Goal: Information Seeking & Learning: Compare options

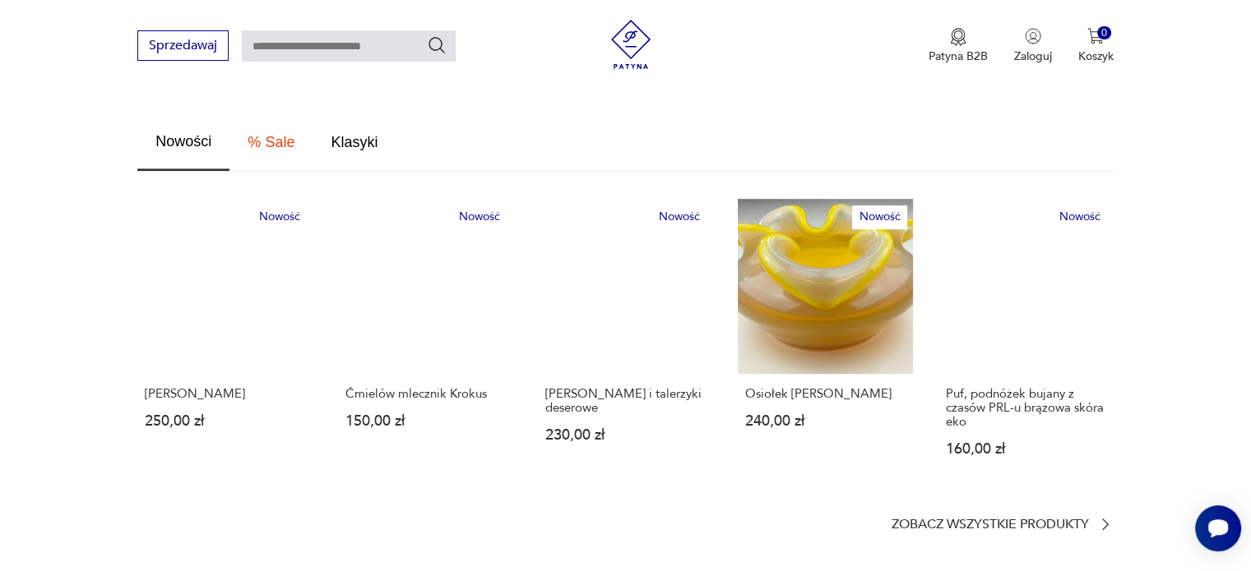
scroll to position [832, 0]
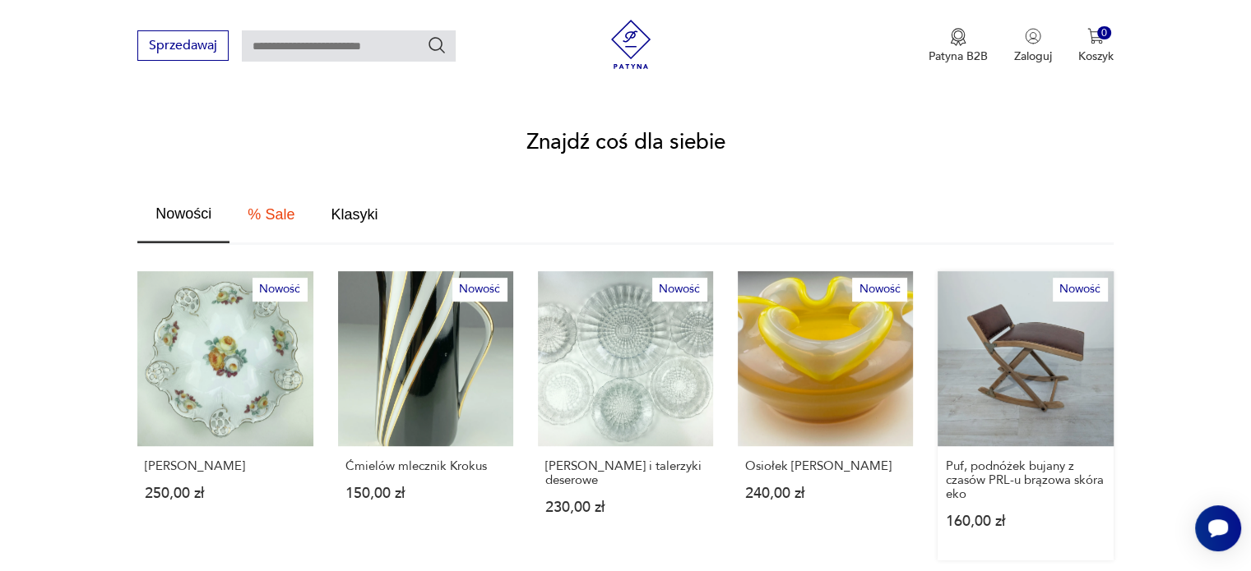
click at [1025, 360] on link "Nowość Puf, podnóżek bujany z czasów PRL-u brązowa skóra eko 160,00 zł" at bounding box center [1024, 415] width 175 height 289
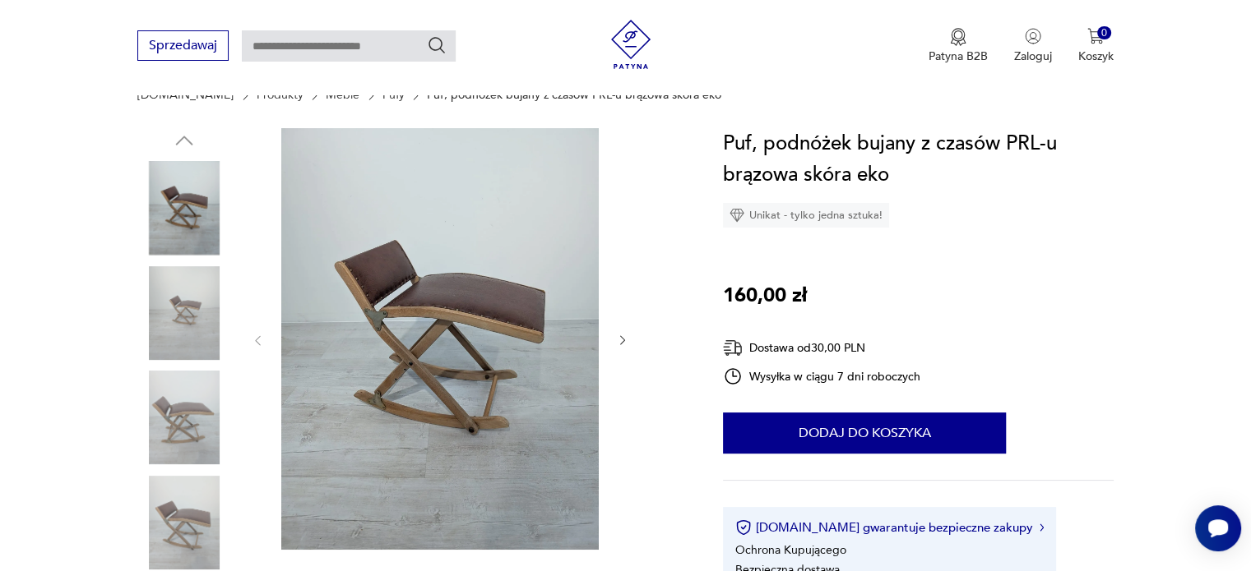
scroll to position [173, 0]
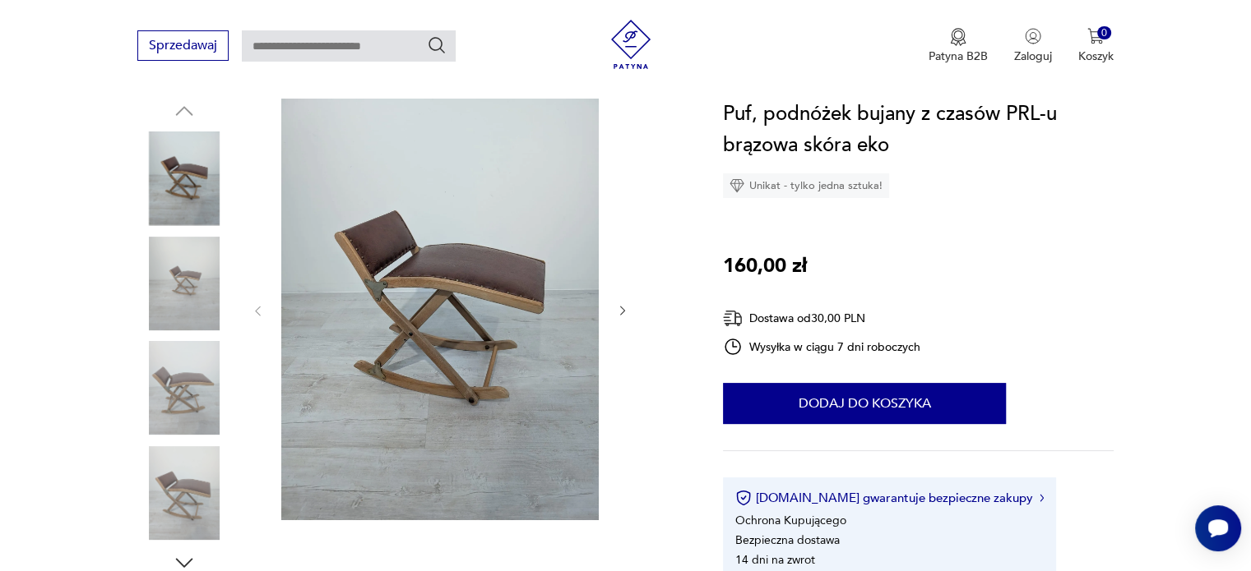
click at [628, 308] on icon "button" at bounding box center [623, 311] width 14 height 14
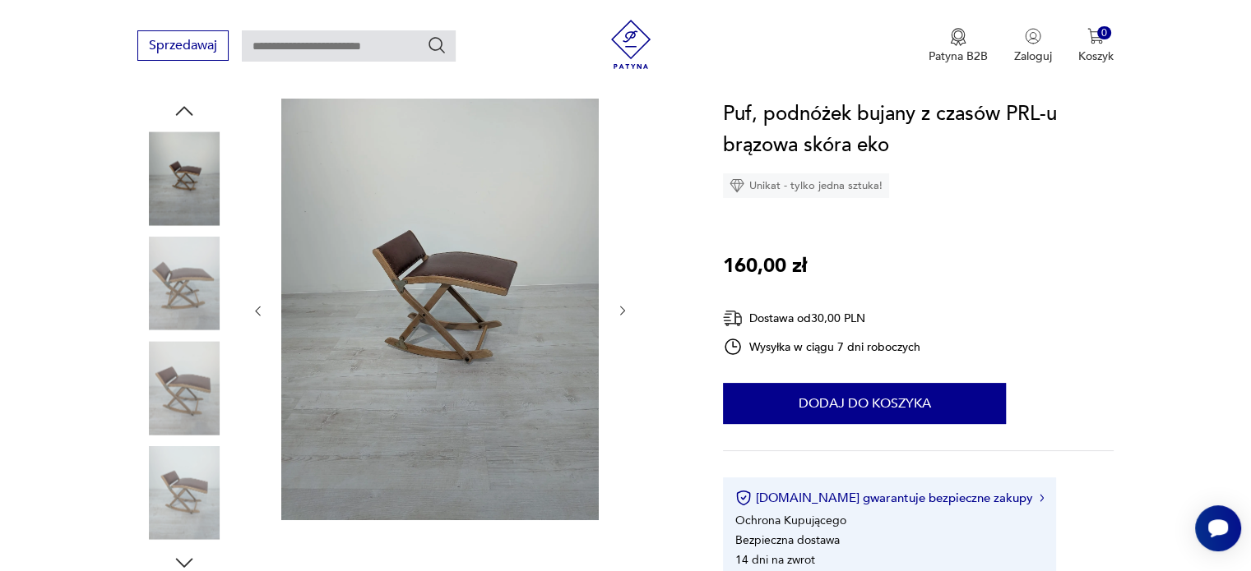
click at [628, 308] on icon "button" at bounding box center [623, 311] width 14 height 14
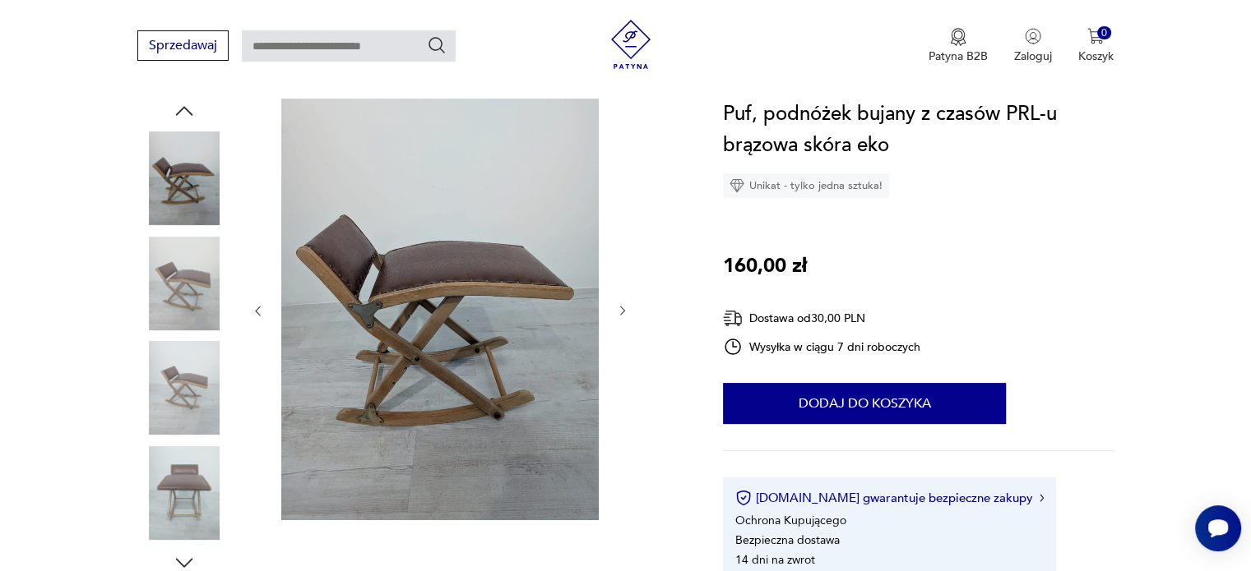
click at [628, 308] on icon "button" at bounding box center [623, 311] width 14 height 14
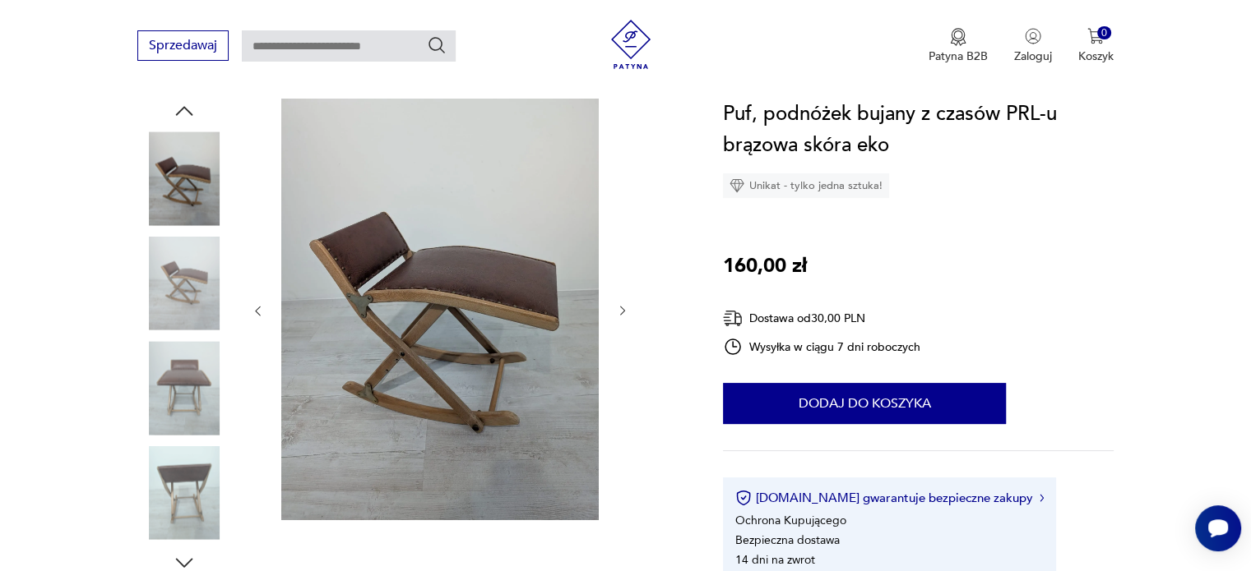
click at [628, 308] on icon "button" at bounding box center [623, 311] width 14 height 14
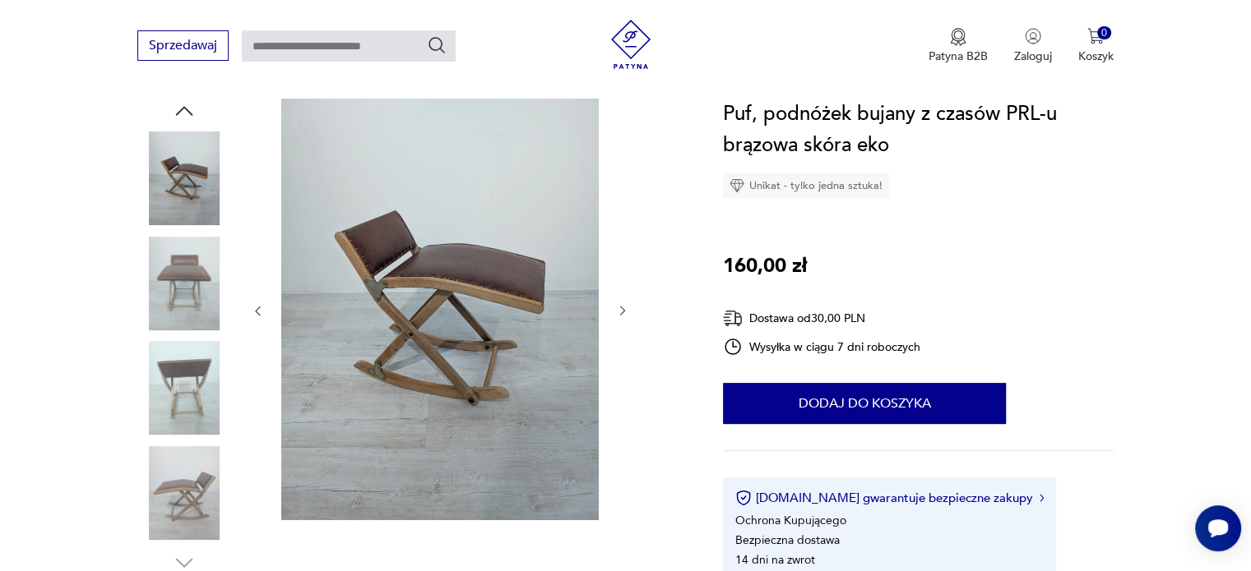
click at [628, 308] on icon "button" at bounding box center [623, 311] width 14 height 14
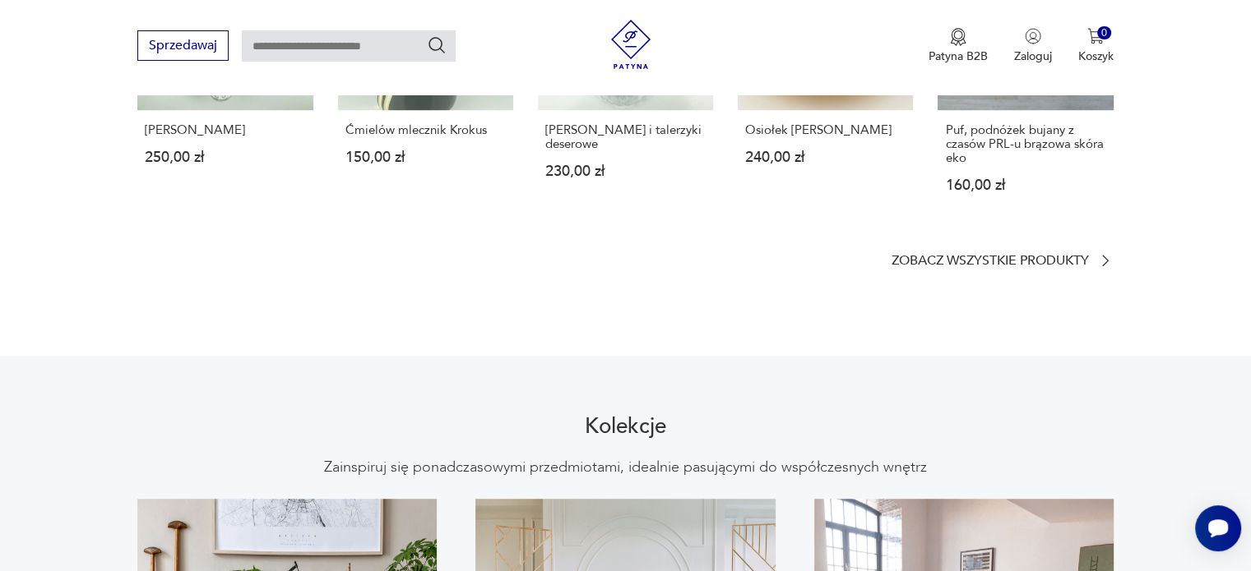
scroll to position [1164, 0]
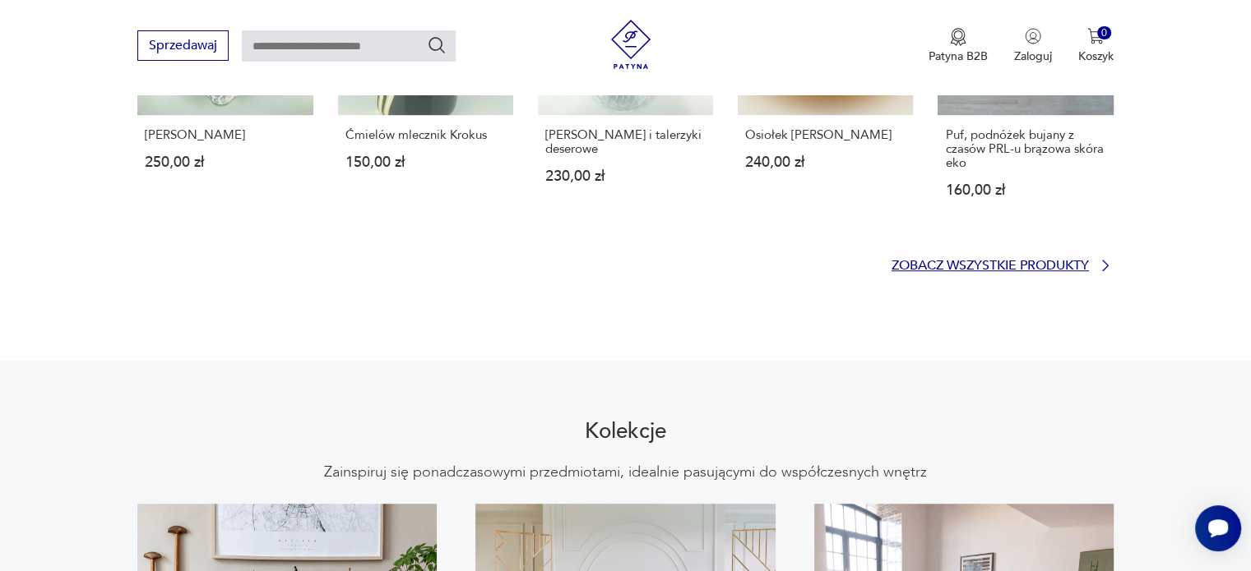
click at [1034, 261] on p "Zobacz wszystkie produkty" at bounding box center [989, 266] width 197 height 11
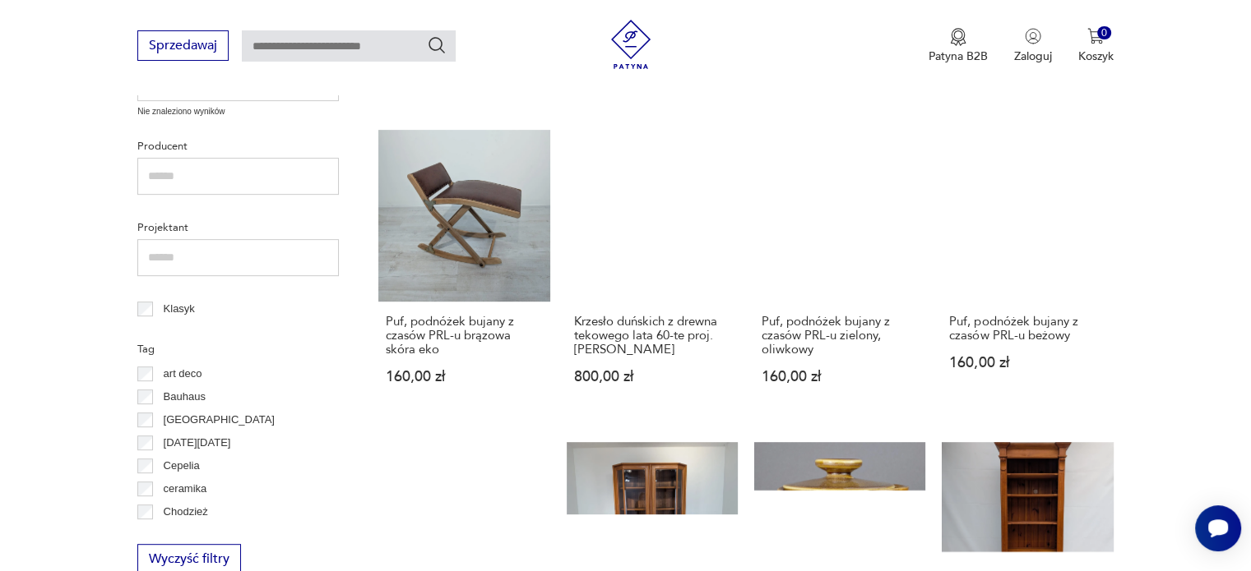
scroll to position [702, 0]
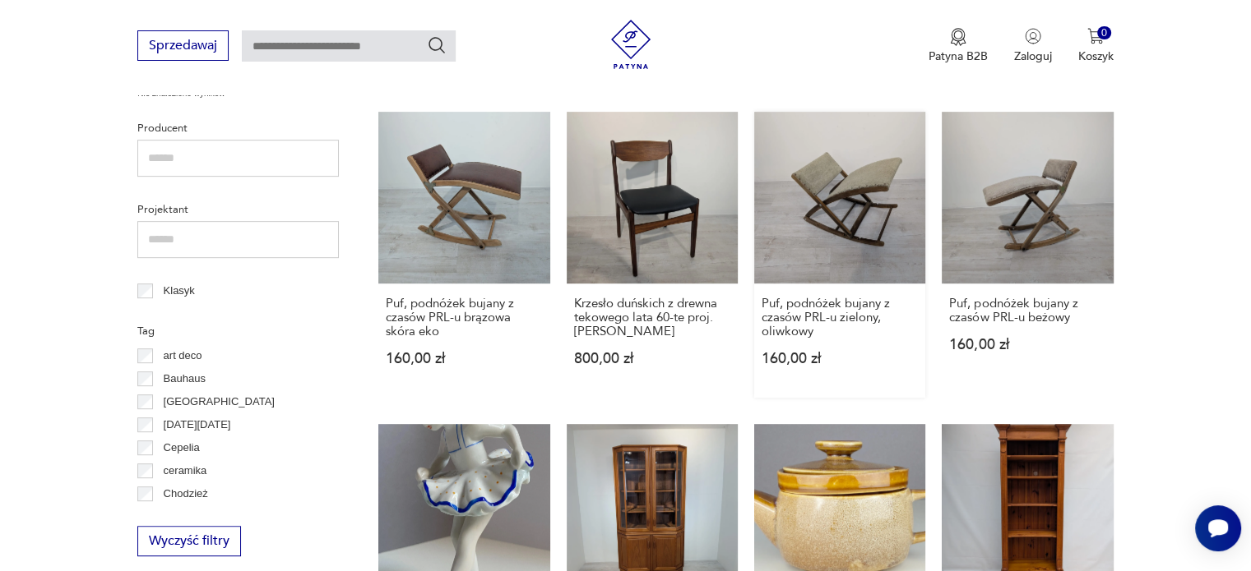
click at [842, 180] on link "Puf, podnóżek bujany z czasów PRL-u zielony, oliwkowy 160,00 zł" at bounding box center [839, 254] width 171 height 285
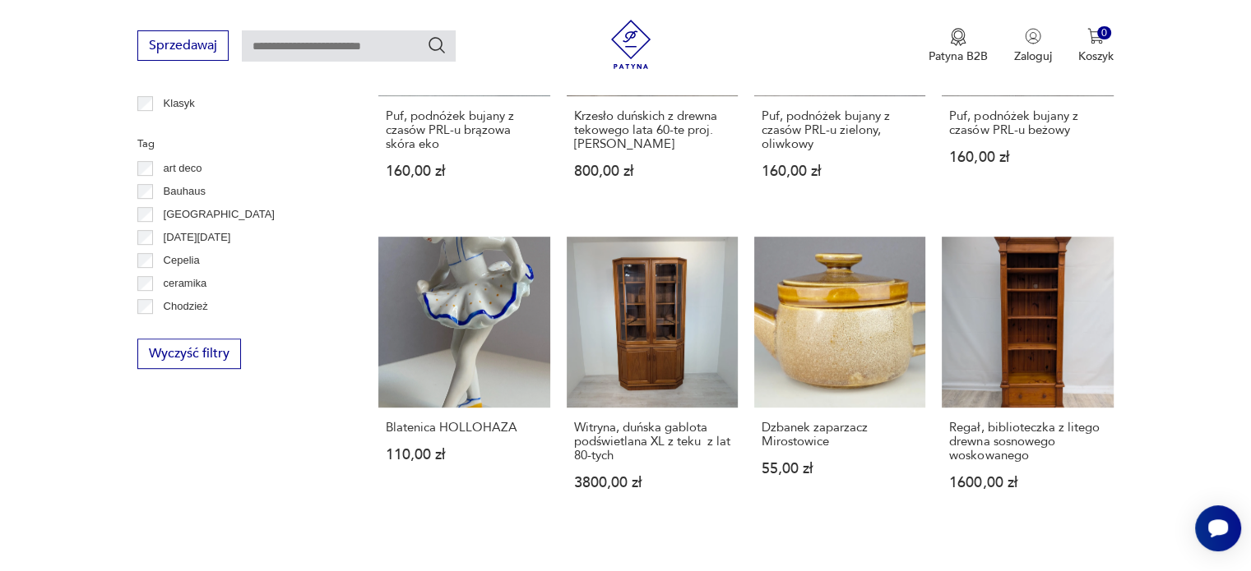
scroll to position [895, 0]
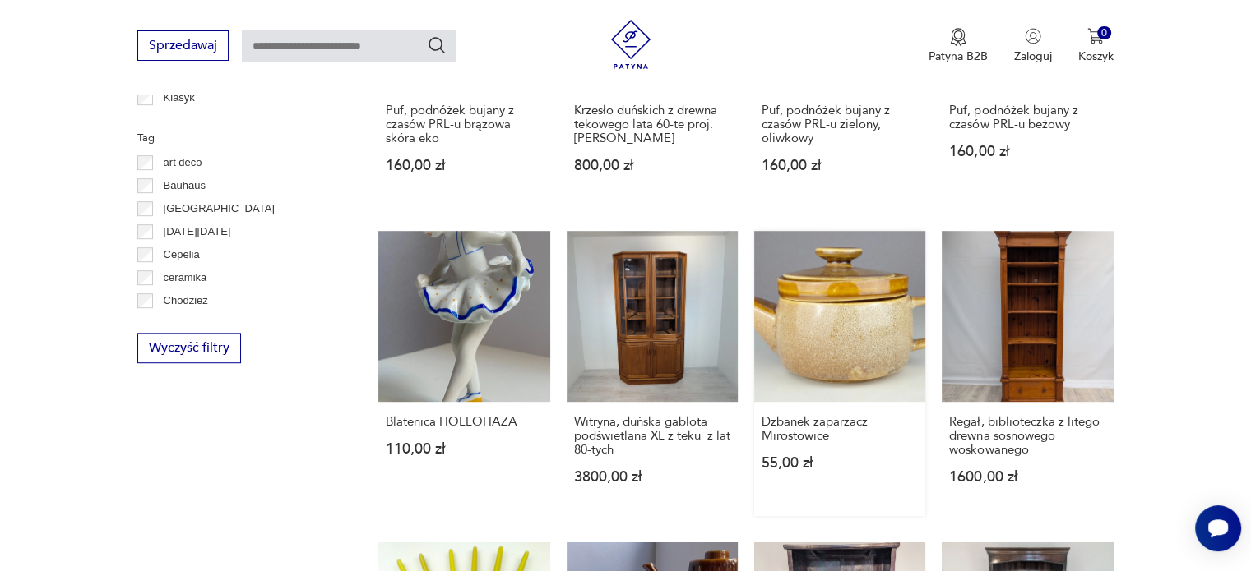
click at [857, 347] on link "Dzbanek zaparzacz Mirostowice 55,00 zł" at bounding box center [839, 373] width 171 height 285
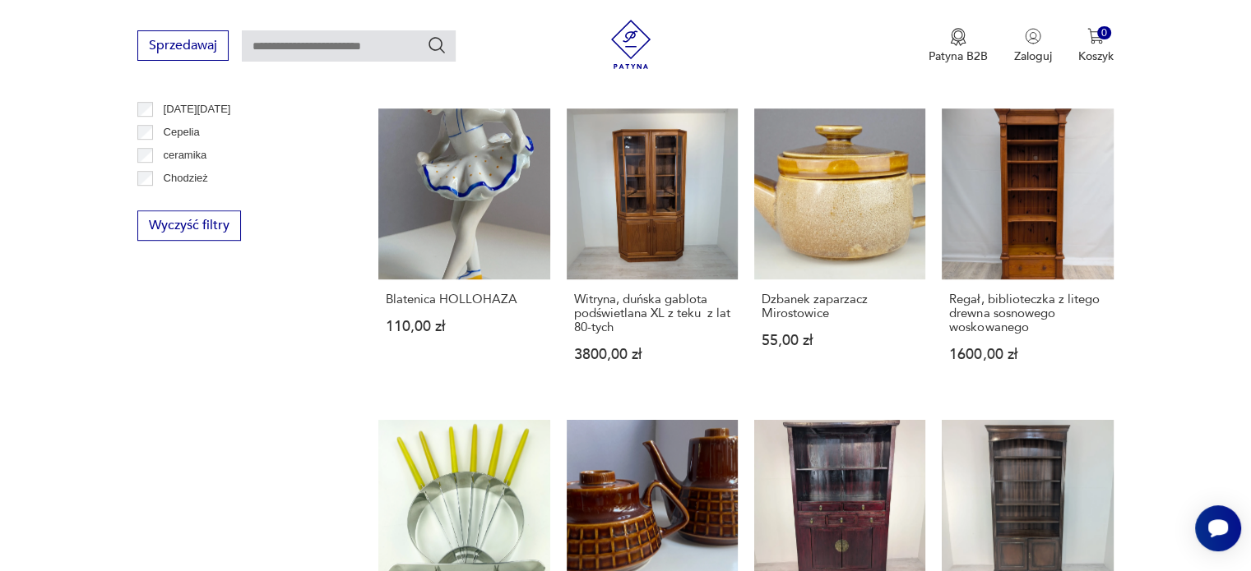
scroll to position [1020, 0]
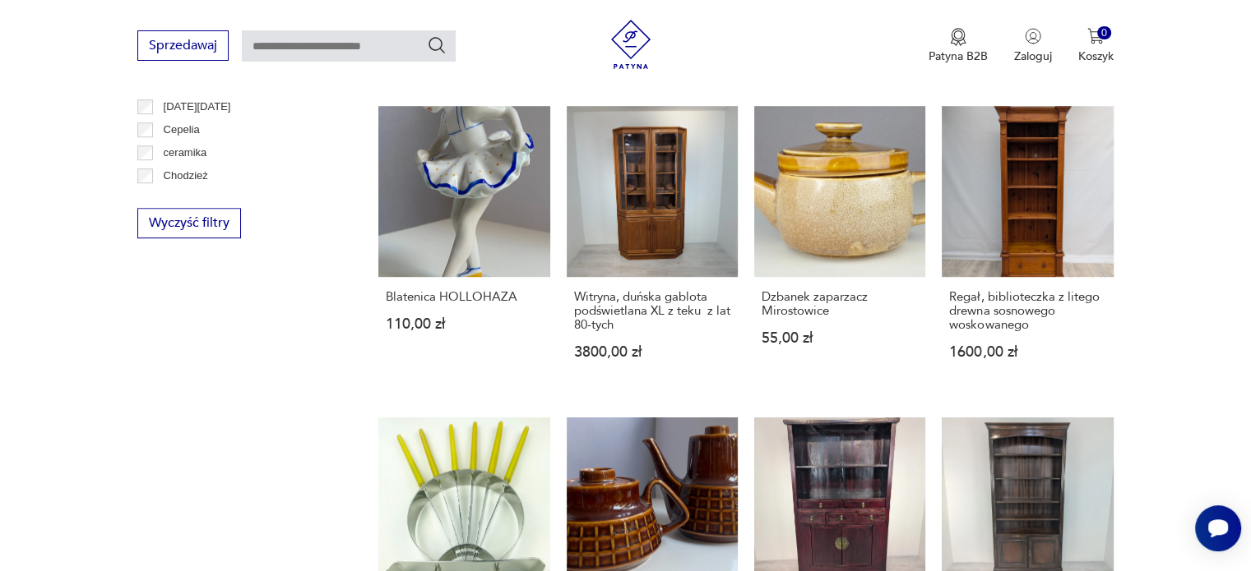
drag, startPoint x: 1244, startPoint y: 396, endPoint x: 1262, endPoint y: 345, distance: 54.1
click at [1250, 345] on html "Cenimy prywatność użytkowników Używamy plików cookie, aby poprawić jakość przeg…" at bounding box center [625, 165] width 1251 height 2370
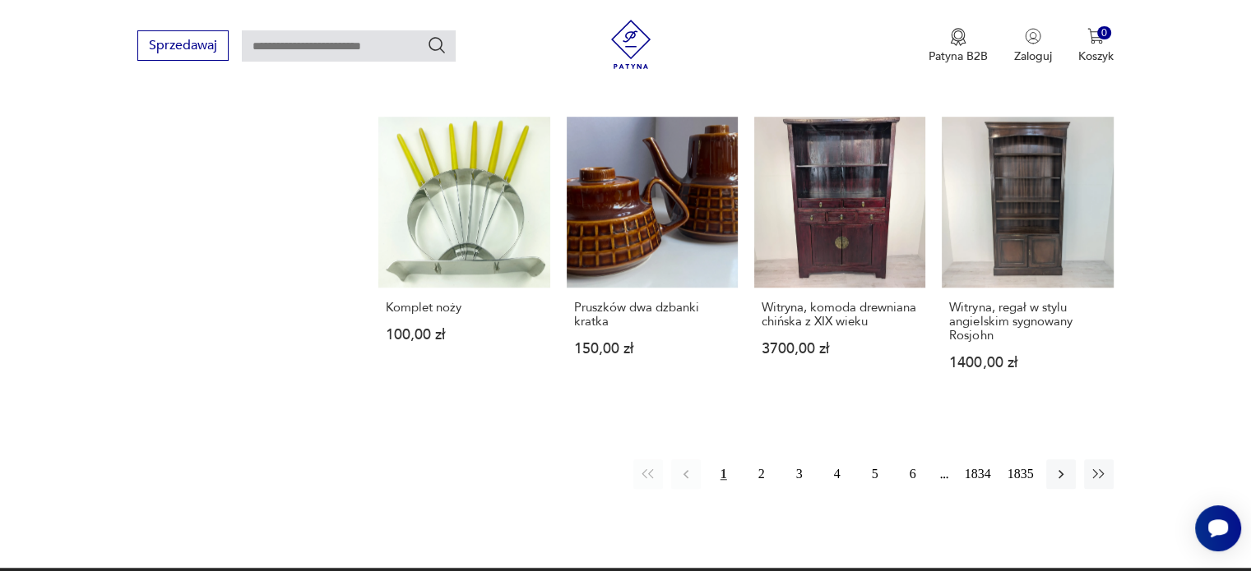
scroll to position [1326, 0]
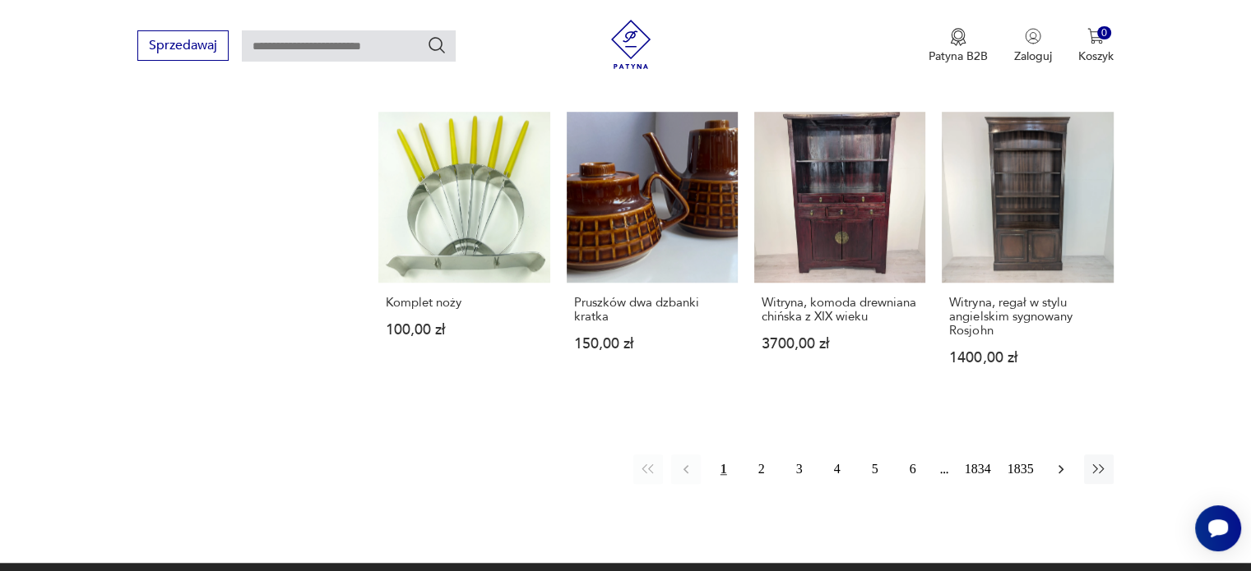
click at [1059, 470] on icon "button" at bounding box center [1061, 469] width 16 height 16
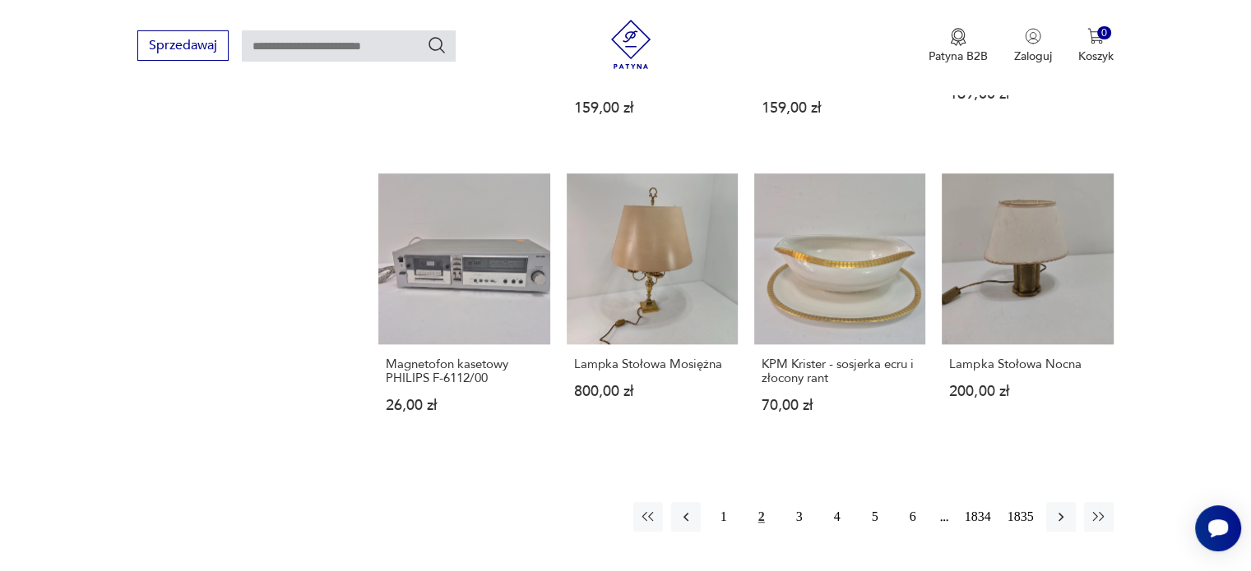
scroll to position [1408, 0]
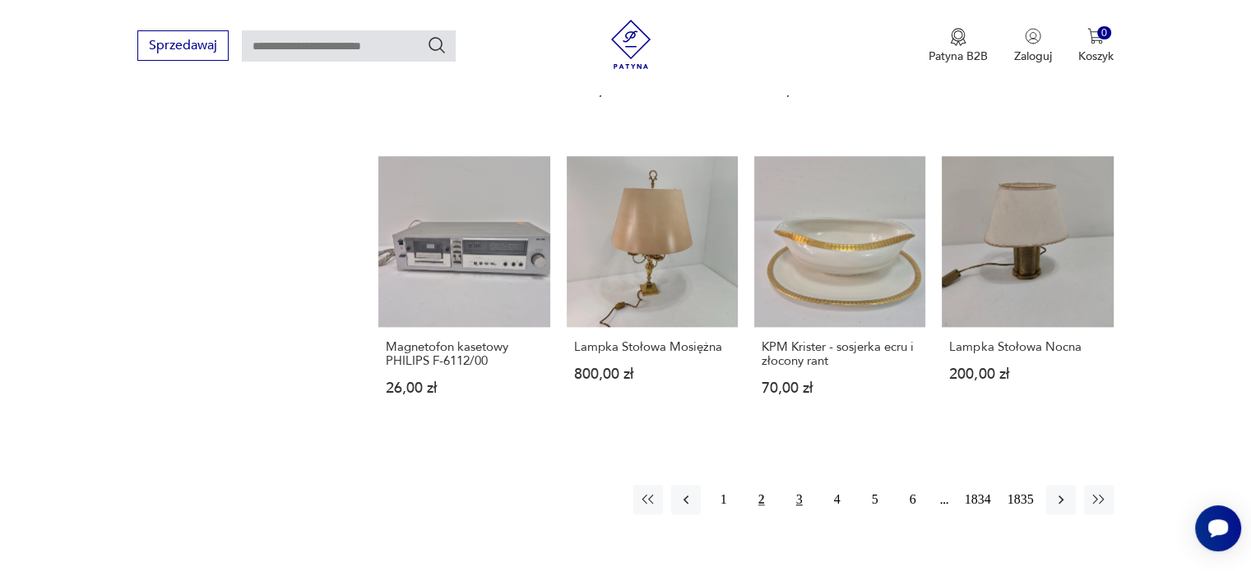
click at [798, 485] on button "3" at bounding box center [799, 500] width 30 height 30
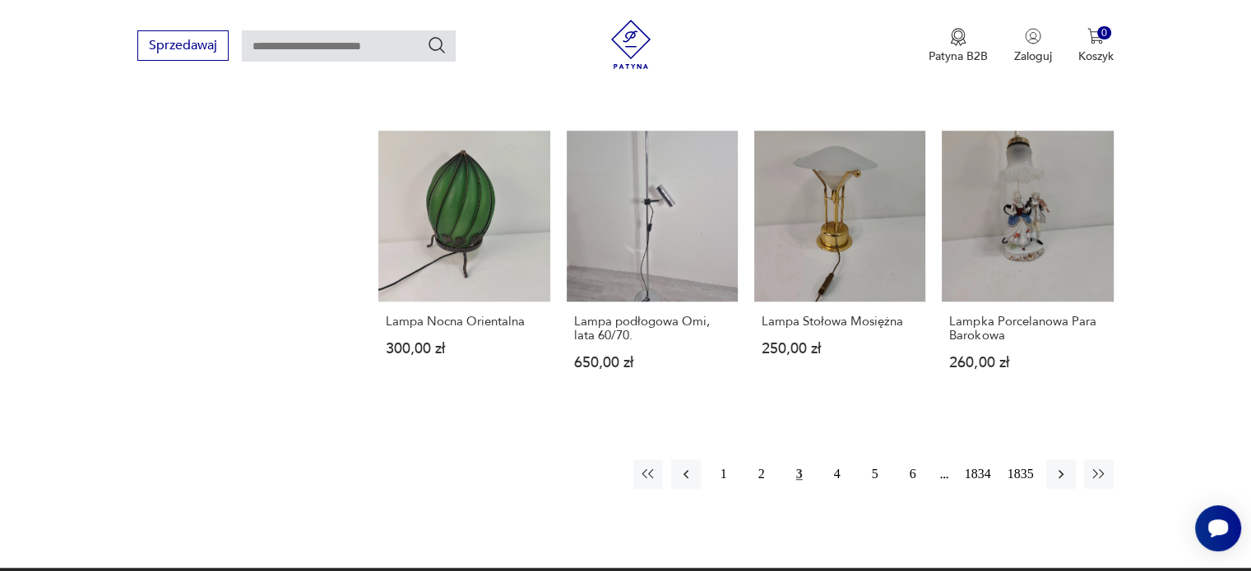
scroll to position [1284, 0]
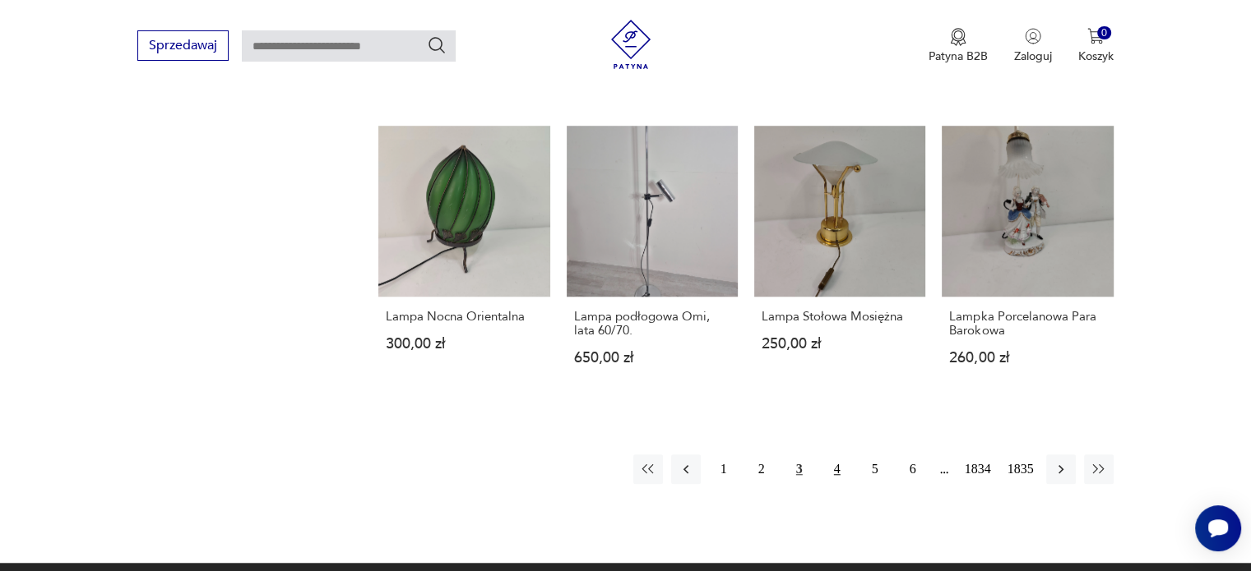
click at [842, 473] on button "4" at bounding box center [837, 470] width 30 height 30
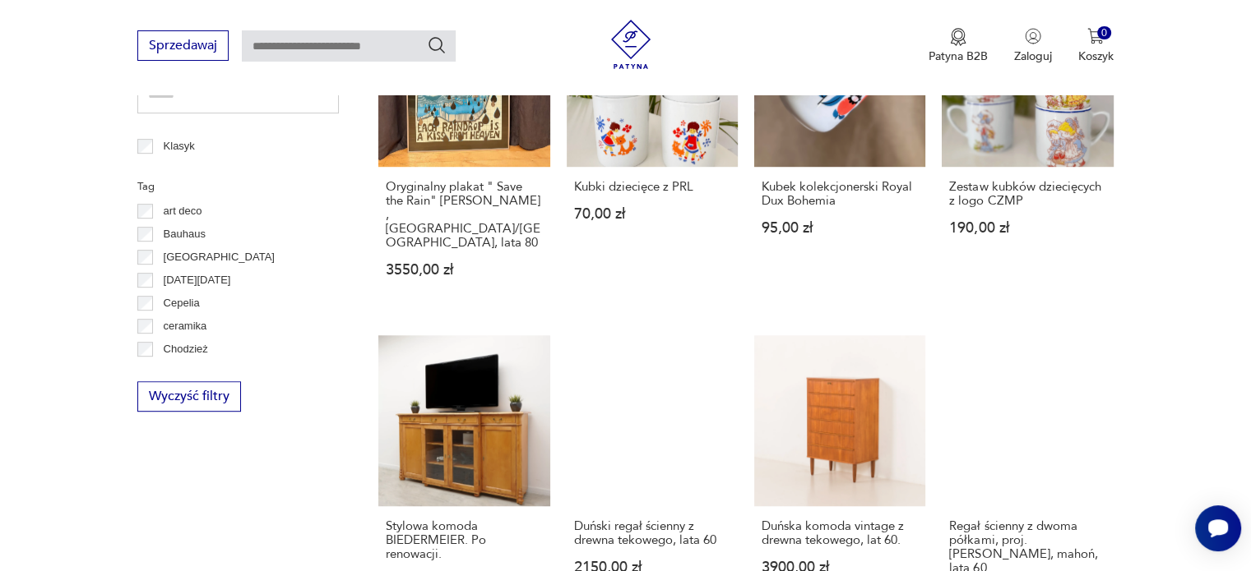
scroll to position [856, 0]
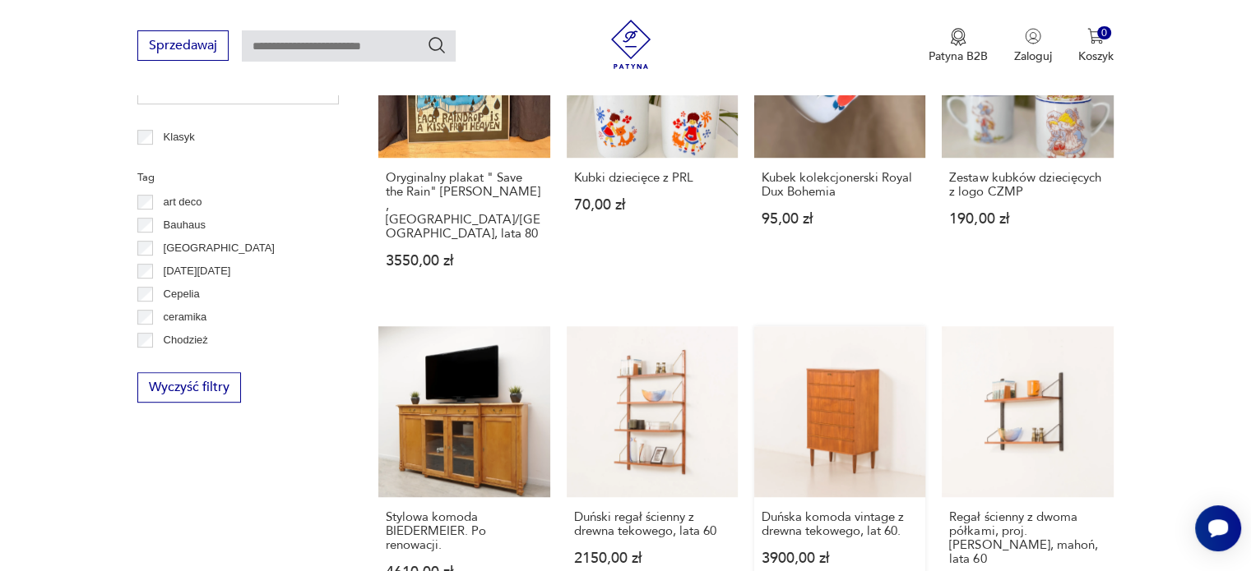
click at [847, 362] on link "Duńska komoda vintage z drewna tekowego, lat 60. 3900,00 zł" at bounding box center [839, 475] width 171 height 299
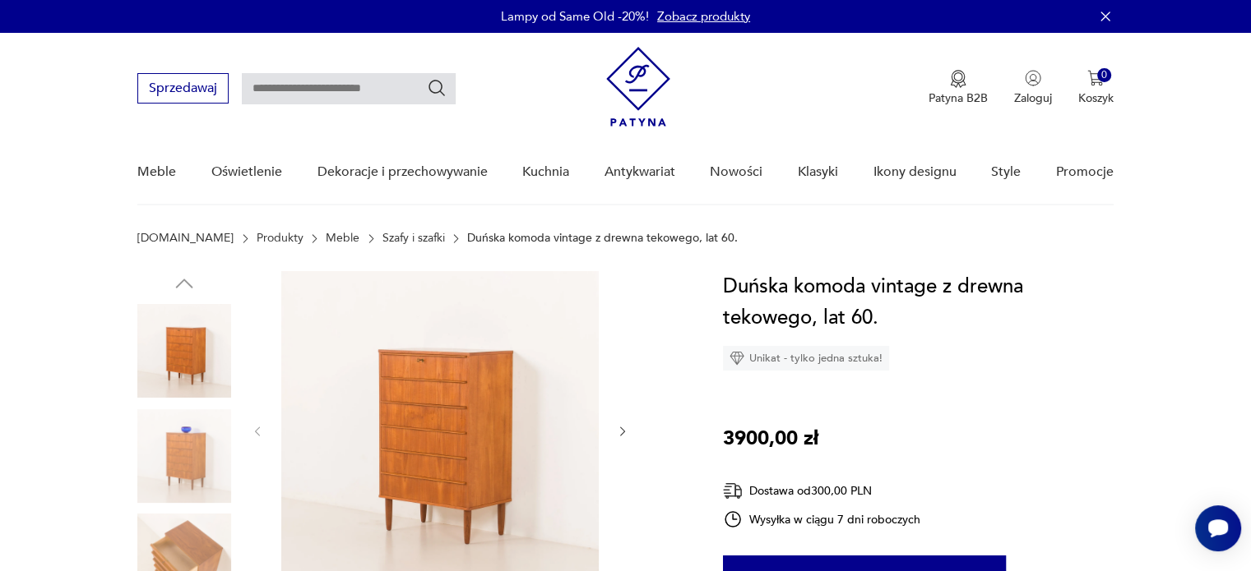
click at [623, 432] on icon "button" at bounding box center [622, 432] width 5 height 10
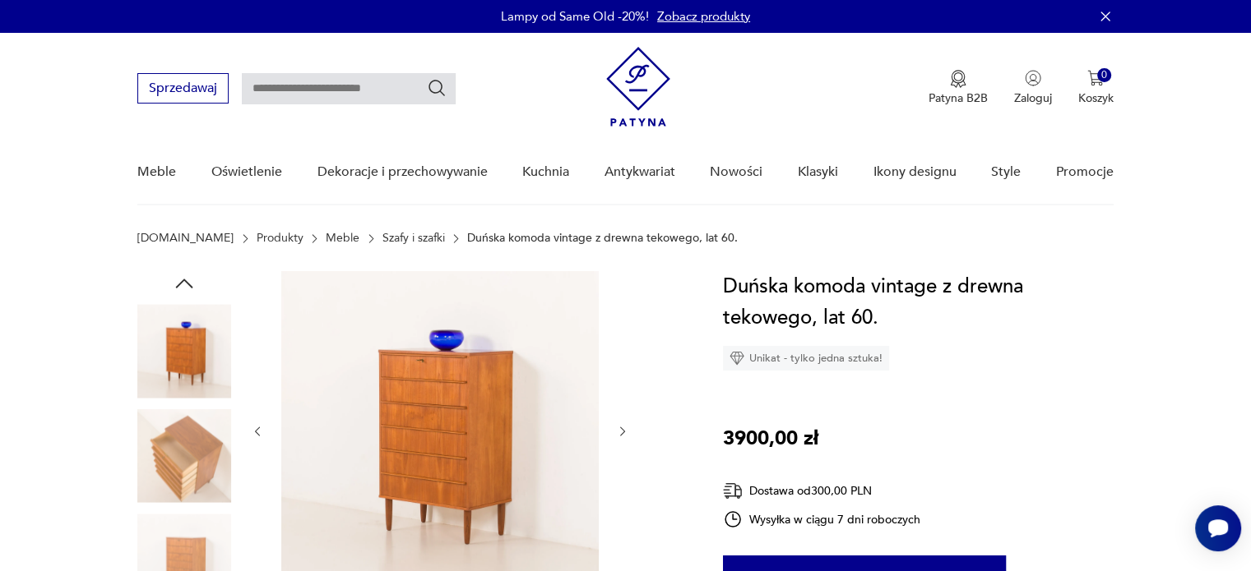
click at [623, 432] on icon "button" at bounding box center [622, 432] width 5 height 10
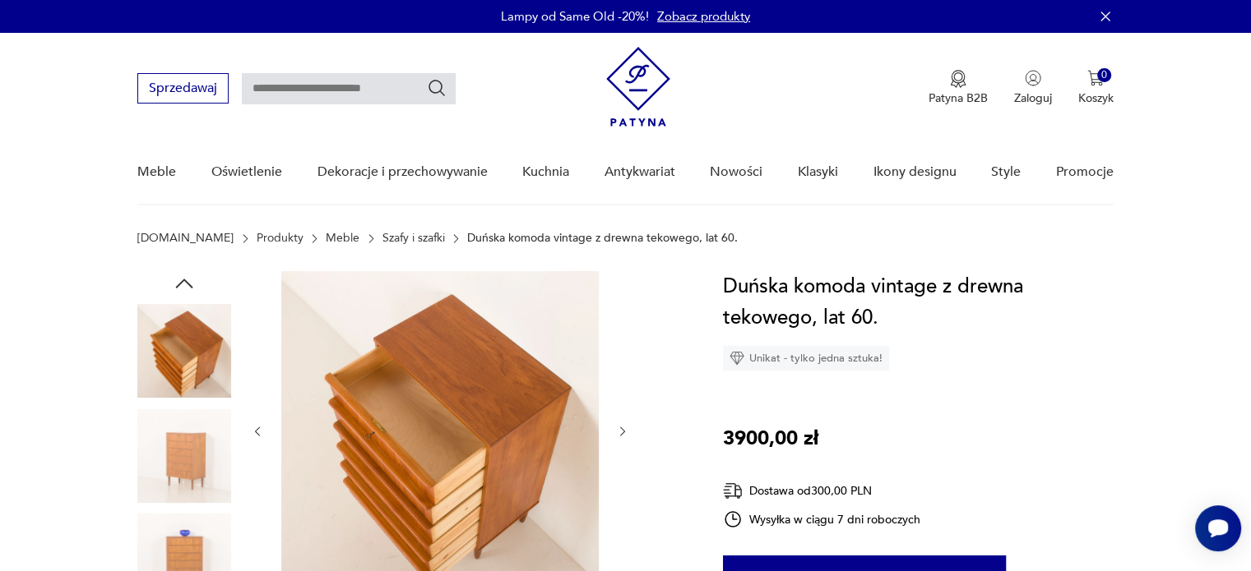
click at [623, 432] on icon "button" at bounding box center [622, 432] width 5 height 10
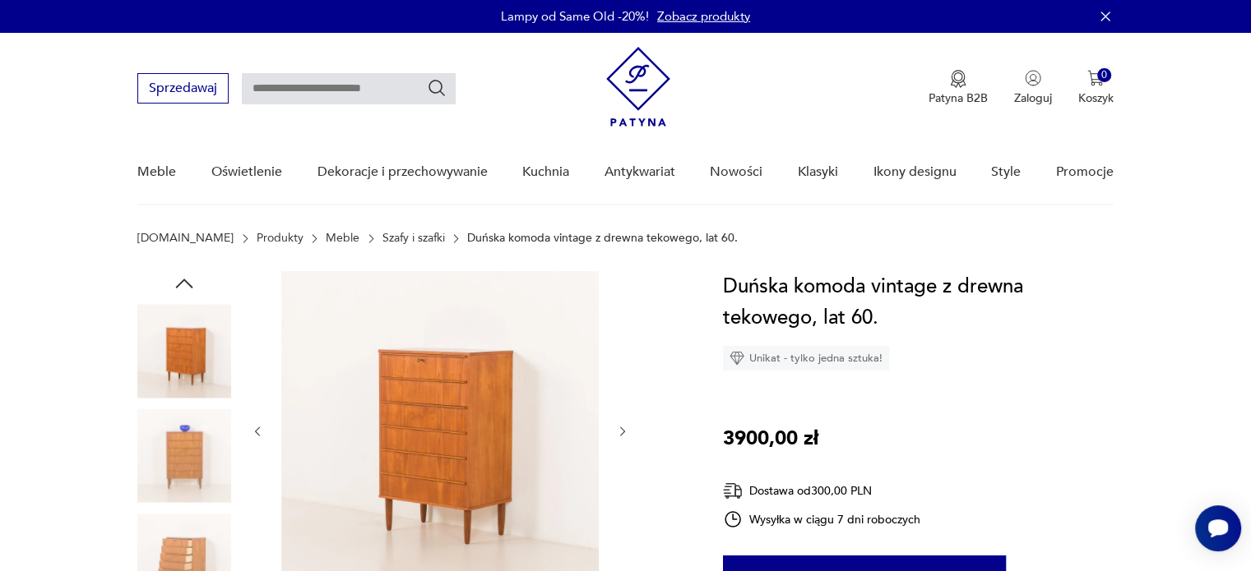
click at [623, 432] on icon "button" at bounding box center [622, 432] width 5 height 10
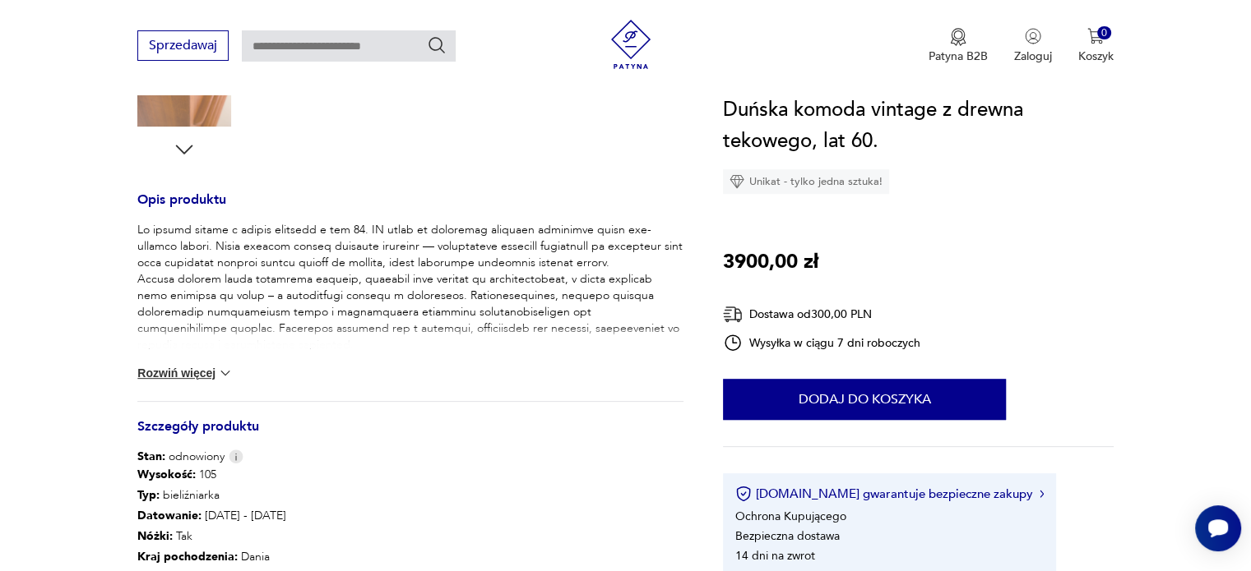
scroll to position [590, 0]
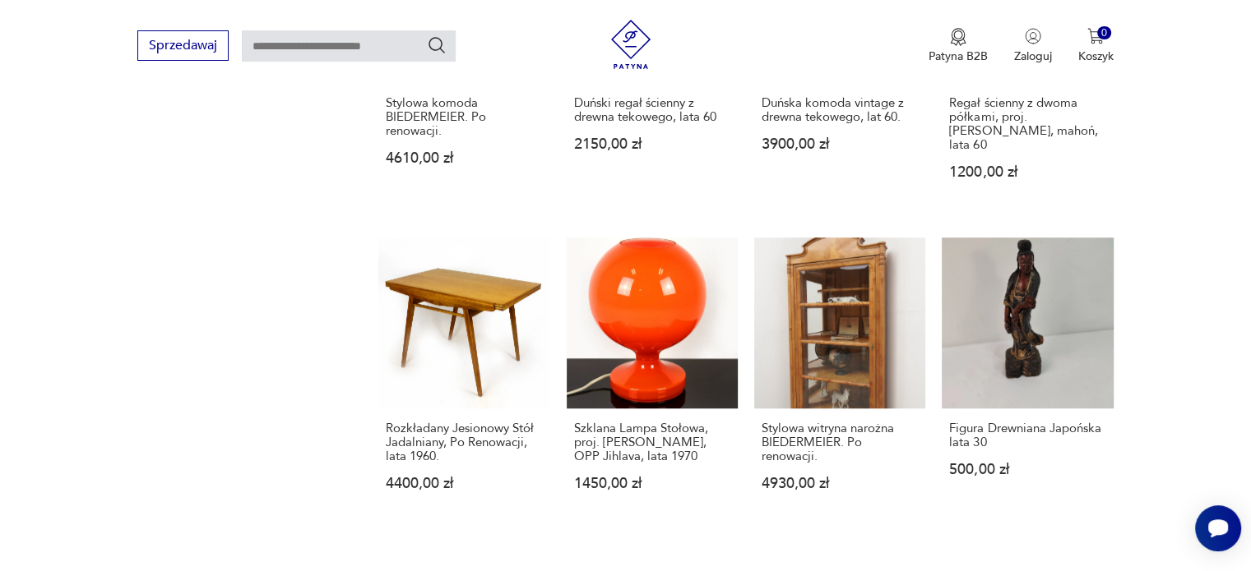
scroll to position [1279, 0]
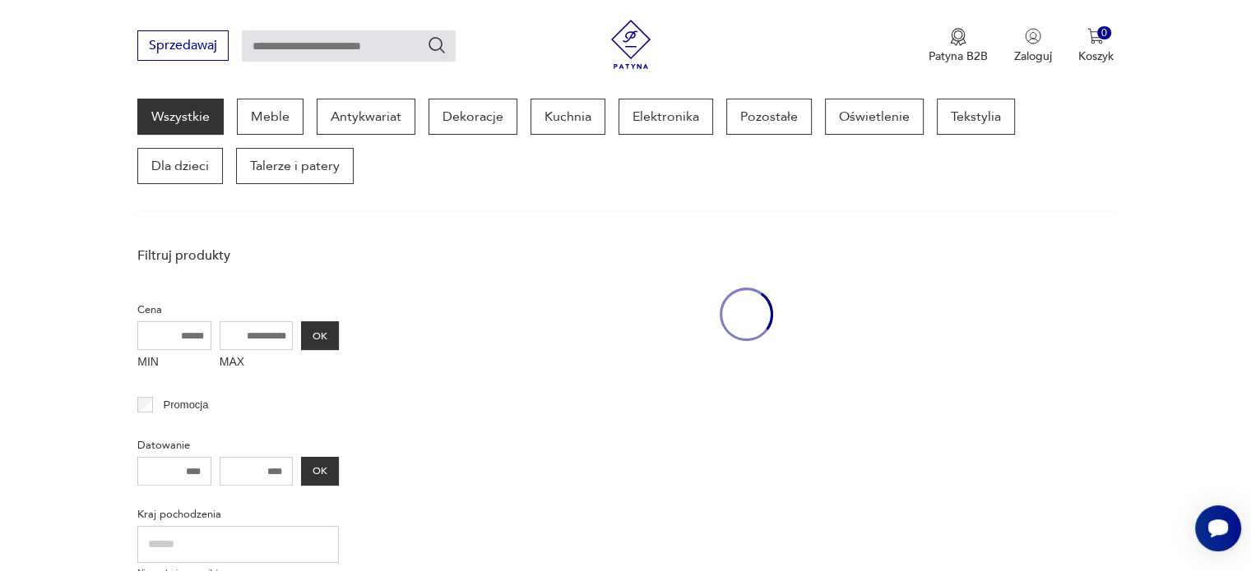
scroll to position [212, 0]
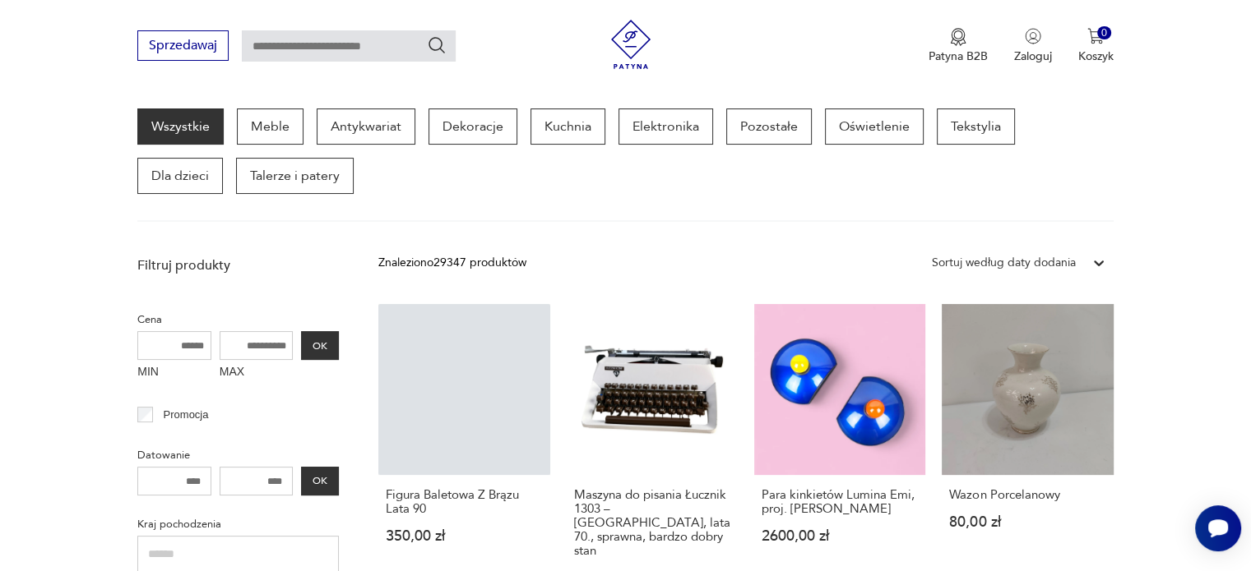
click at [1053, 538] on div "Wazon Porcelanowy 80,00 zł" at bounding box center [1027, 518] width 171 height 86
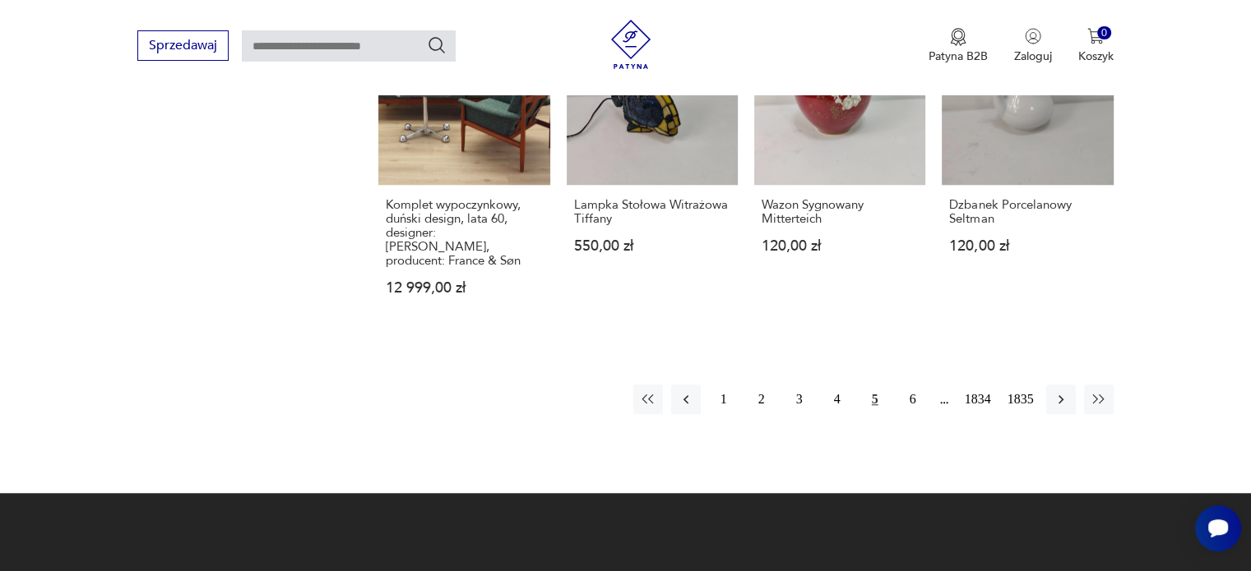
scroll to position [1483, 0]
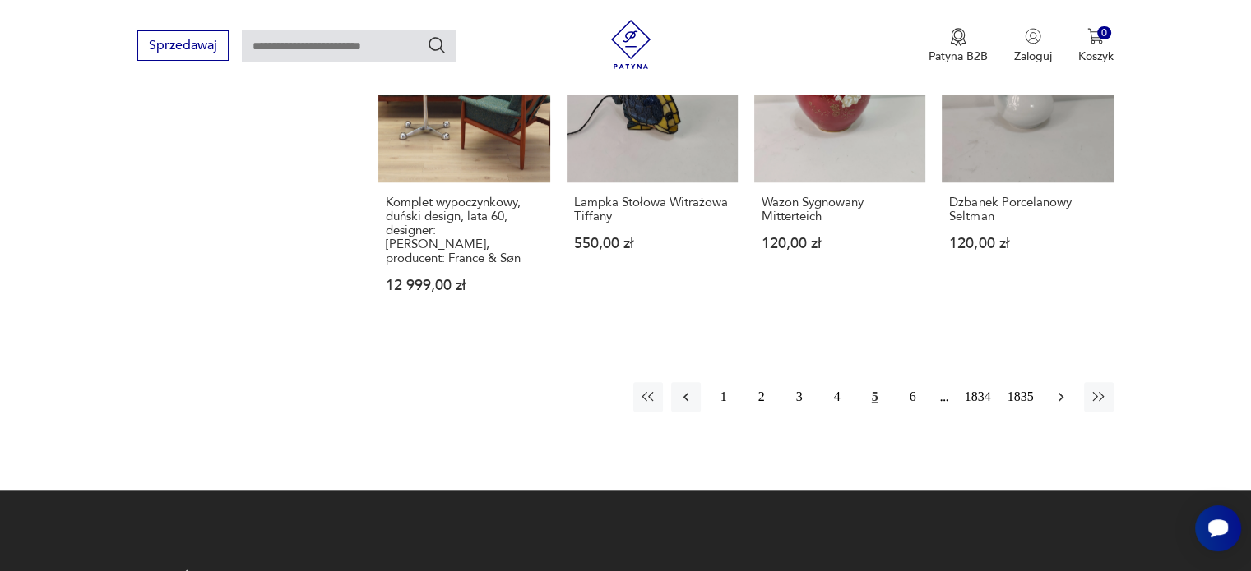
click at [1058, 382] on button "button" at bounding box center [1061, 397] width 30 height 30
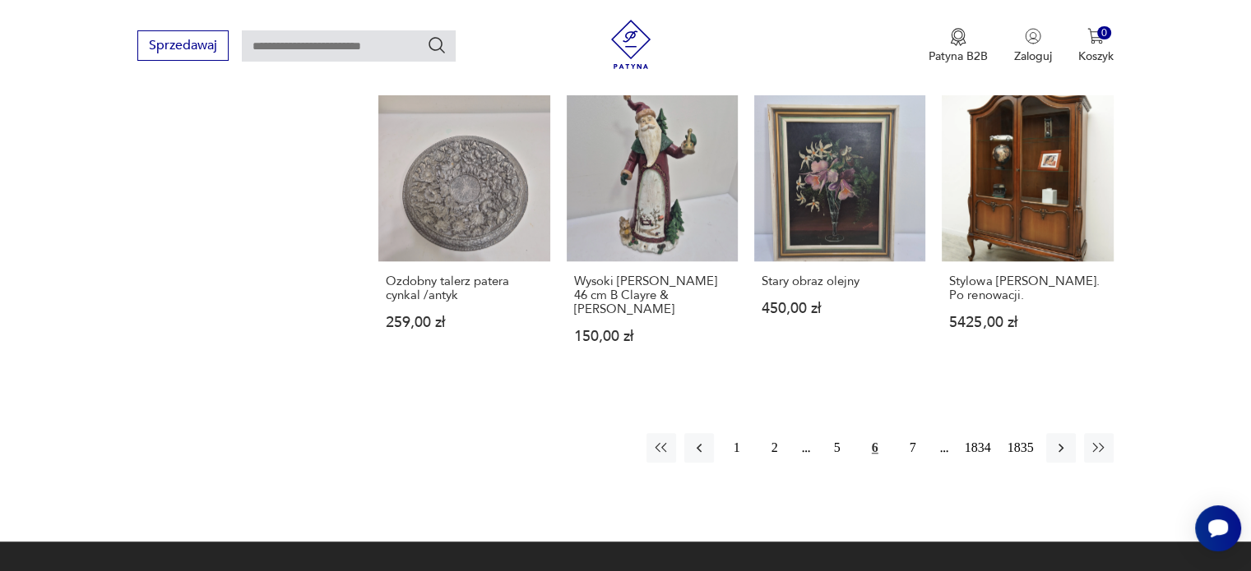
scroll to position [1426, 0]
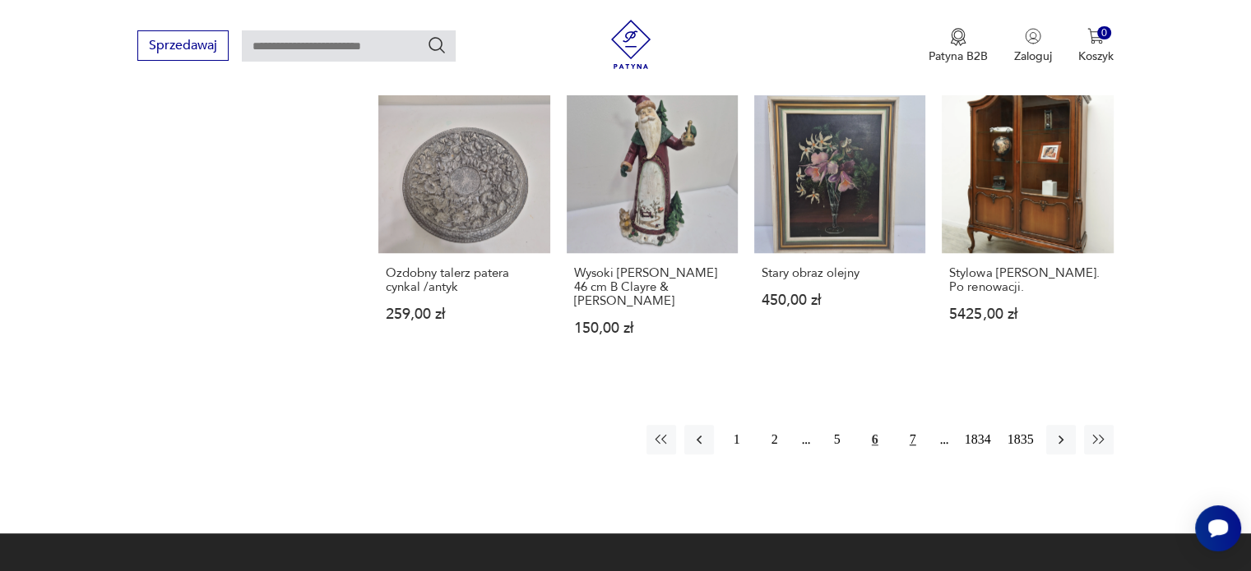
click at [909, 425] on button "7" at bounding box center [913, 440] width 30 height 30
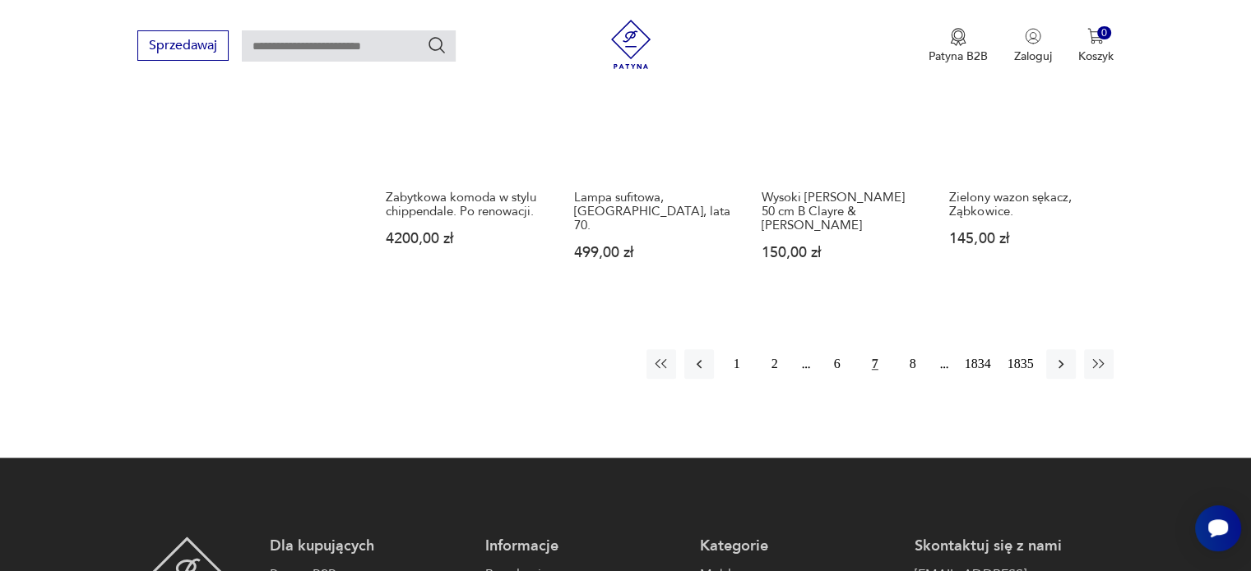
scroll to position [1443, 0]
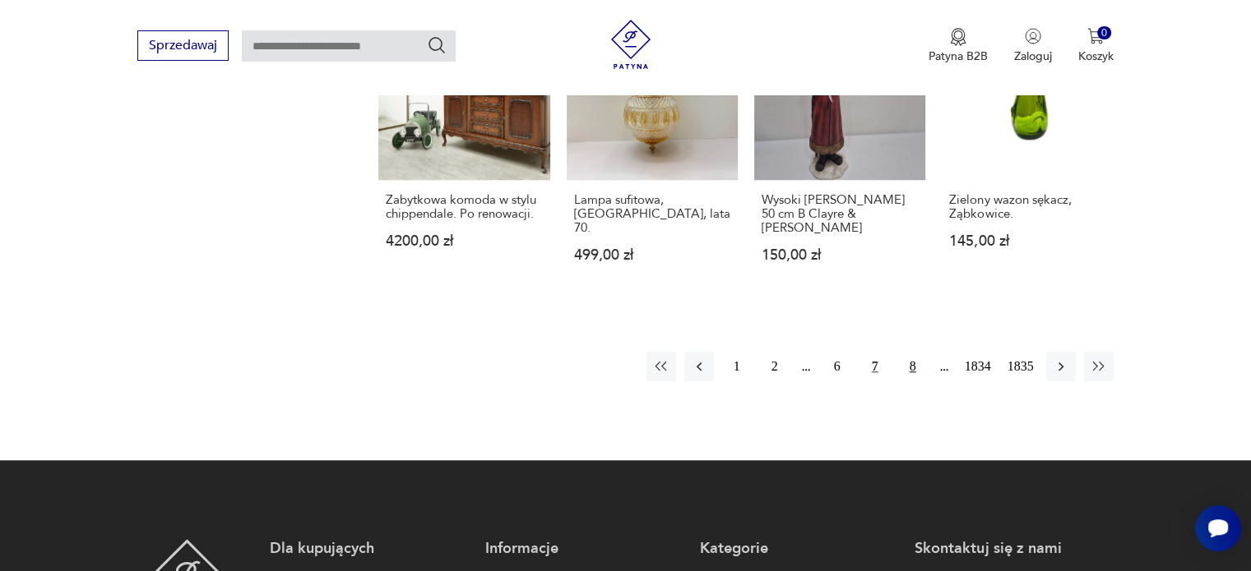
click at [908, 354] on button "8" at bounding box center [913, 367] width 30 height 30
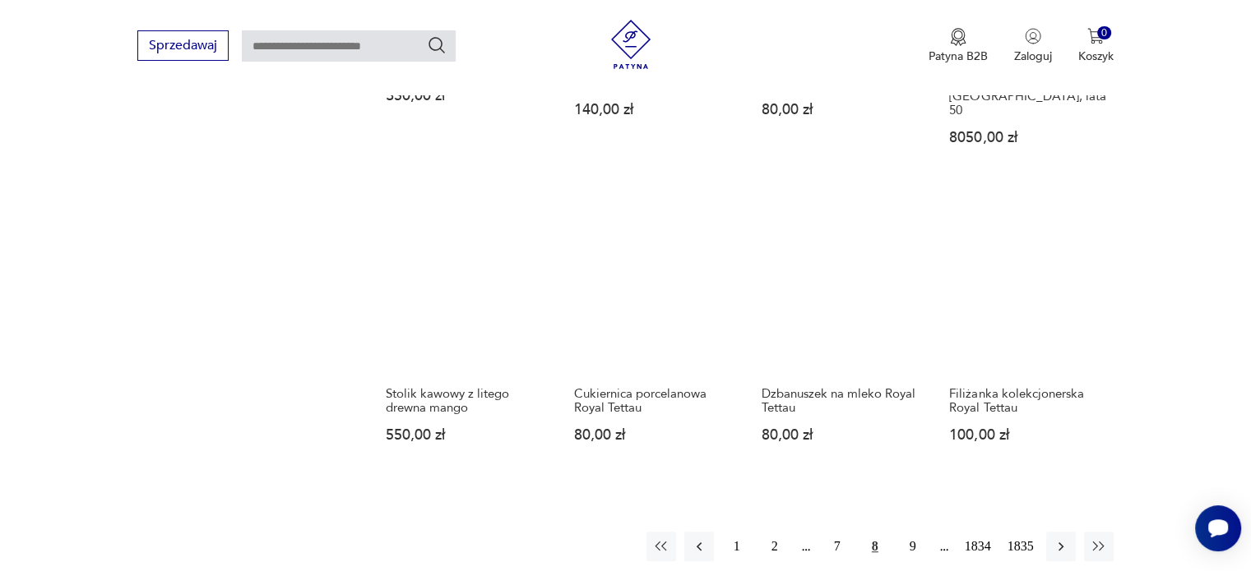
scroll to position [1298, 0]
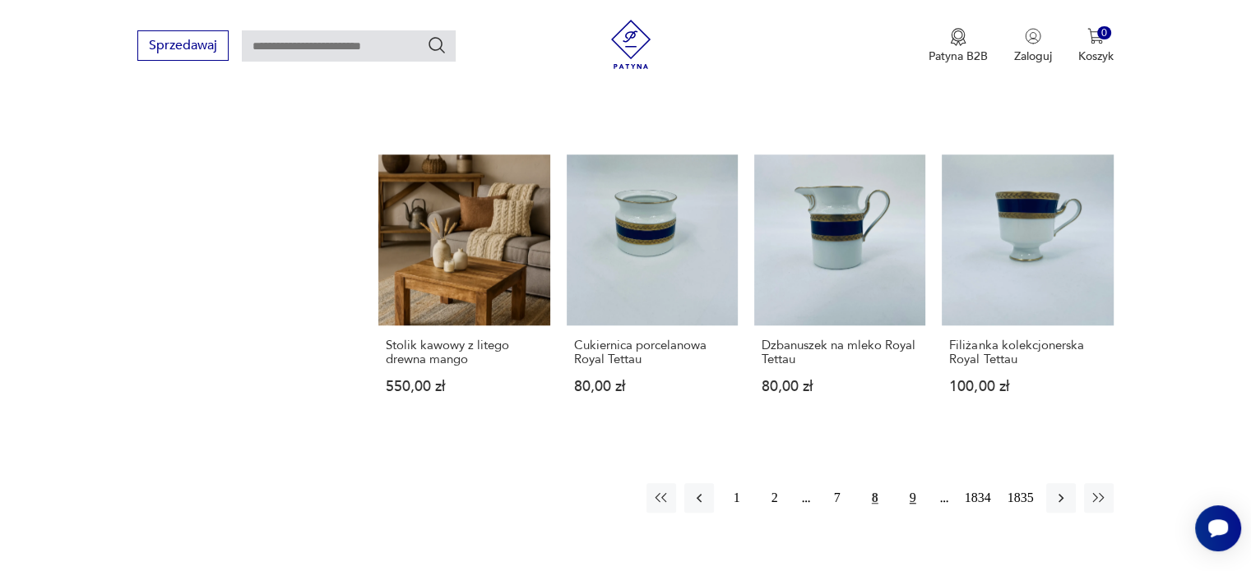
click at [914, 484] on button "9" at bounding box center [913, 499] width 30 height 30
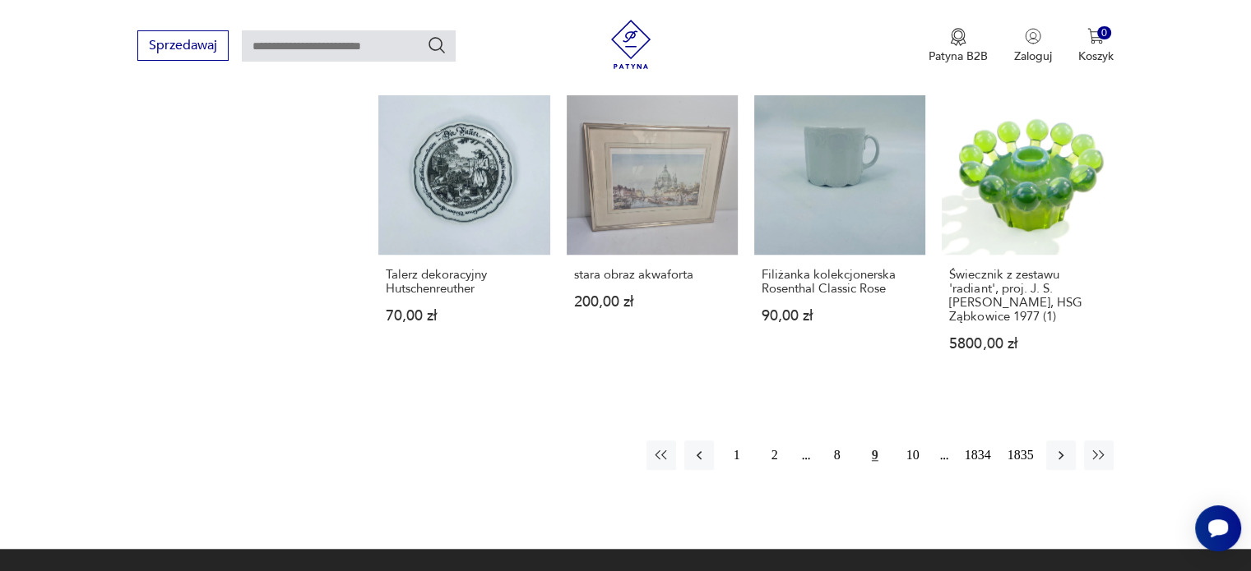
scroll to position [1433, 0]
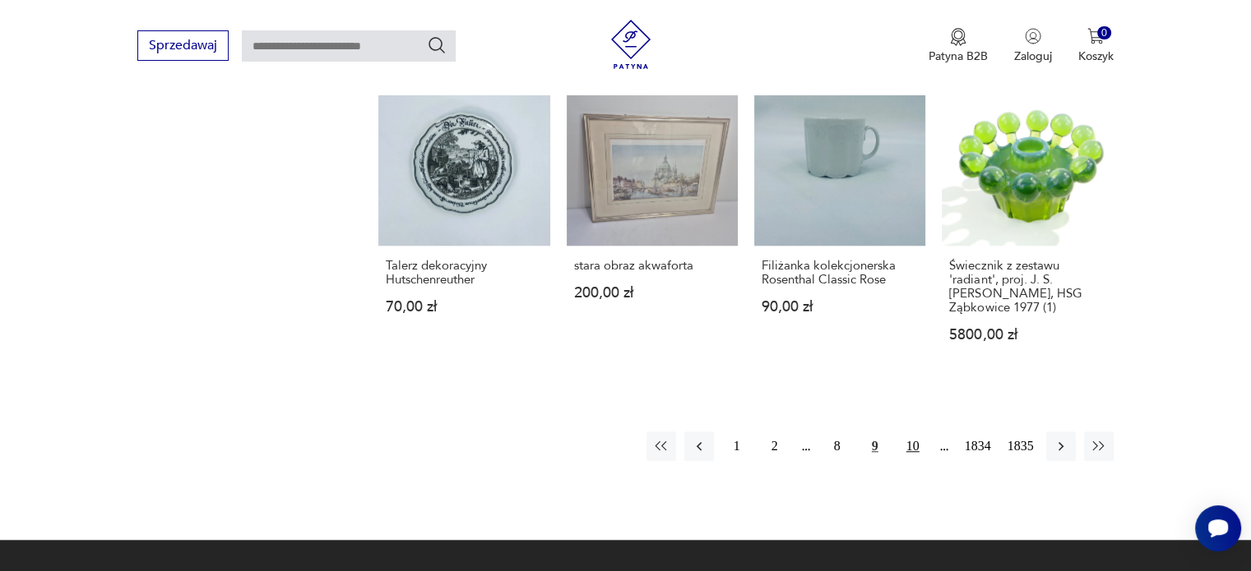
click at [906, 432] on button "10" at bounding box center [913, 447] width 30 height 30
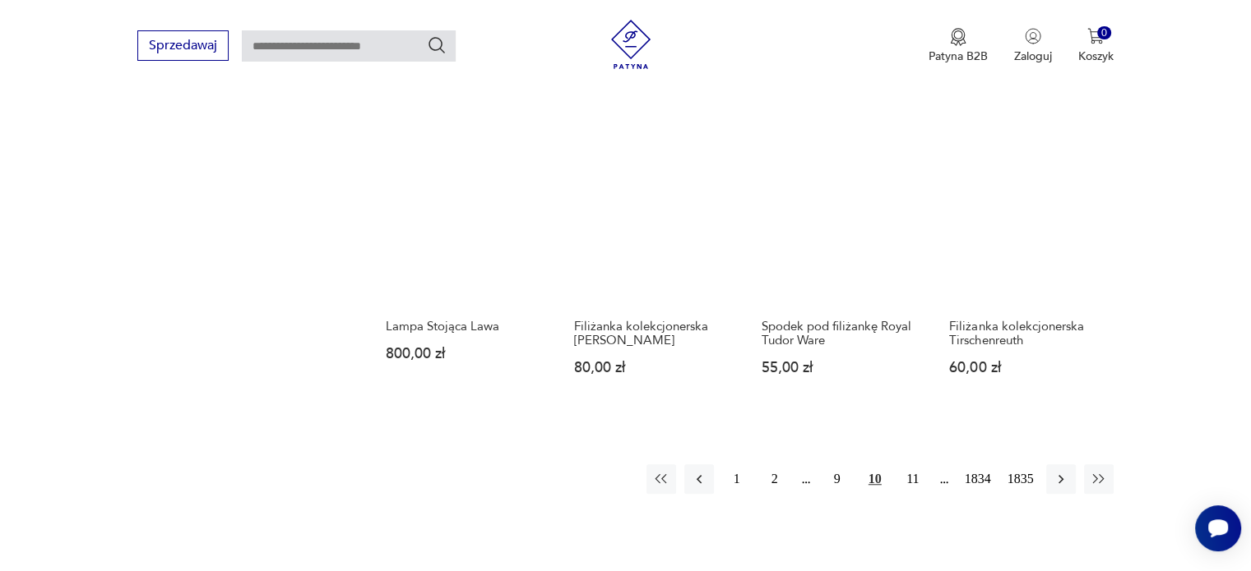
scroll to position [1342, 0]
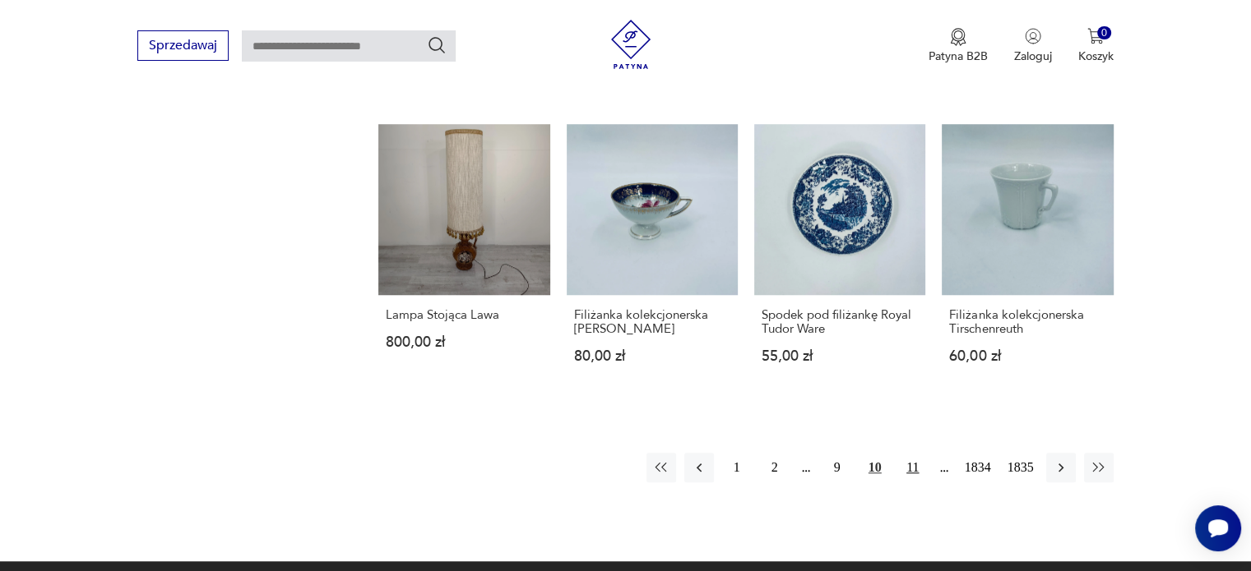
click at [913, 455] on button "11" at bounding box center [913, 468] width 30 height 30
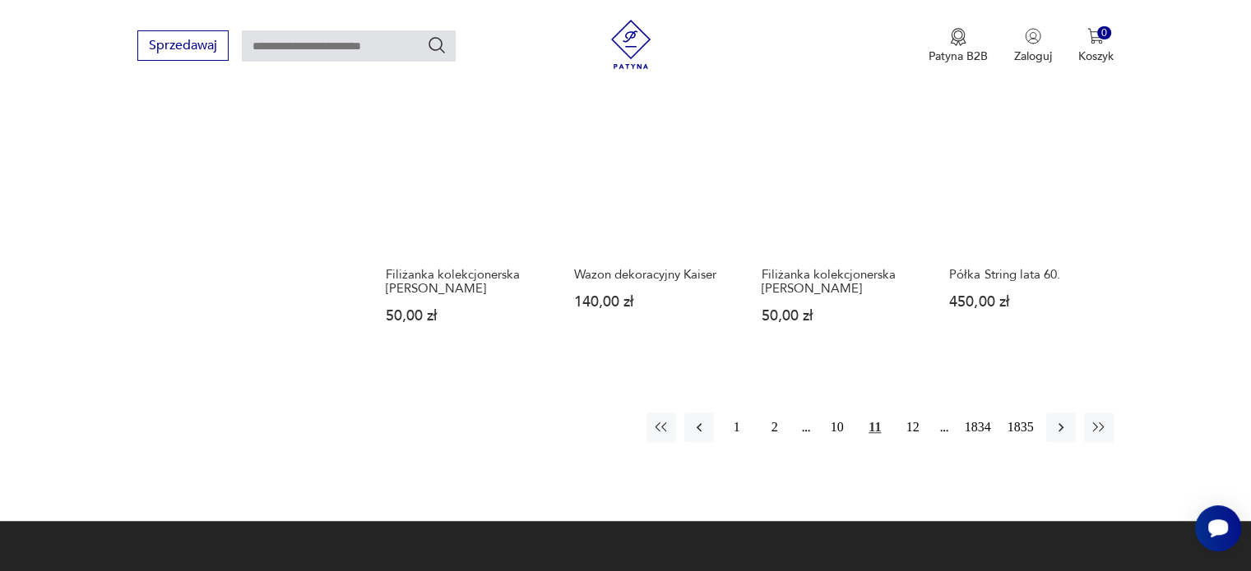
scroll to position [1346, 0]
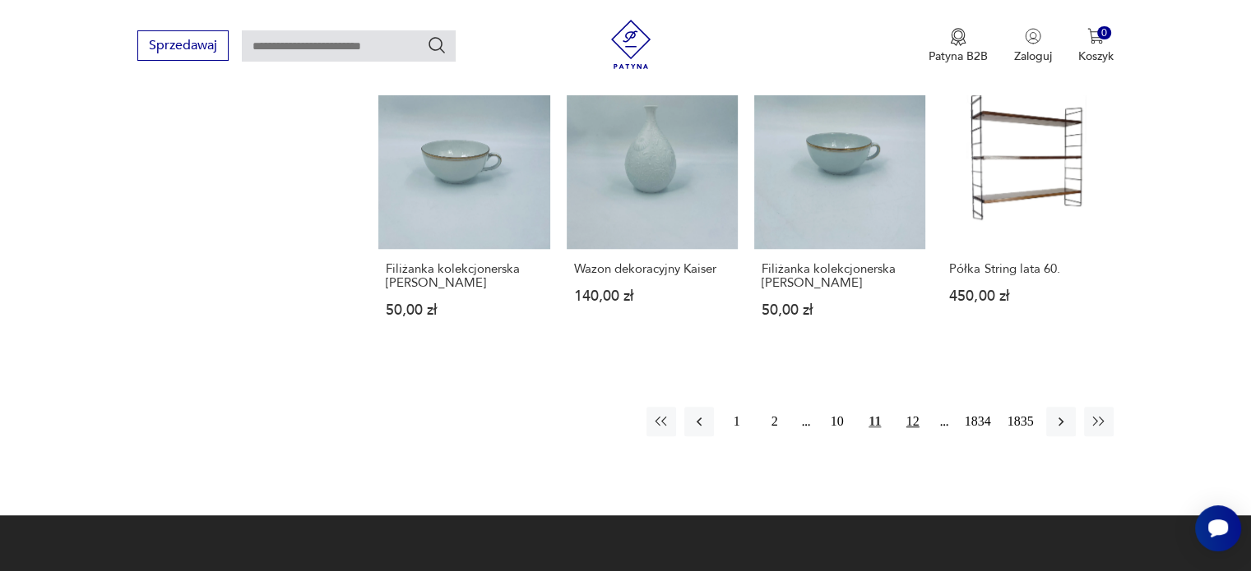
click at [909, 407] on button "12" at bounding box center [913, 422] width 30 height 30
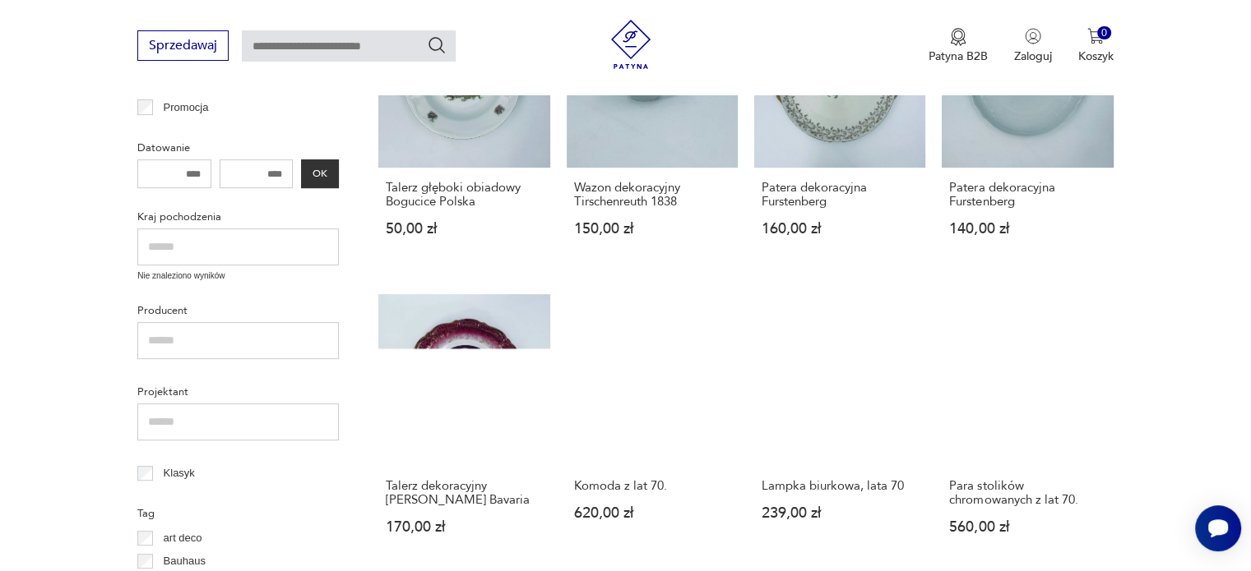
scroll to position [534, 0]
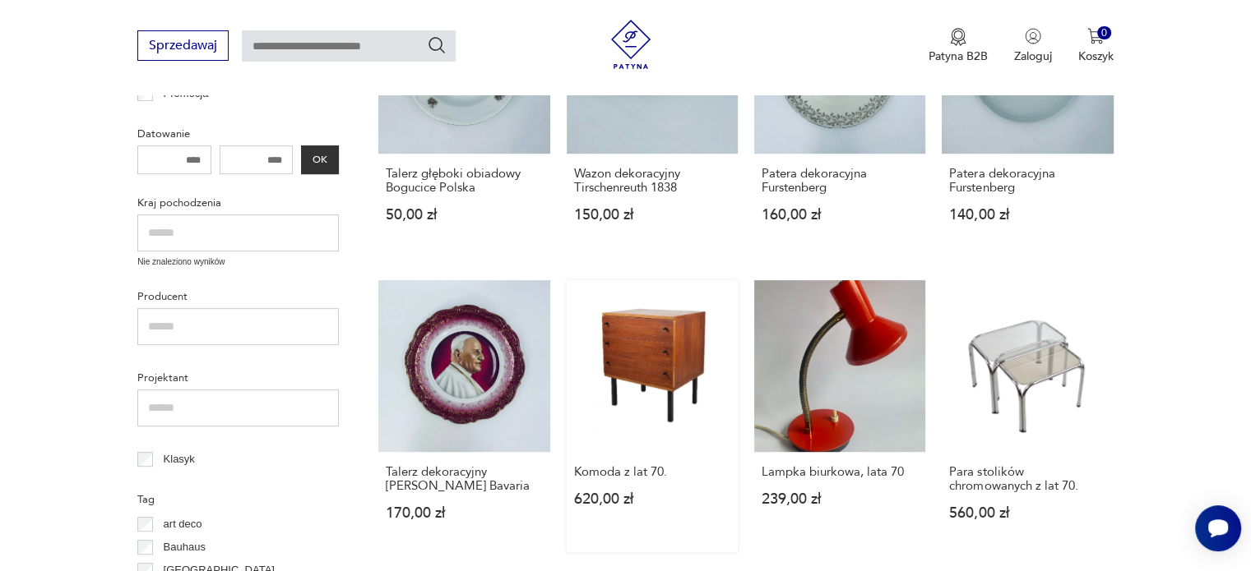
click at [650, 331] on link "Komoda z lat 70. 620,00 zł" at bounding box center [652, 415] width 171 height 271
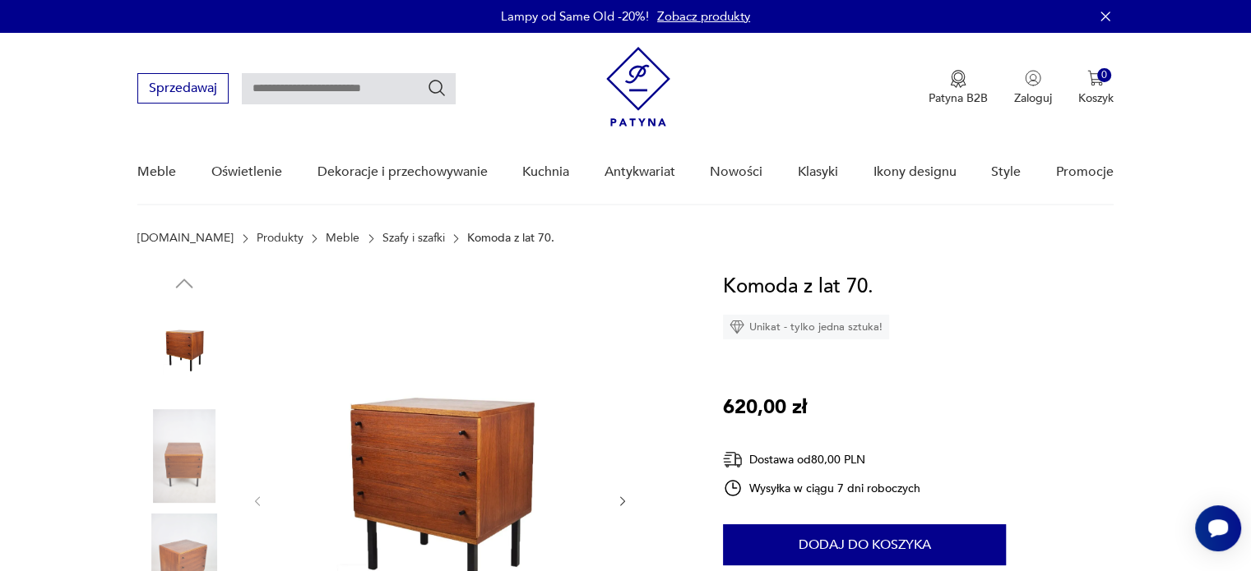
click at [413, 493] on img at bounding box center [439, 499] width 317 height 457
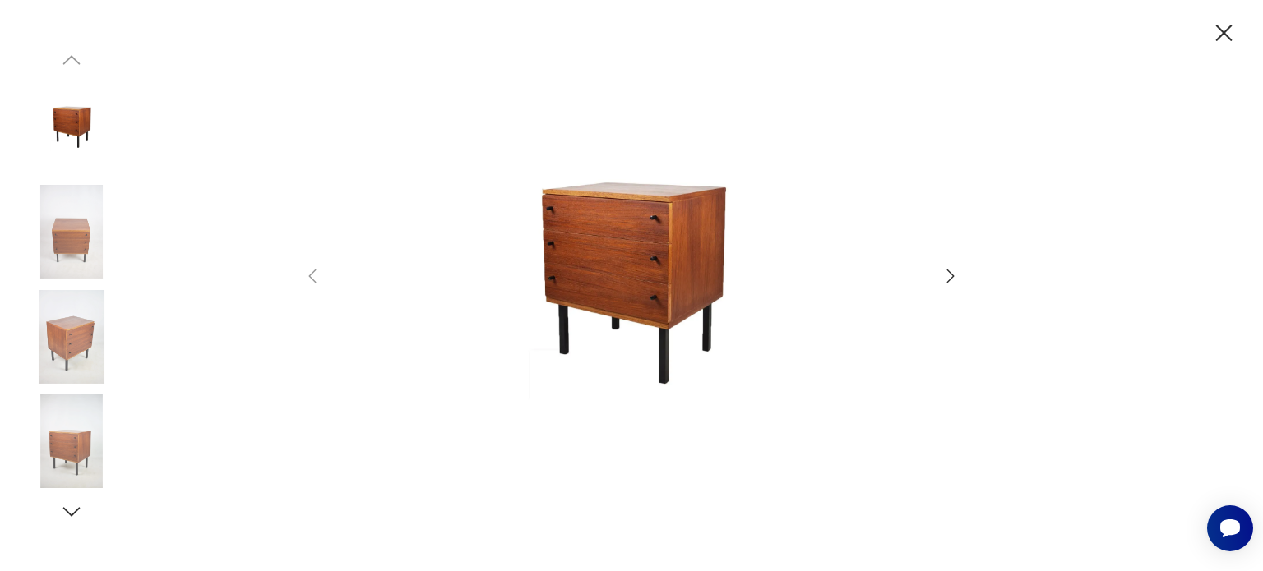
click at [952, 276] on icon "button" at bounding box center [950, 275] width 7 height 13
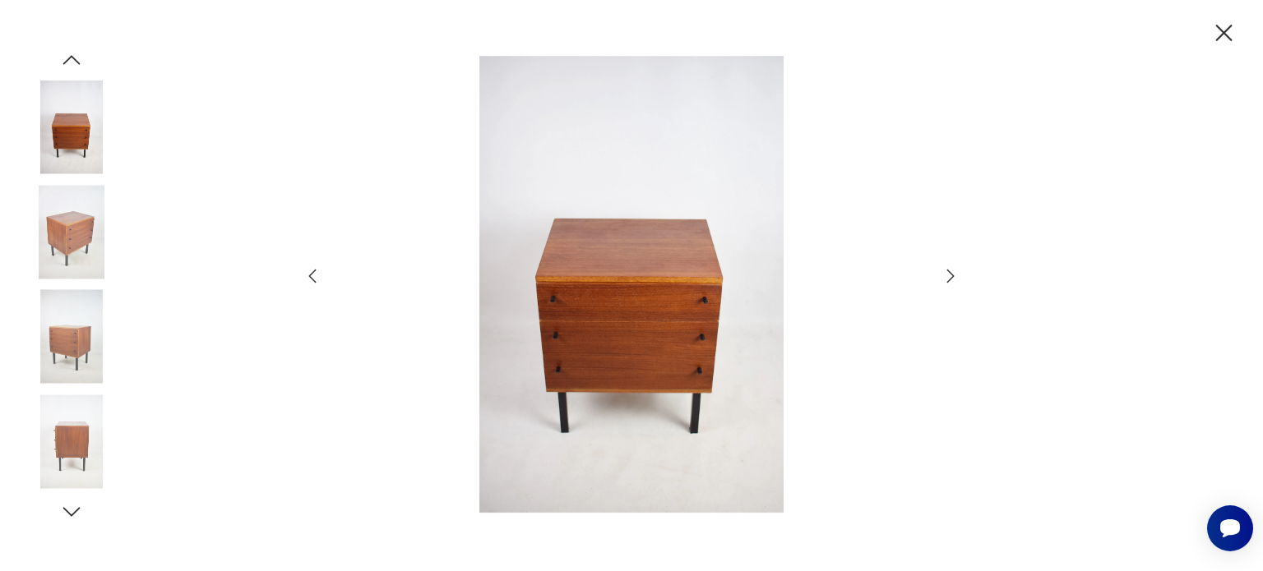
click at [952, 276] on icon "button" at bounding box center [950, 275] width 7 height 13
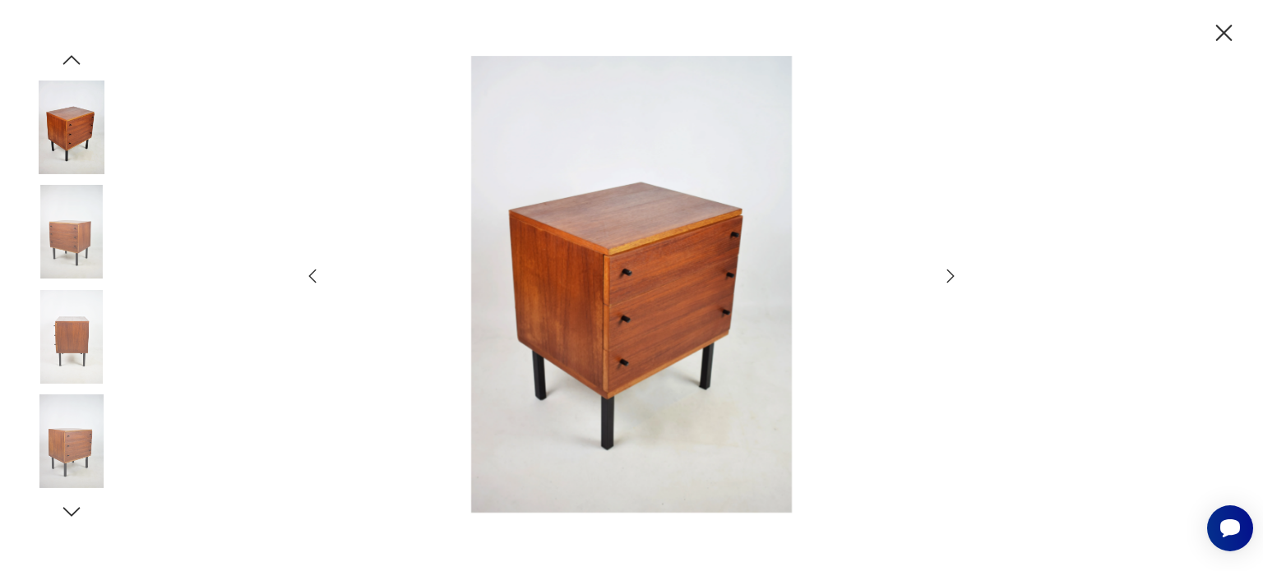
click at [952, 276] on icon "button" at bounding box center [950, 275] width 7 height 13
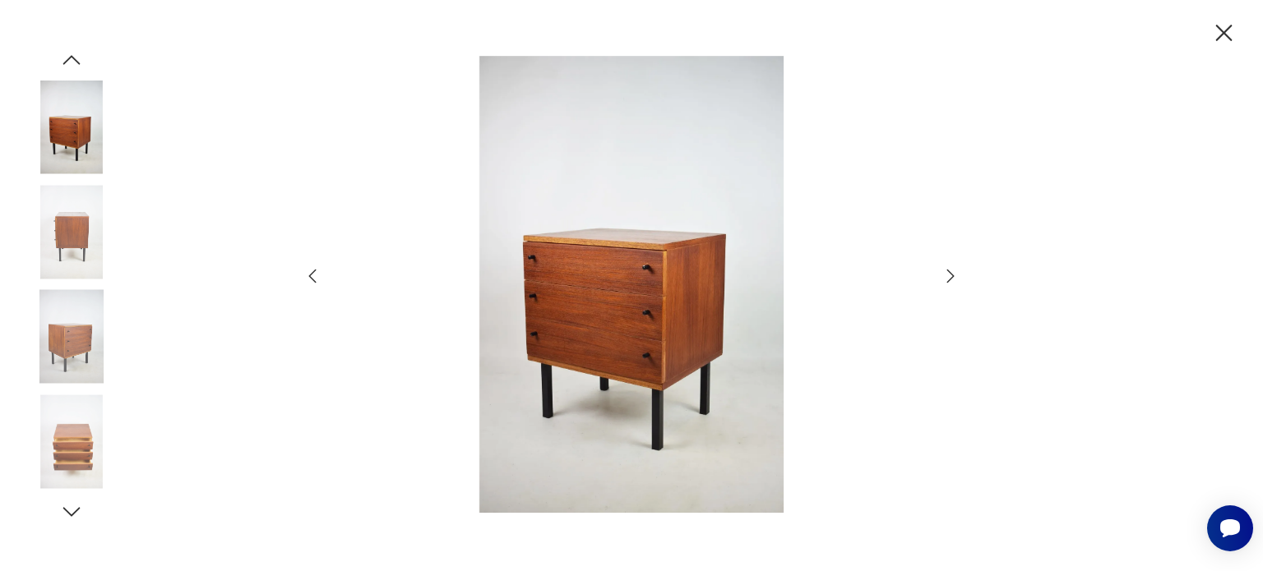
click at [952, 276] on icon "button" at bounding box center [950, 275] width 7 height 13
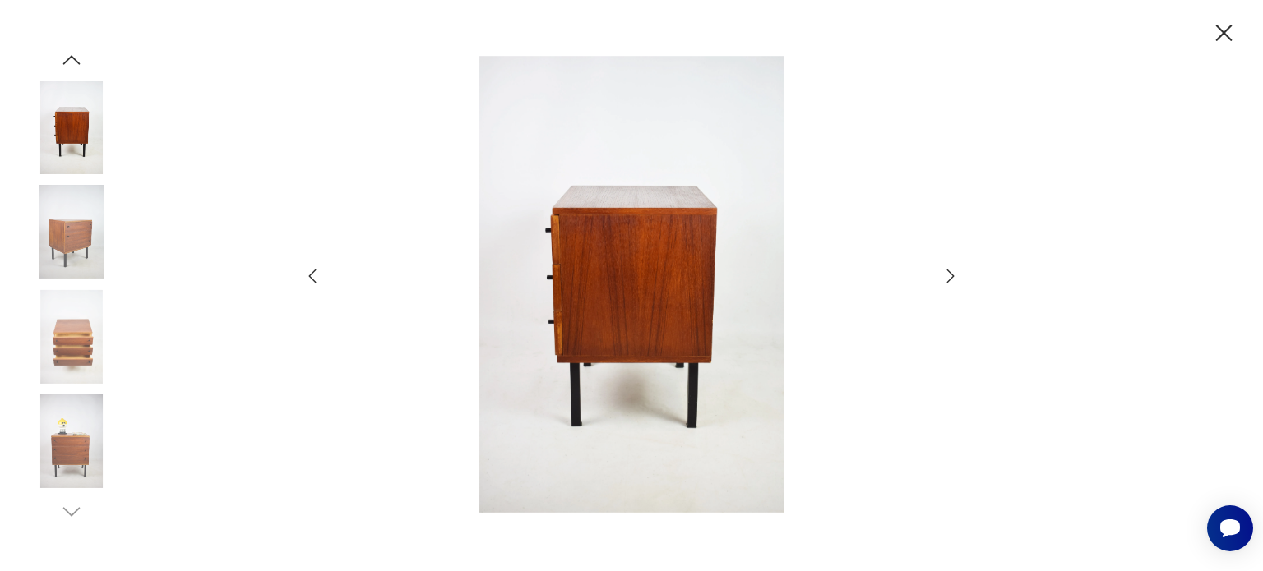
click at [952, 276] on icon "button" at bounding box center [950, 275] width 7 height 13
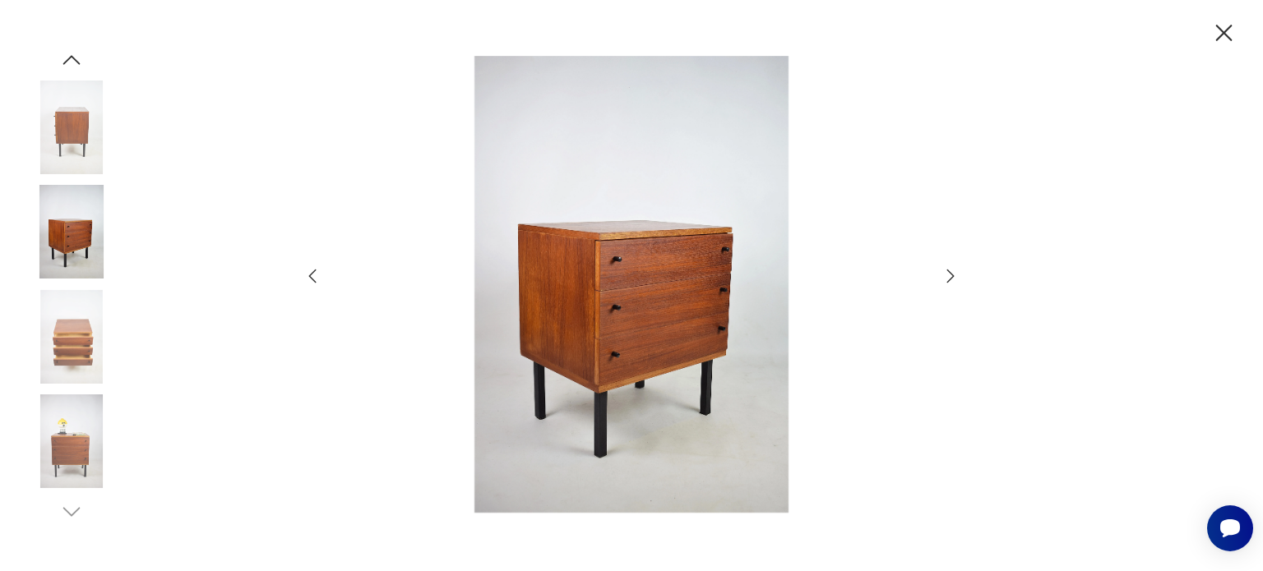
click at [952, 276] on icon "button" at bounding box center [950, 275] width 7 height 13
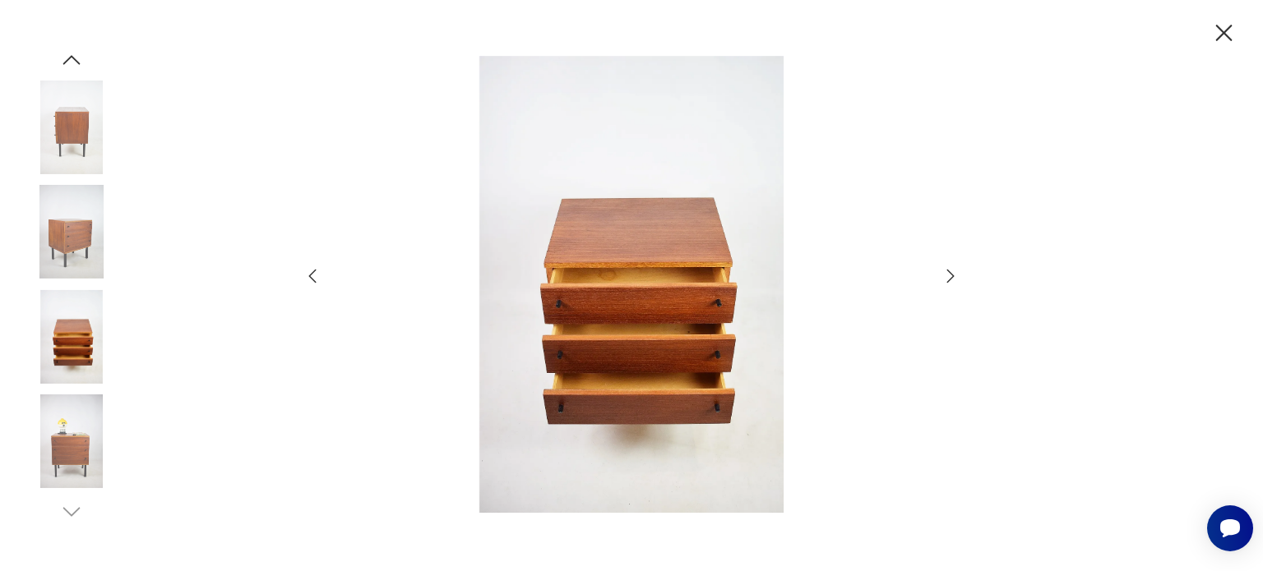
click at [952, 276] on icon "button" at bounding box center [950, 275] width 7 height 13
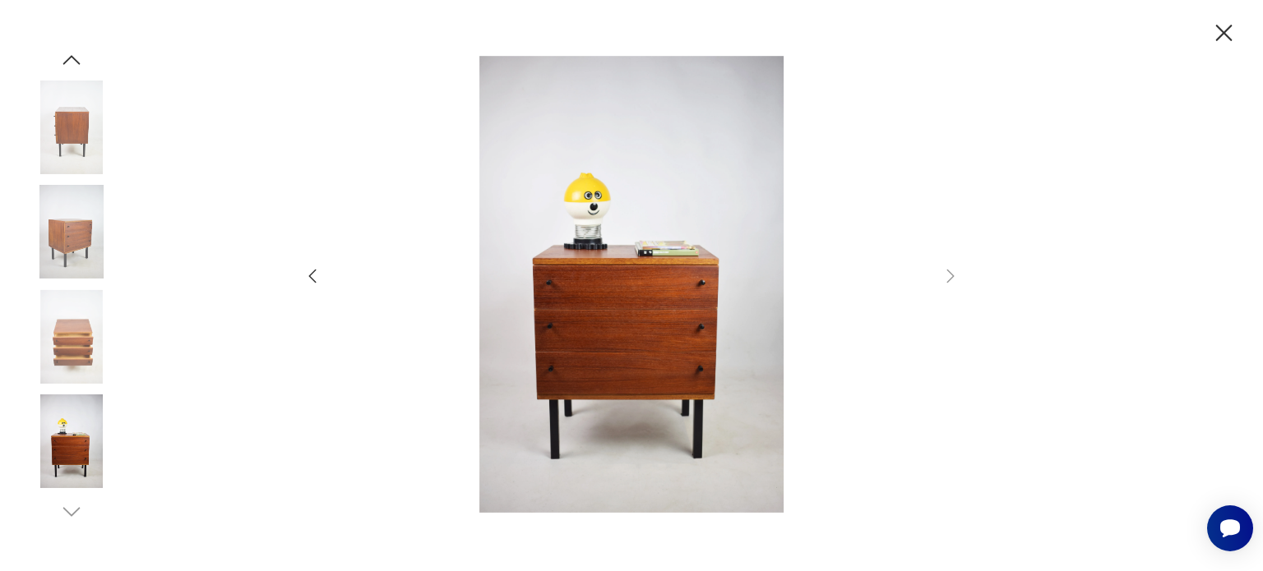
click at [1224, 25] on icon "button" at bounding box center [1224, 33] width 29 height 29
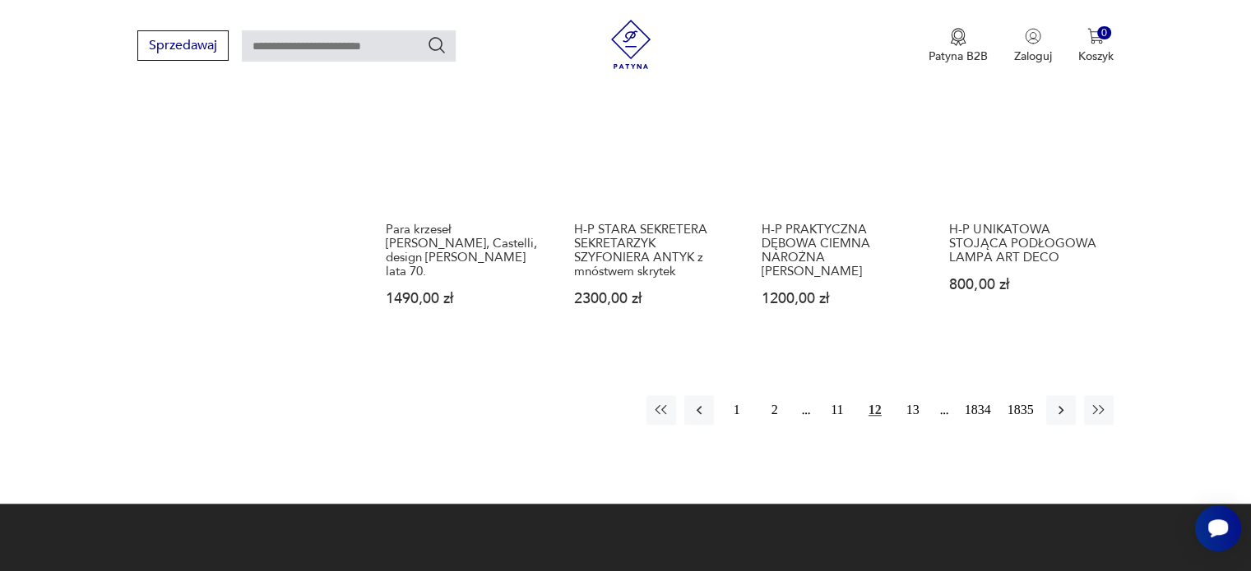
scroll to position [1408, 0]
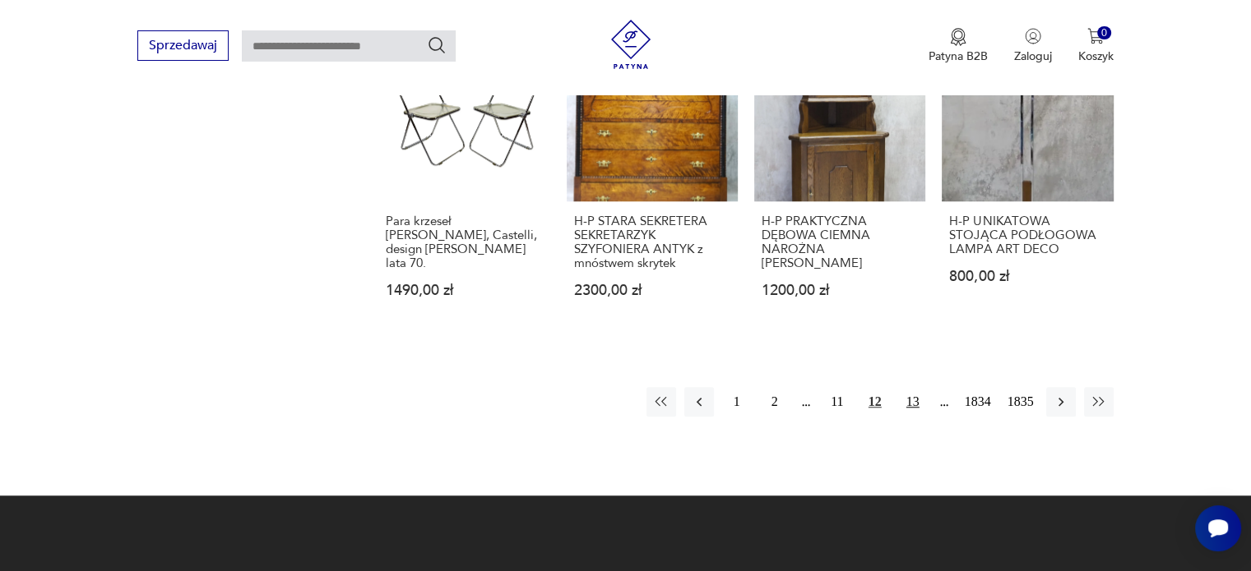
click at [906, 404] on button "13" at bounding box center [913, 402] width 30 height 30
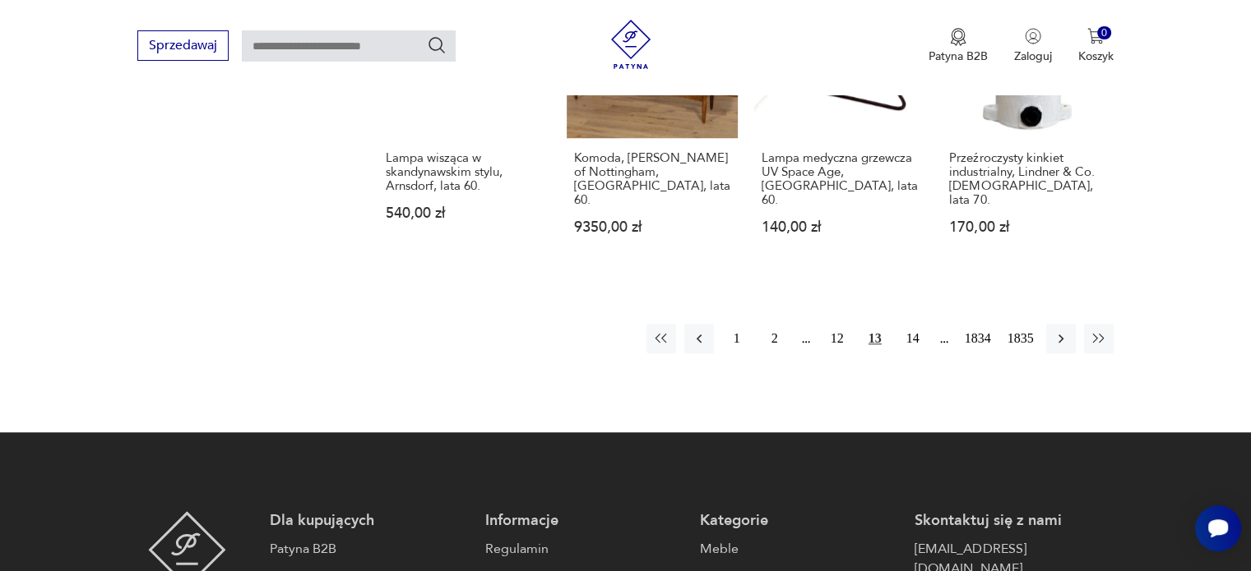
scroll to position [1561, 0]
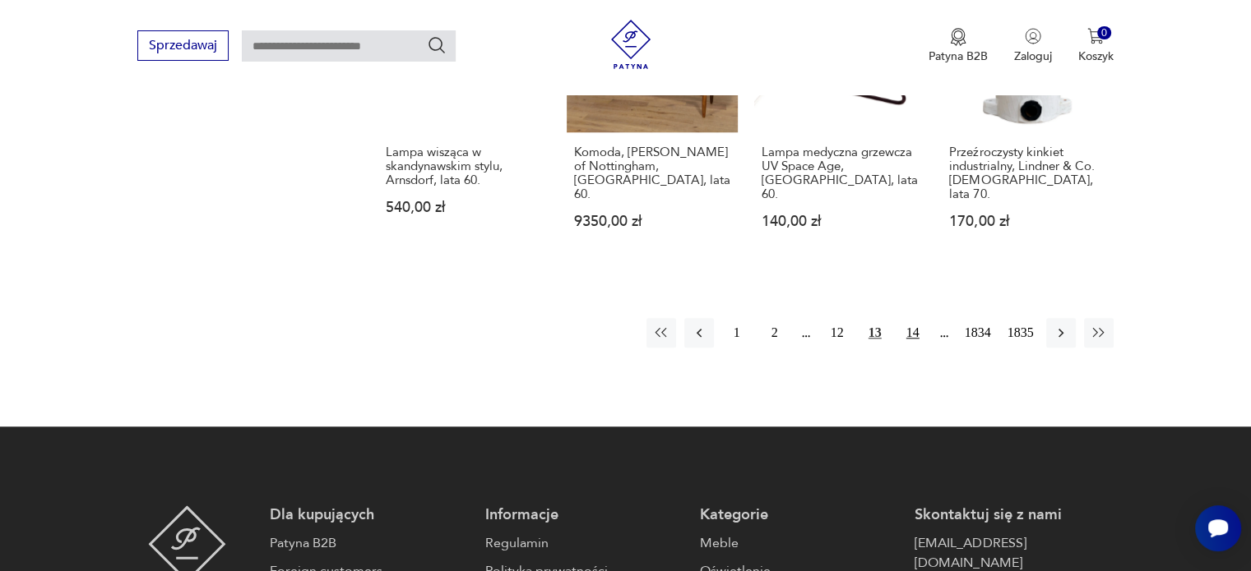
click at [909, 318] on button "14" at bounding box center [913, 333] width 30 height 30
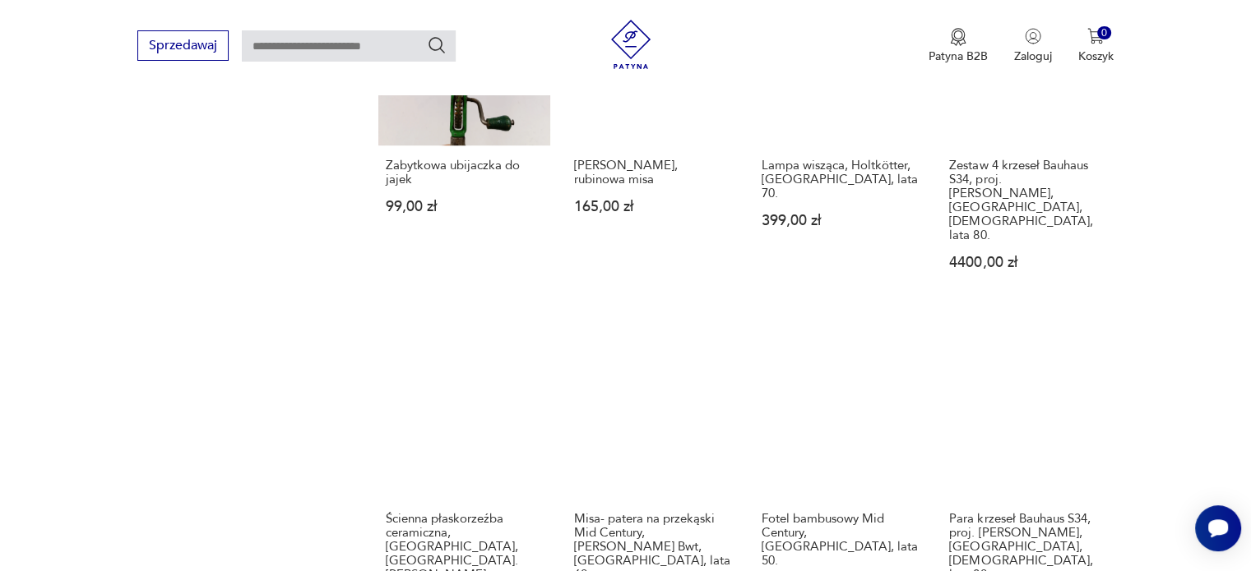
scroll to position [1197, 0]
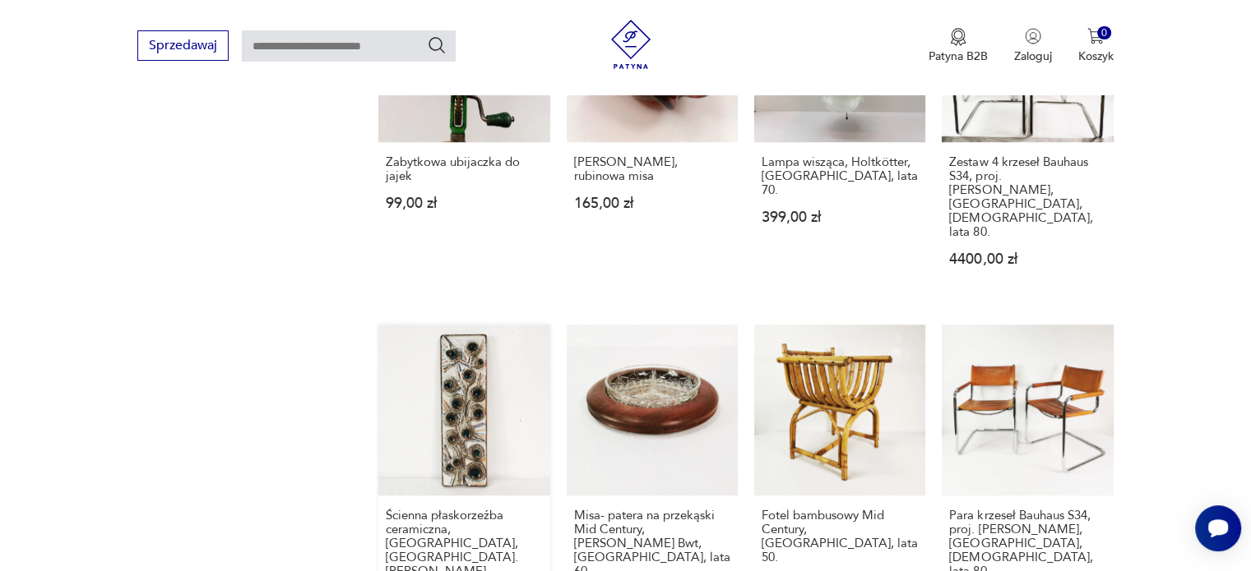
click at [460, 354] on link "Ścienna płaskorzeźba ceramiczna, [GEOGRAPHIC_DATA], [GEOGRAPHIC_DATA]. [PERSON_…" at bounding box center [463, 495] width 171 height 341
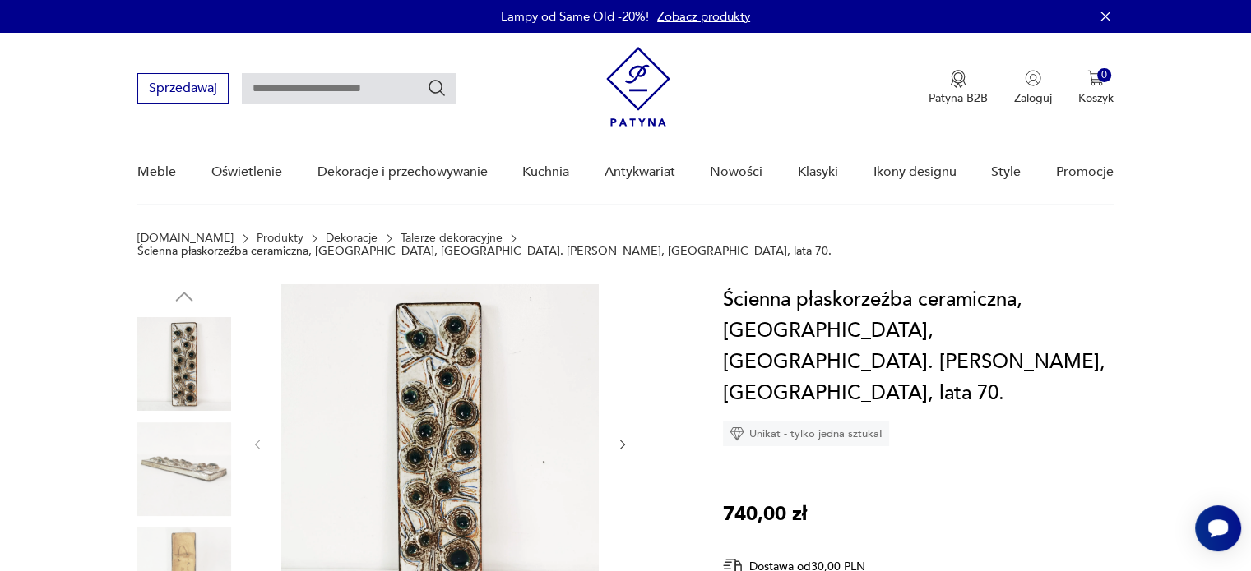
click at [428, 493] on img at bounding box center [439, 443] width 317 height 317
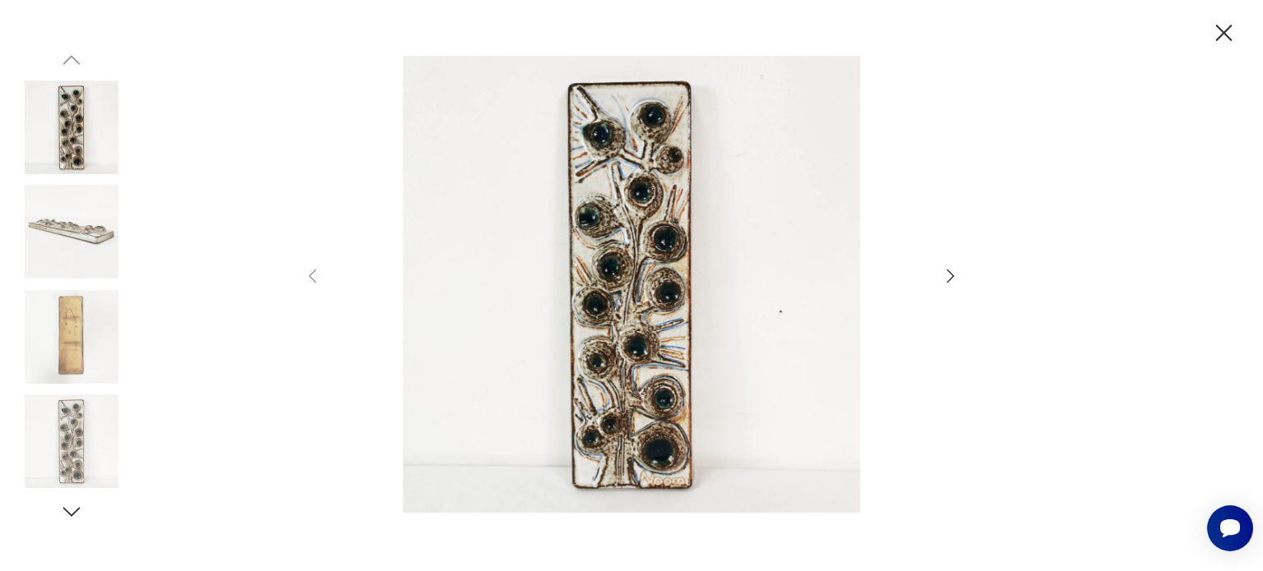
click at [943, 257] on div at bounding box center [632, 286] width 658 height 460
click at [950, 278] on icon "button" at bounding box center [951, 276] width 20 height 20
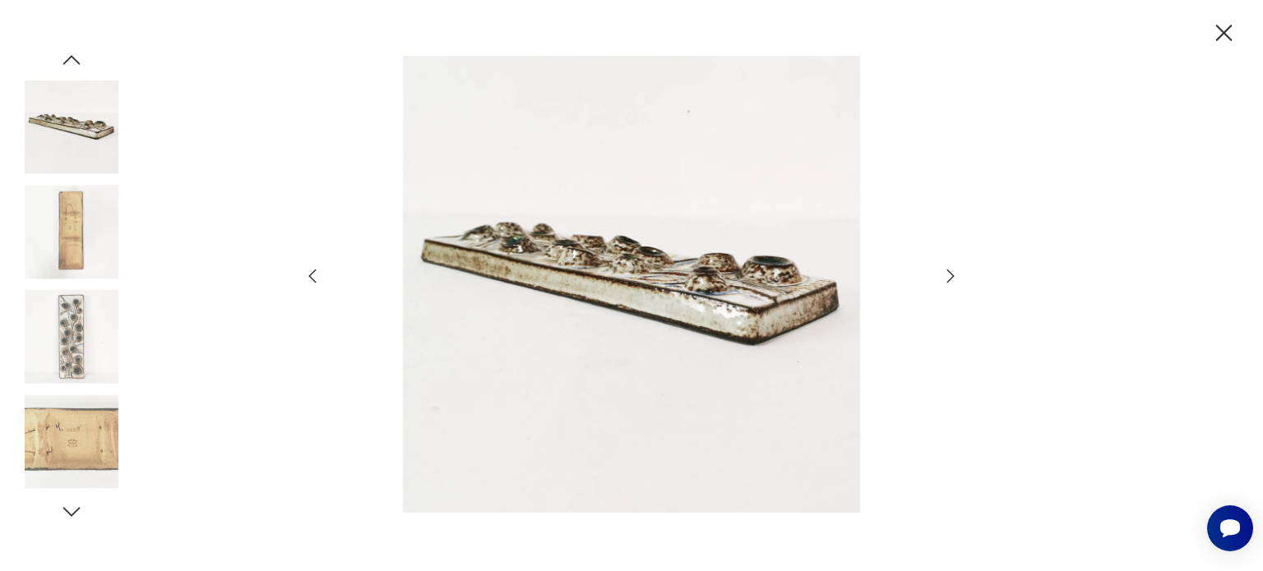
click at [950, 278] on icon "button" at bounding box center [951, 276] width 20 height 20
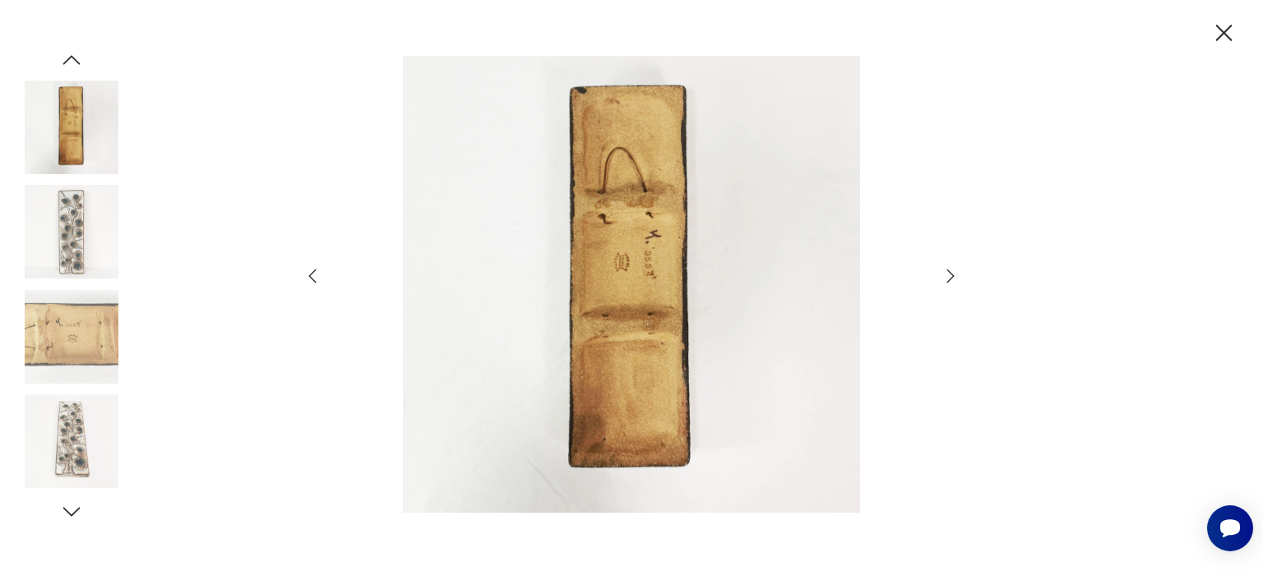
click at [950, 278] on icon "button" at bounding box center [951, 276] width 20 height 20
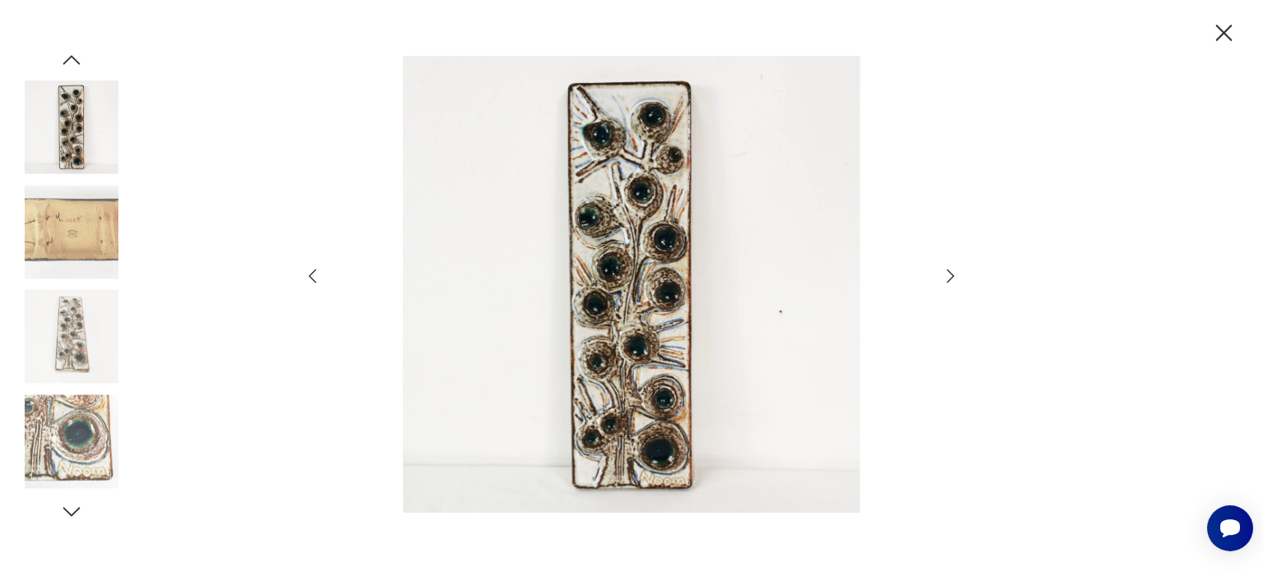
click at [1221, 25] on icon "button" at bounding box center [1224, 33] width 29 height 29
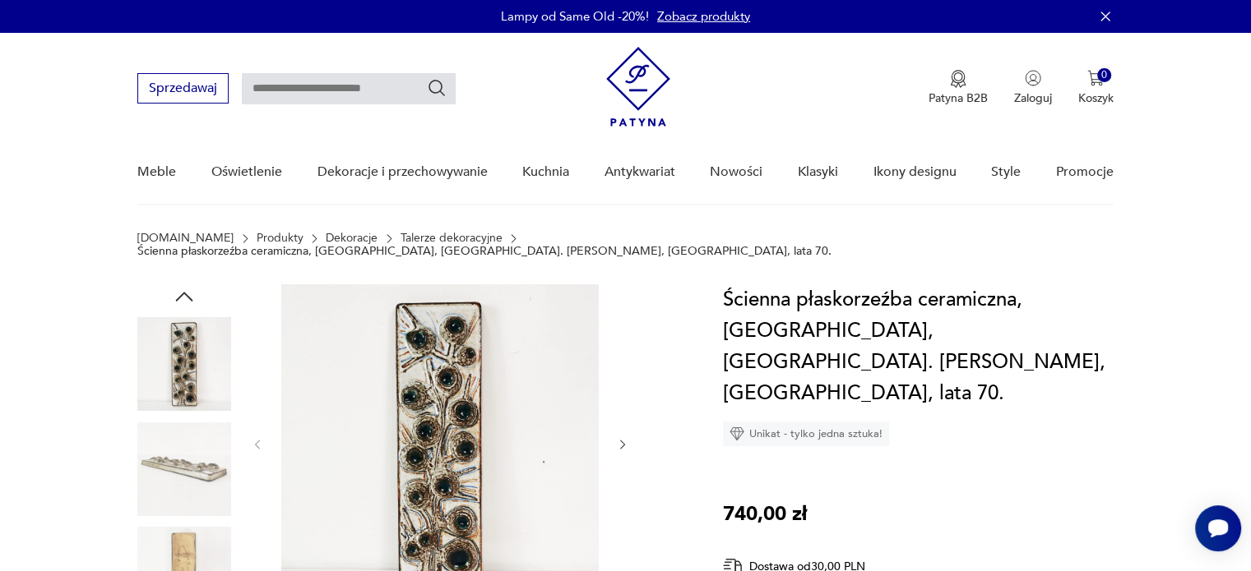
drag, startPoint x: 1243, startPoint y: 39, endPoint x: 1256, endPoint y: 48, distance: 15.3
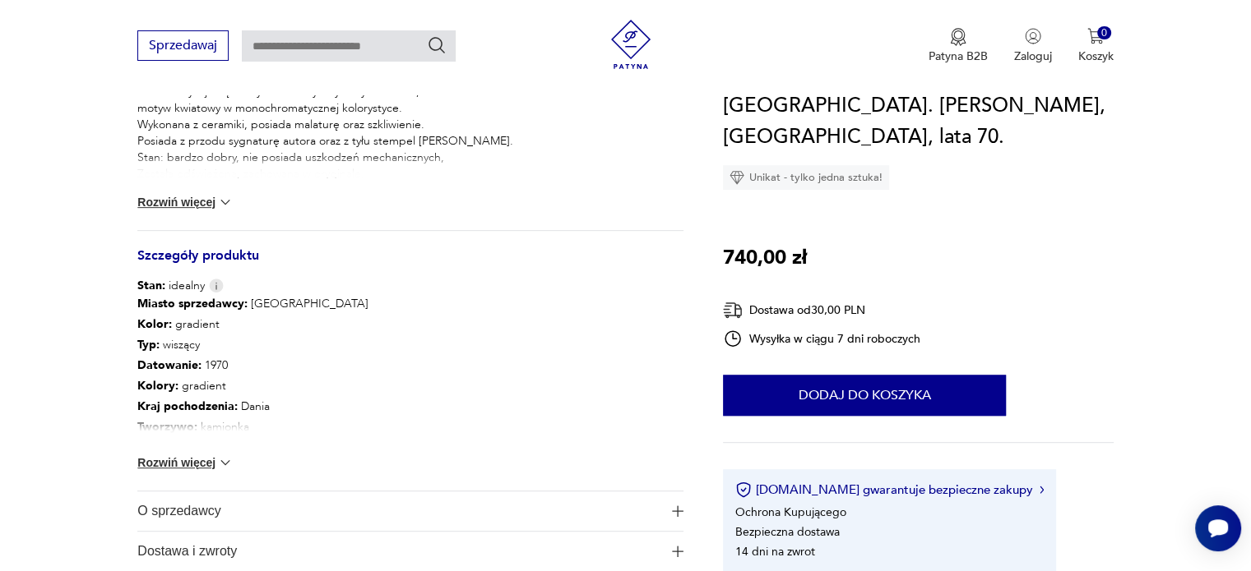
scroll to position [780, 0]
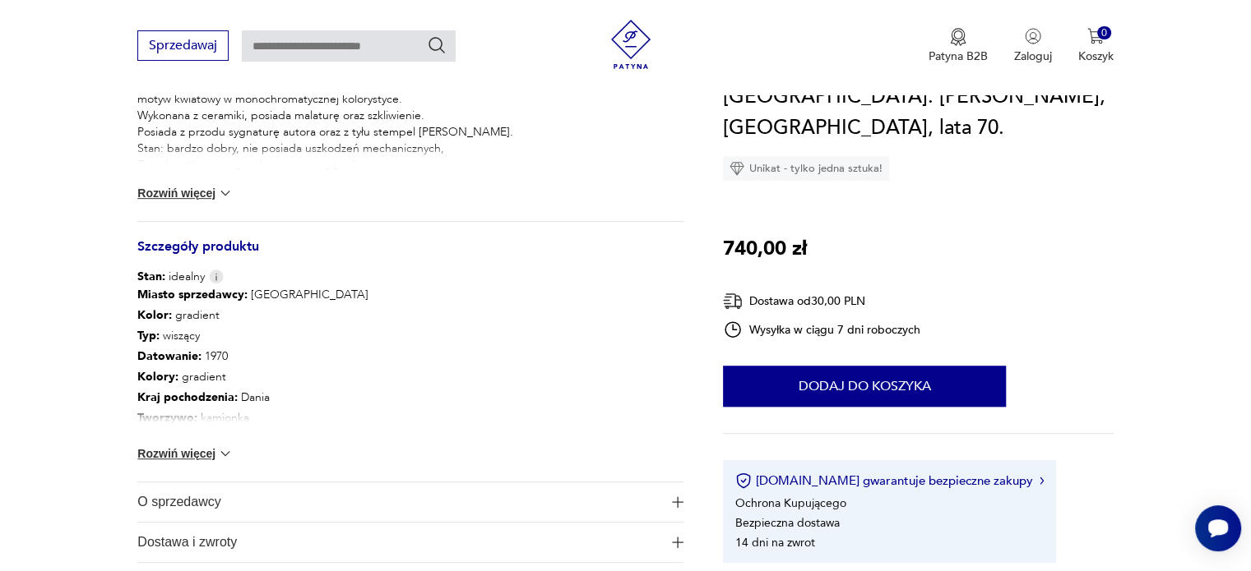
click at [225, 446] on img at bounding box center [225, 454] width 16 height 16
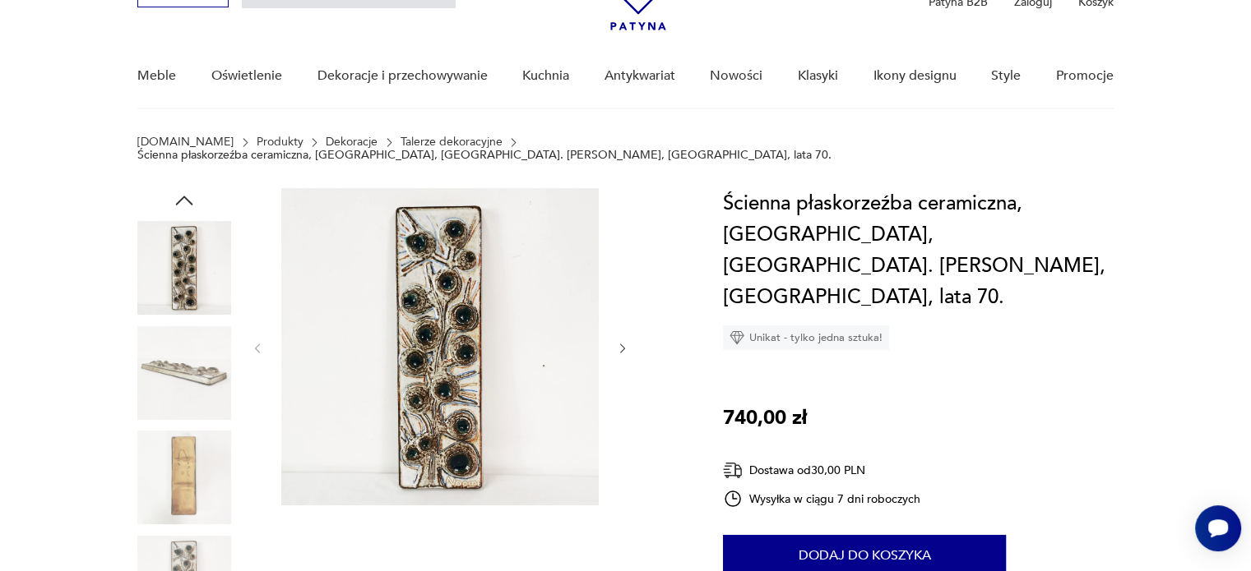
scroll to position [100, 0]
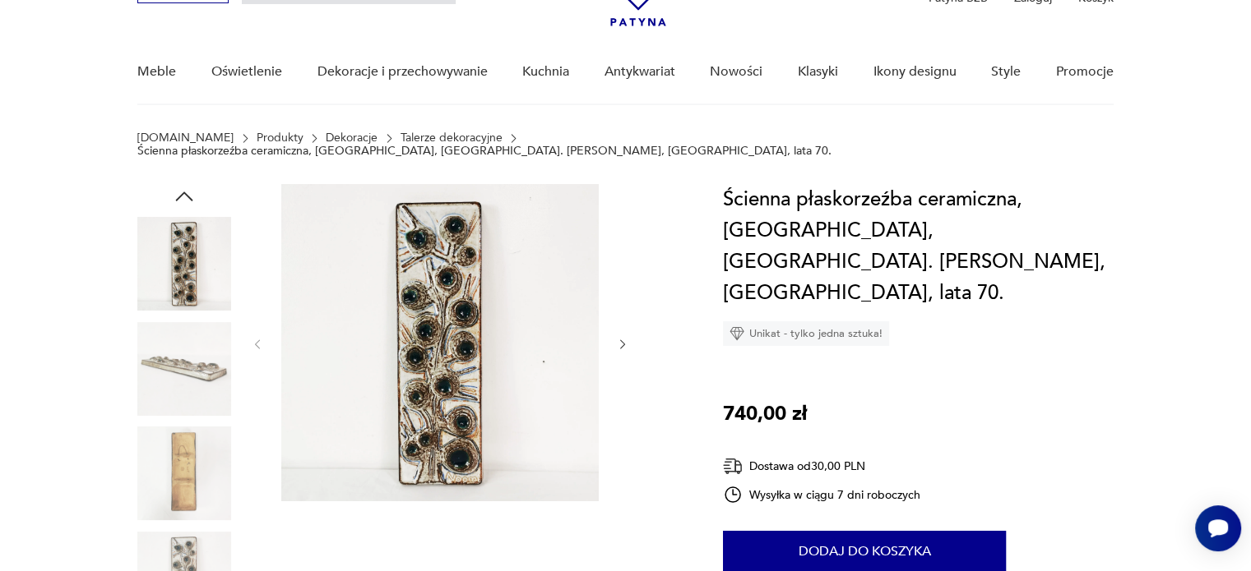
click at [623, 338] on icon "button" at bounding box center [623, 345] width 14 height 14
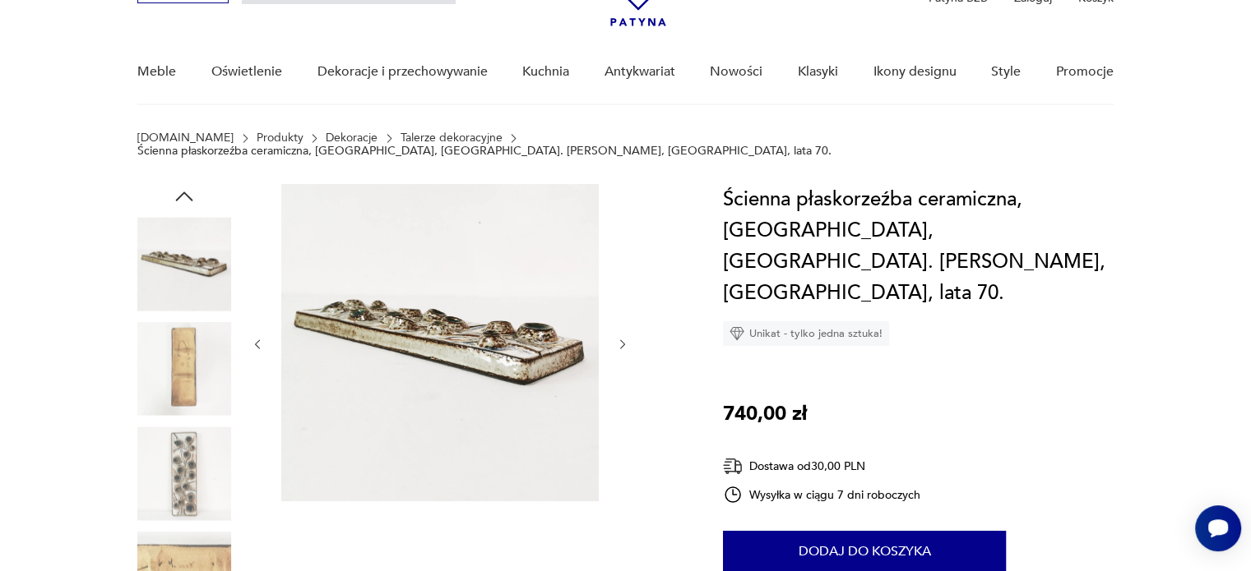
click at [623, 338] on icon "button" at bounding box center [623, 345] width 14 height 14
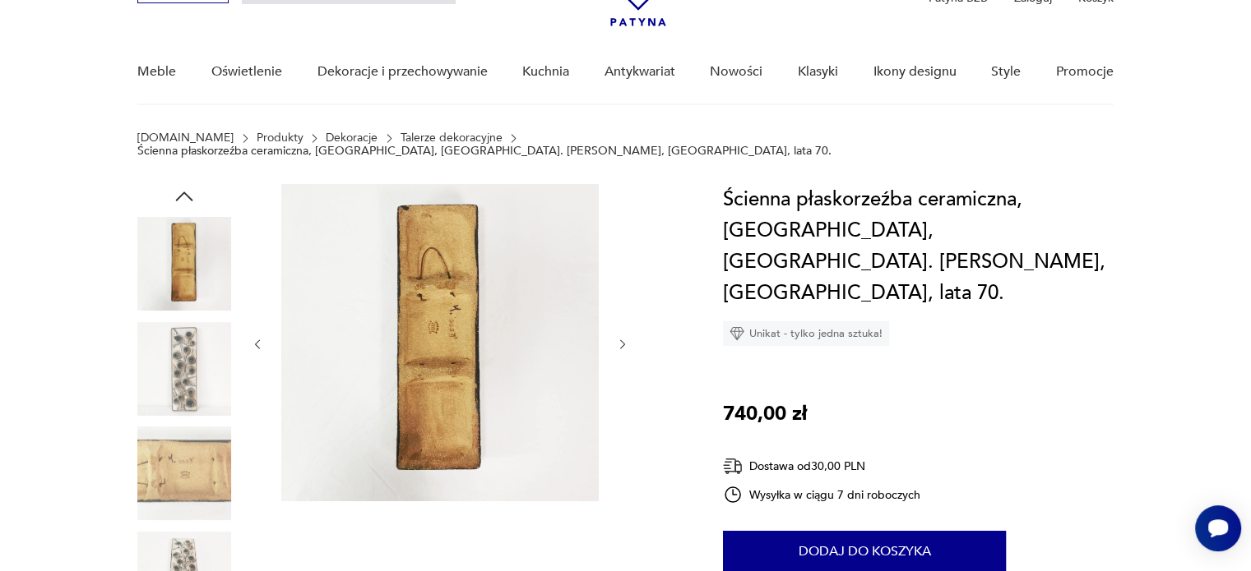
click at [623, 338] on icon "button" at bounding box center [623, 345] width 14 height 14
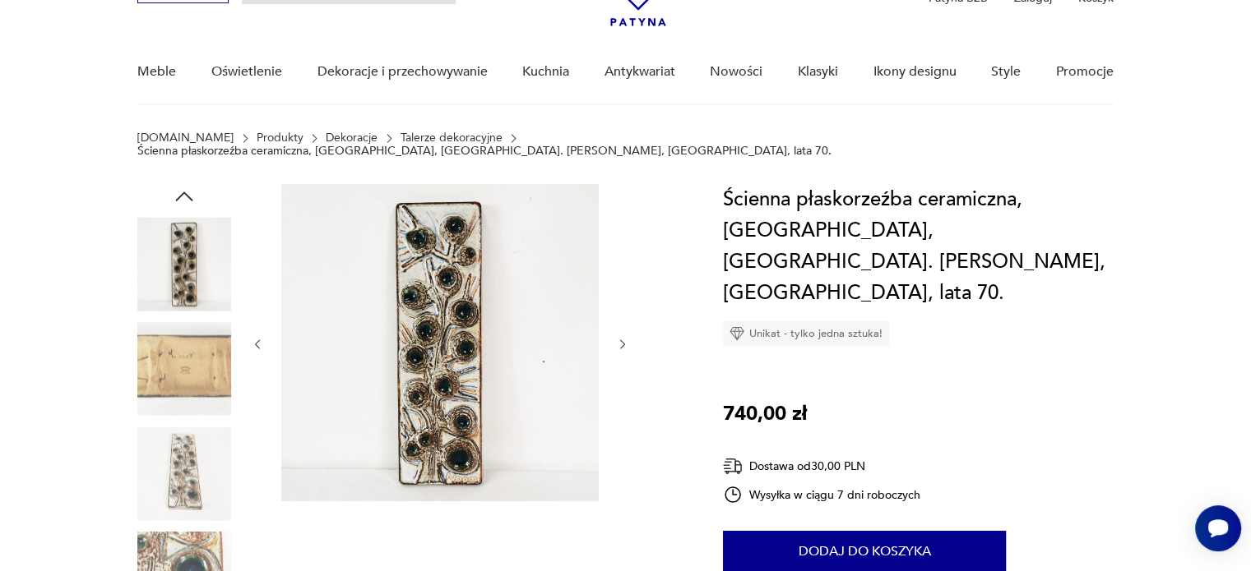
click at [623, 338] on icon "button" at bounding box center [623, 345] width 14 height 14
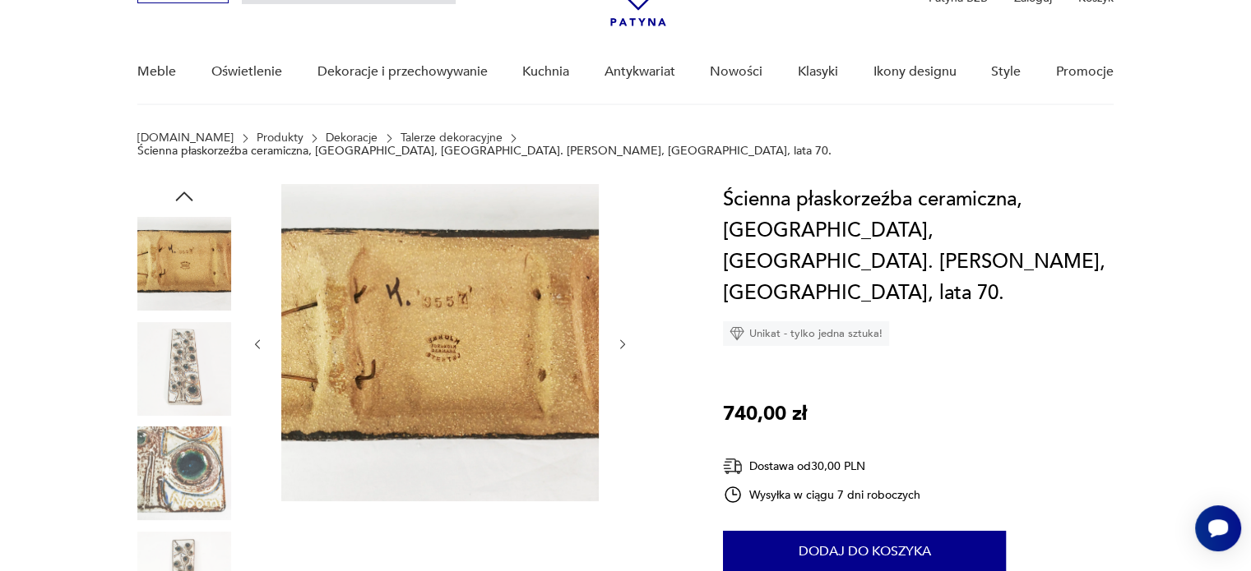
click at [623, 338] on icon "button" at bounding box center [623, 345] width 14 height 14
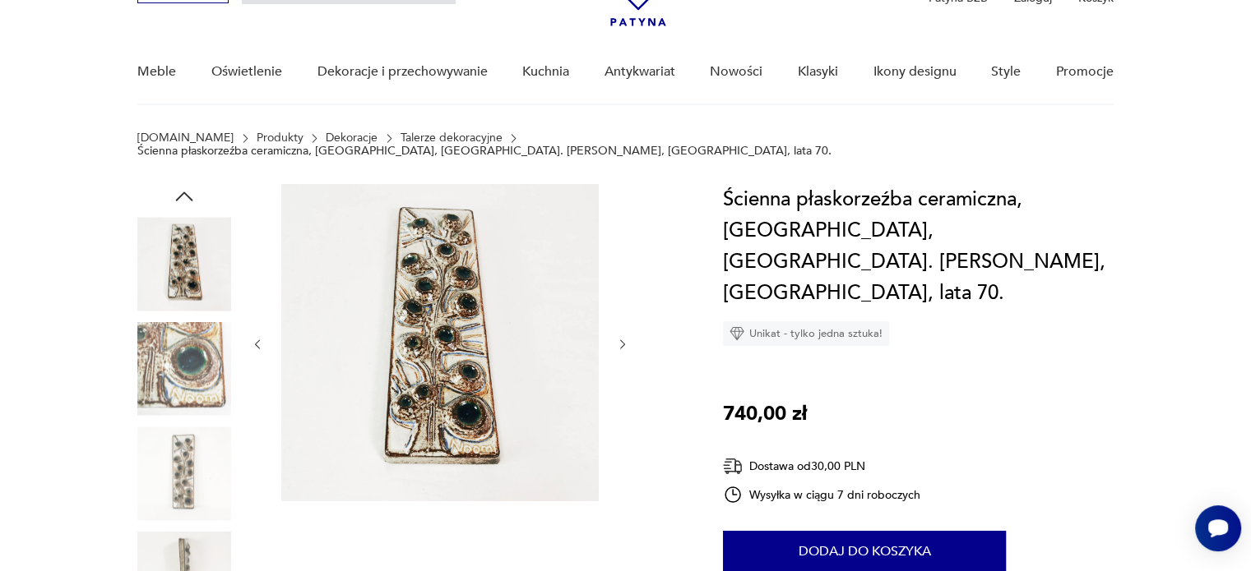
click at [623, 338] on icon "button" at bounding box center [623, 345] width 14 height 14
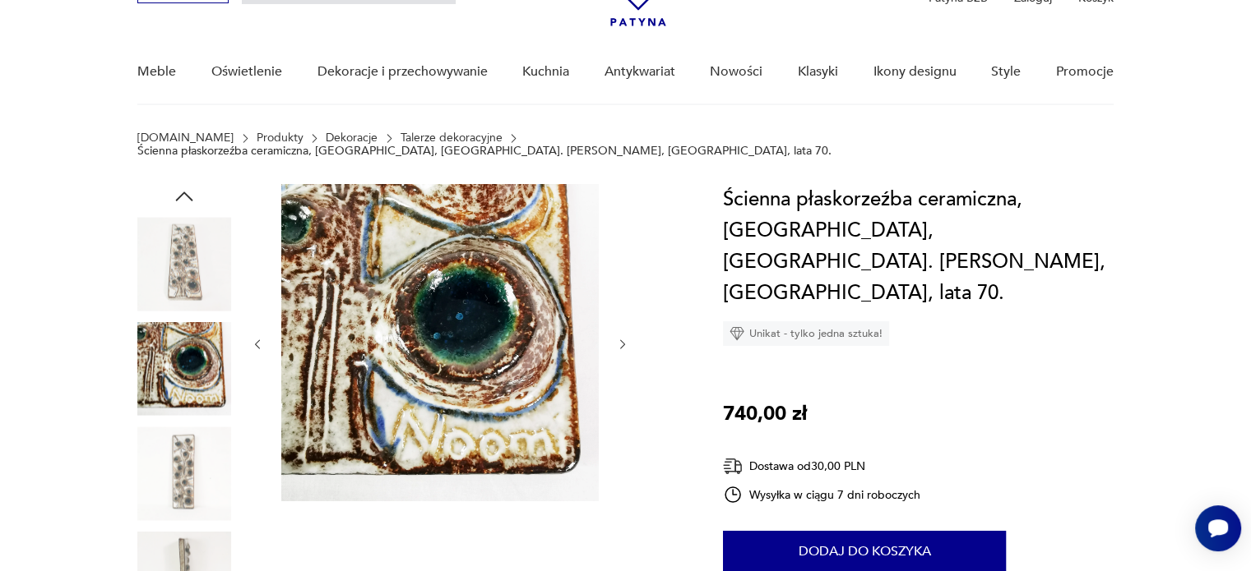
click at [623, 338] on icon "button" at bounding box center [623, 345] width 14 height 14
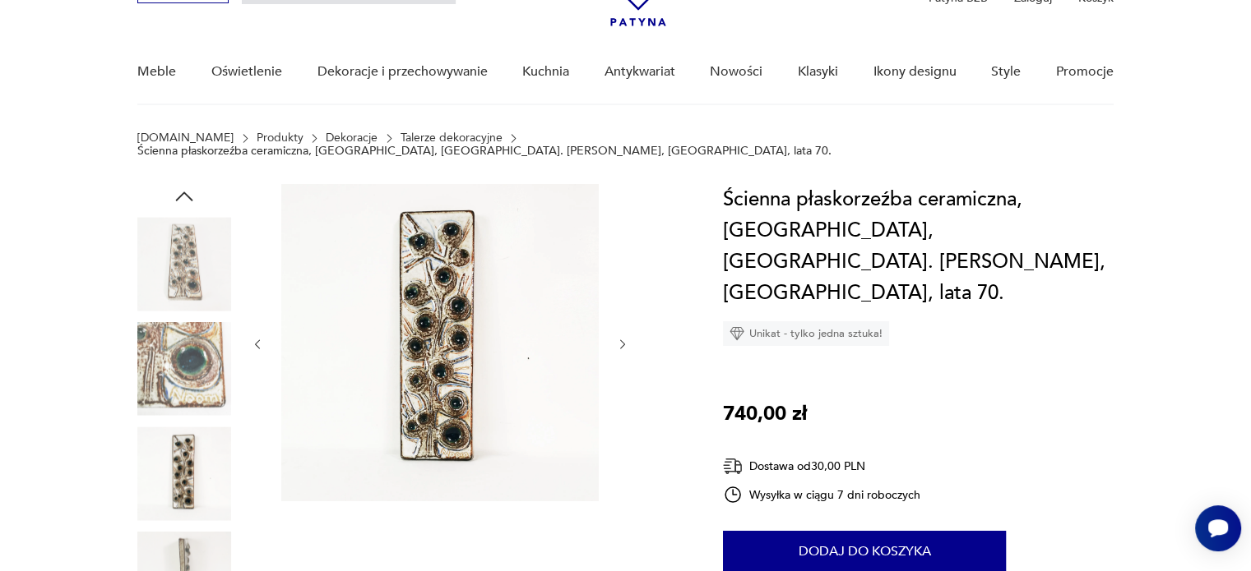
click at [623, 338] on icon "button" at bounding box center [623, 345] width 14 height 14
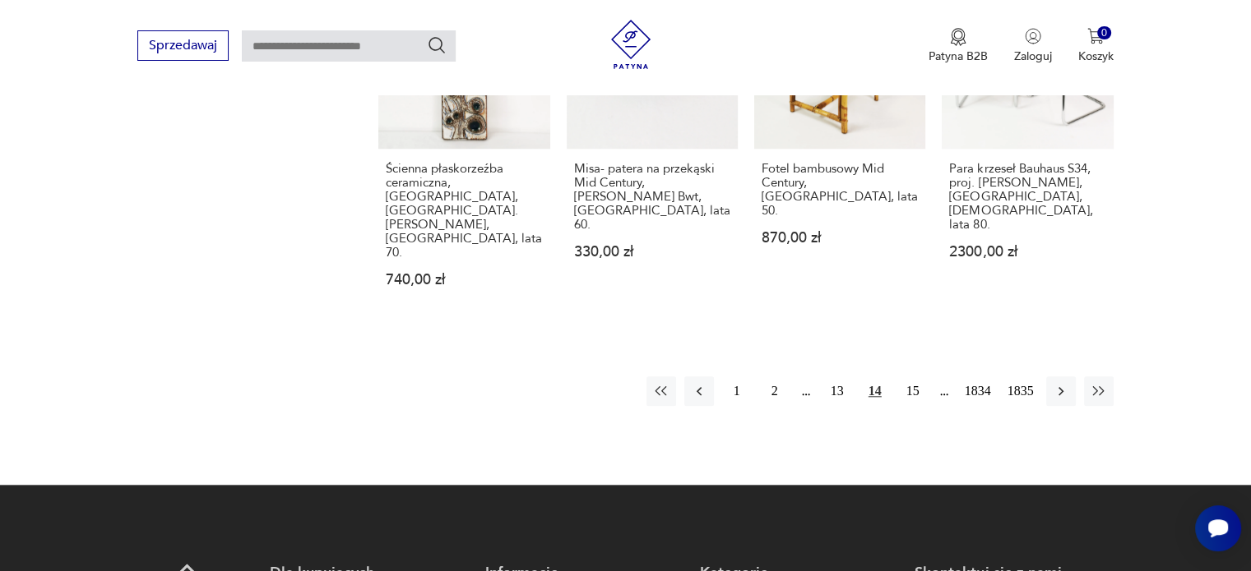
scroll to position [1547, 0]
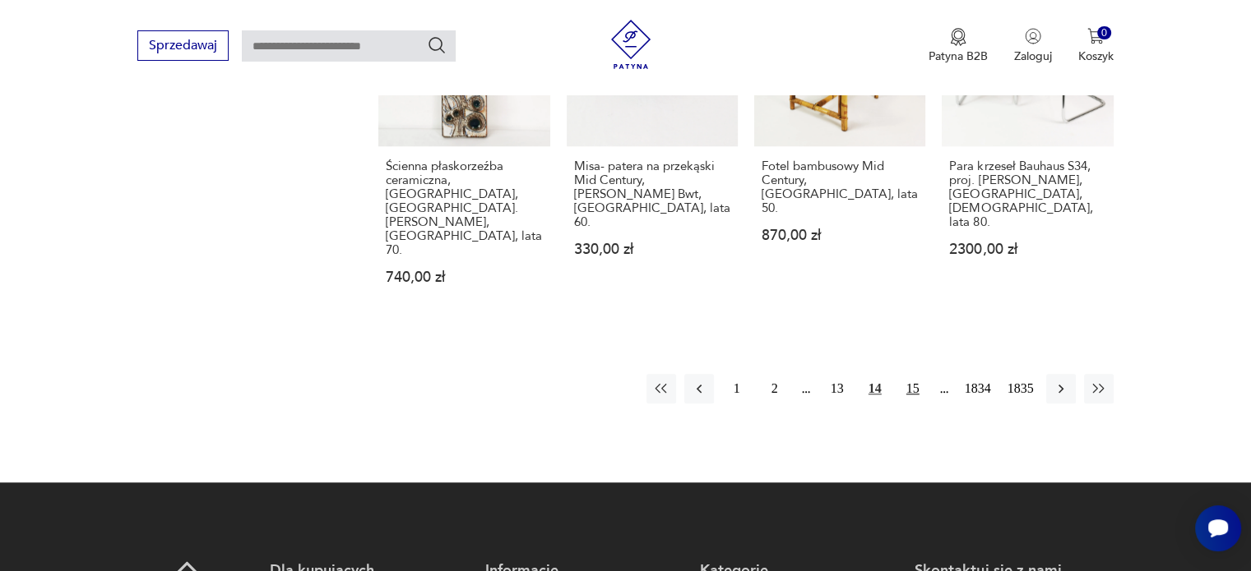
click at [913, 374] on button "15" at bounding box center [913, 389] width 30 height 30
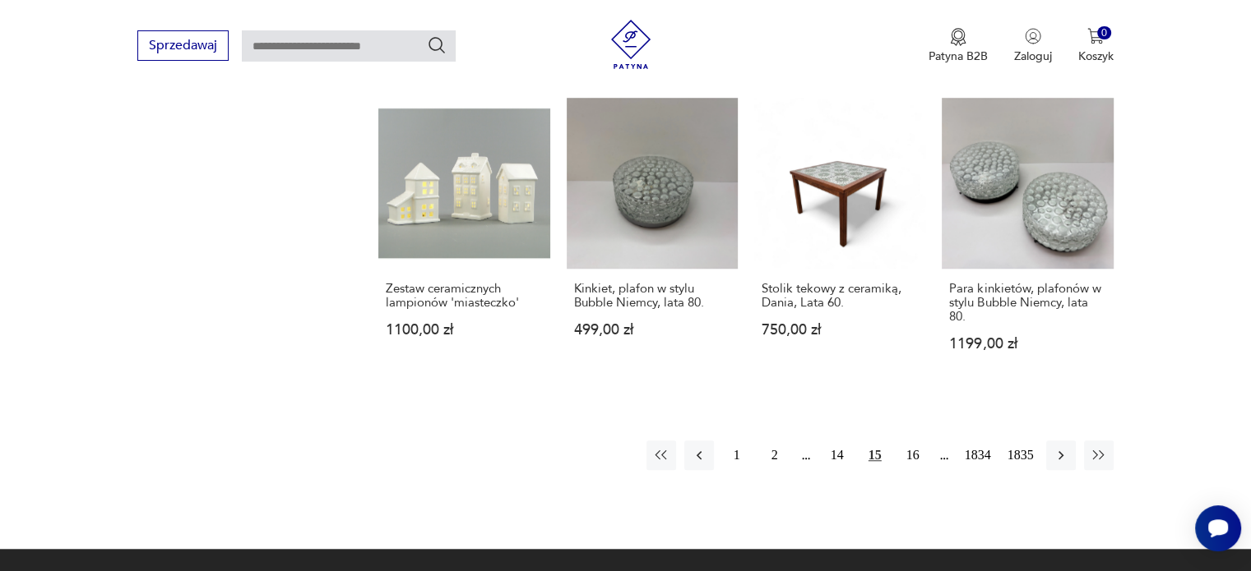
scroll to position [1379, 0]
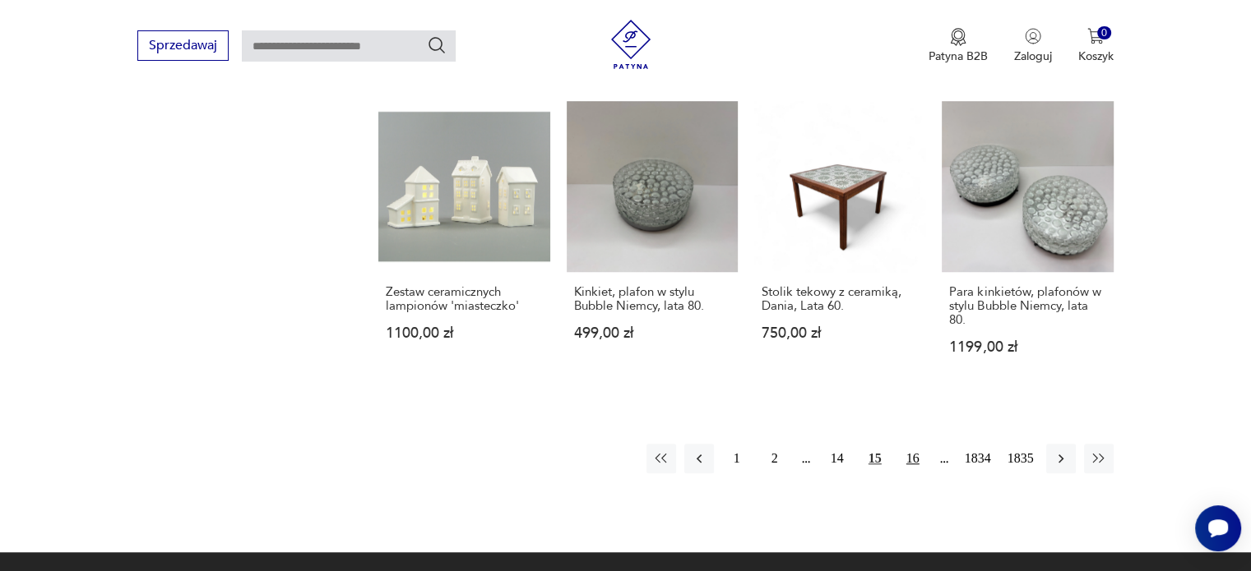
click at [911, 444] on button "16" at bounding box center [913, 459] width 30 height 30
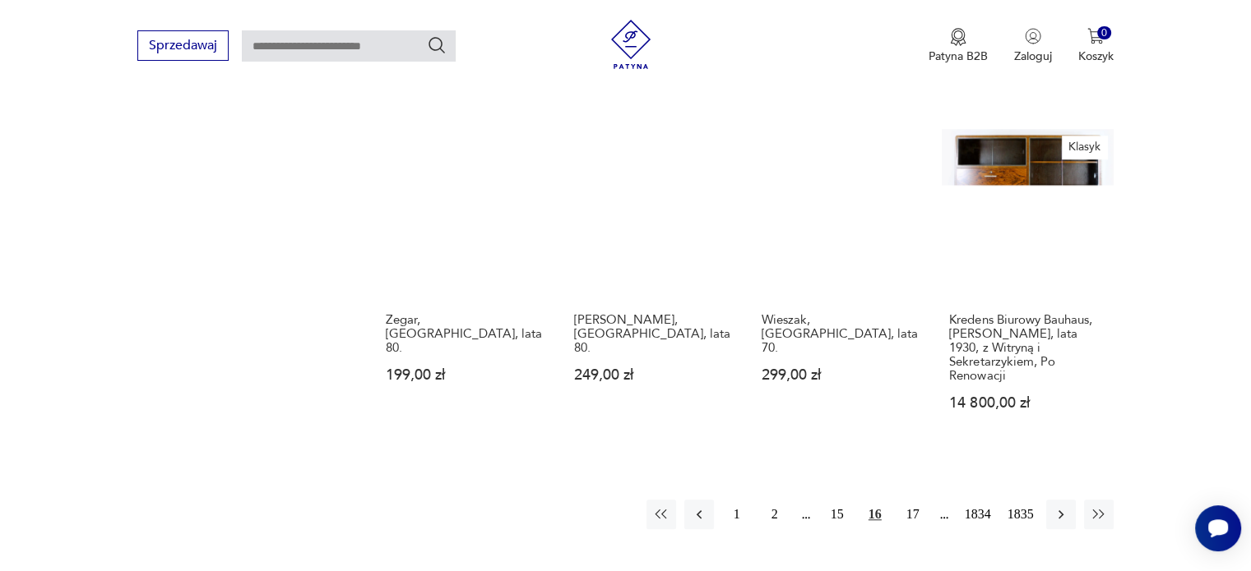
scroll to position [1372, 0]
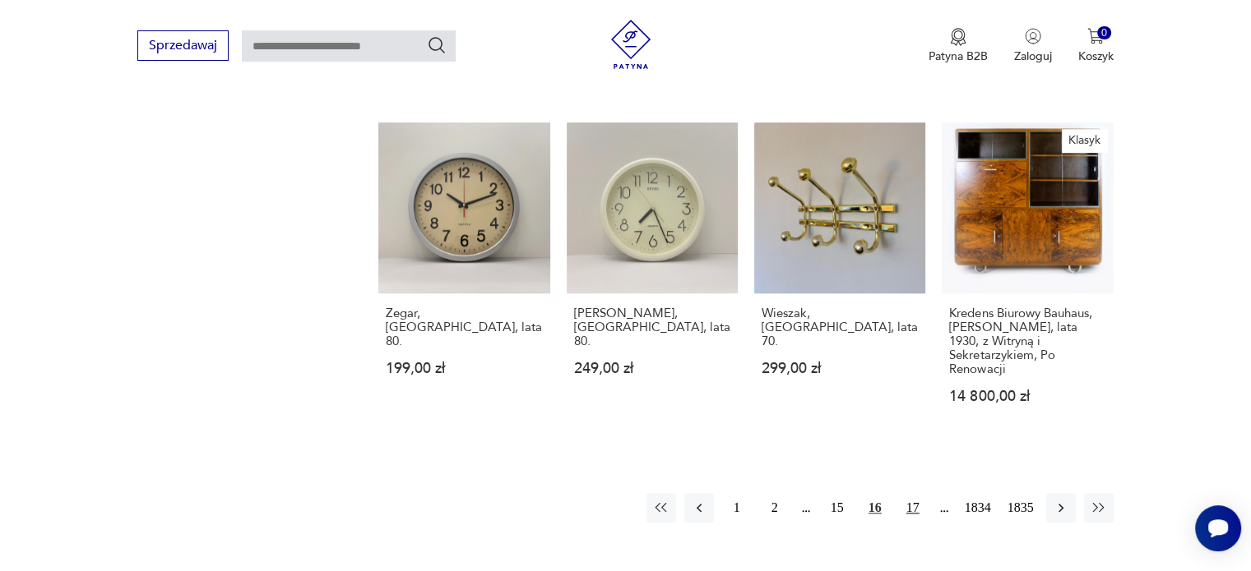
click at [909, 493] on button "17" at bounding box center [913, 508] width 30 height 30
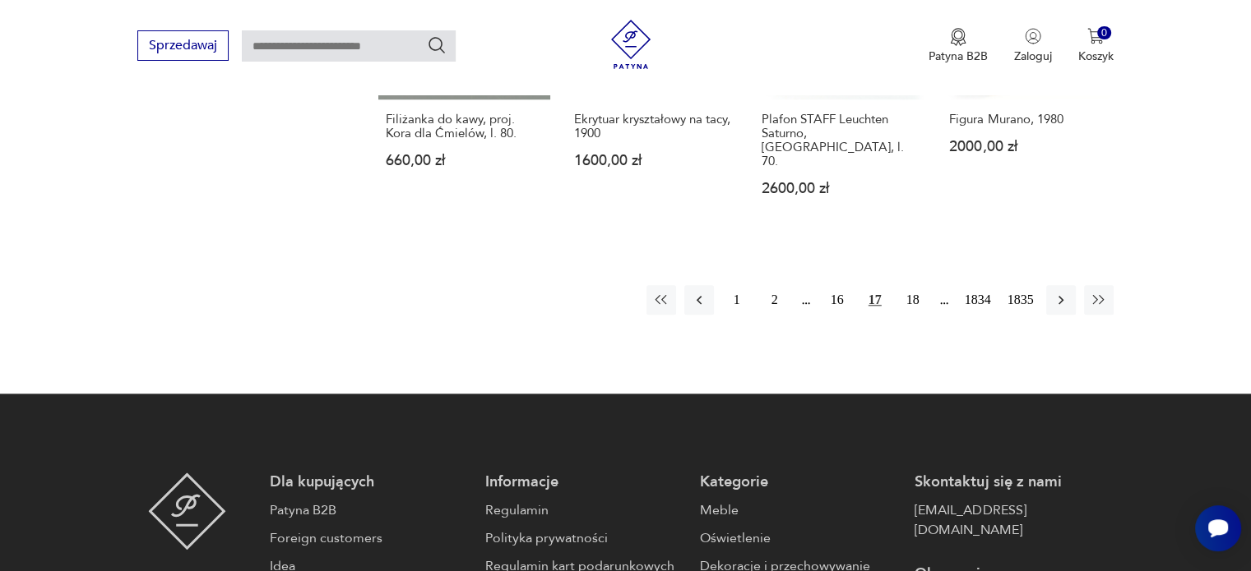
scroll to position [1602, 0]
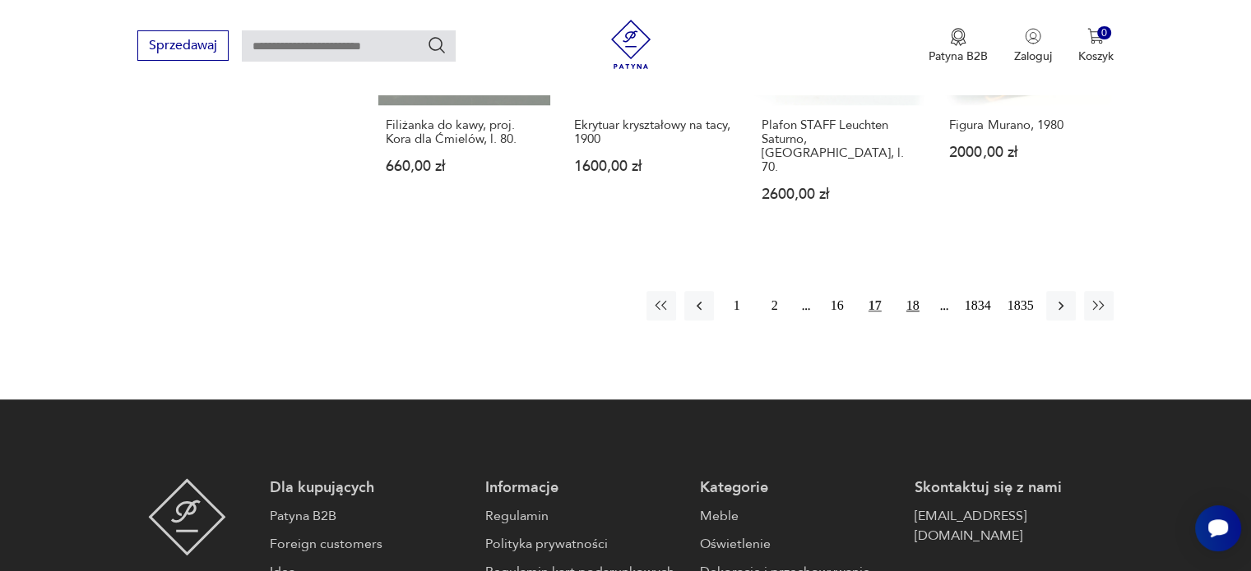
click at [910, 291] on button "18" at bounding box center [913, 306] width 30 height 30
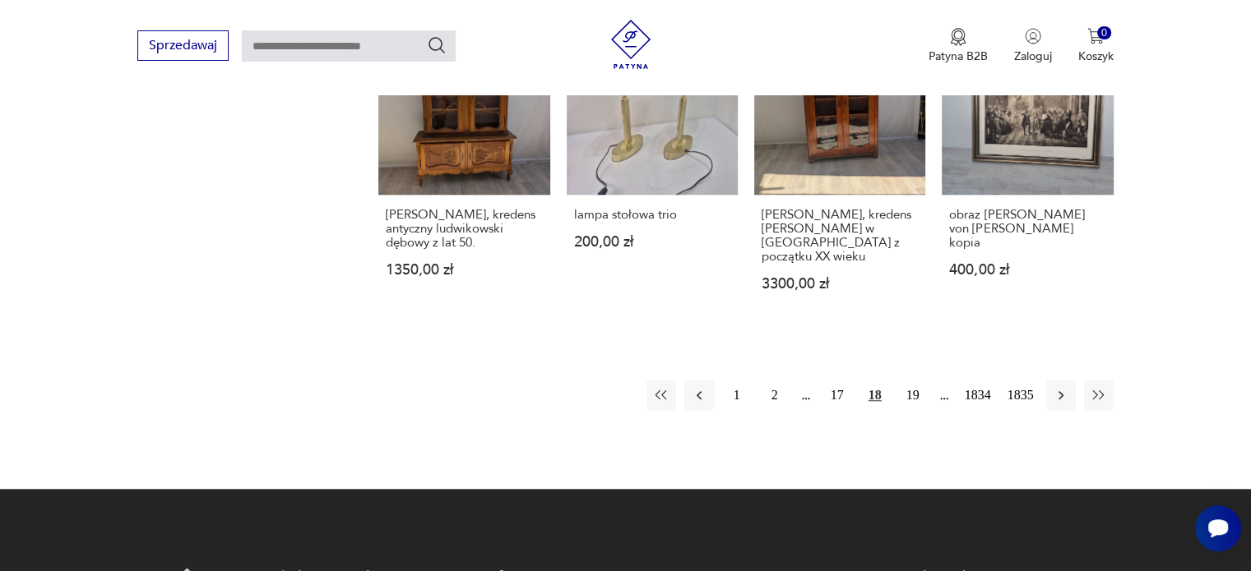
scroll to position [1439, 0]
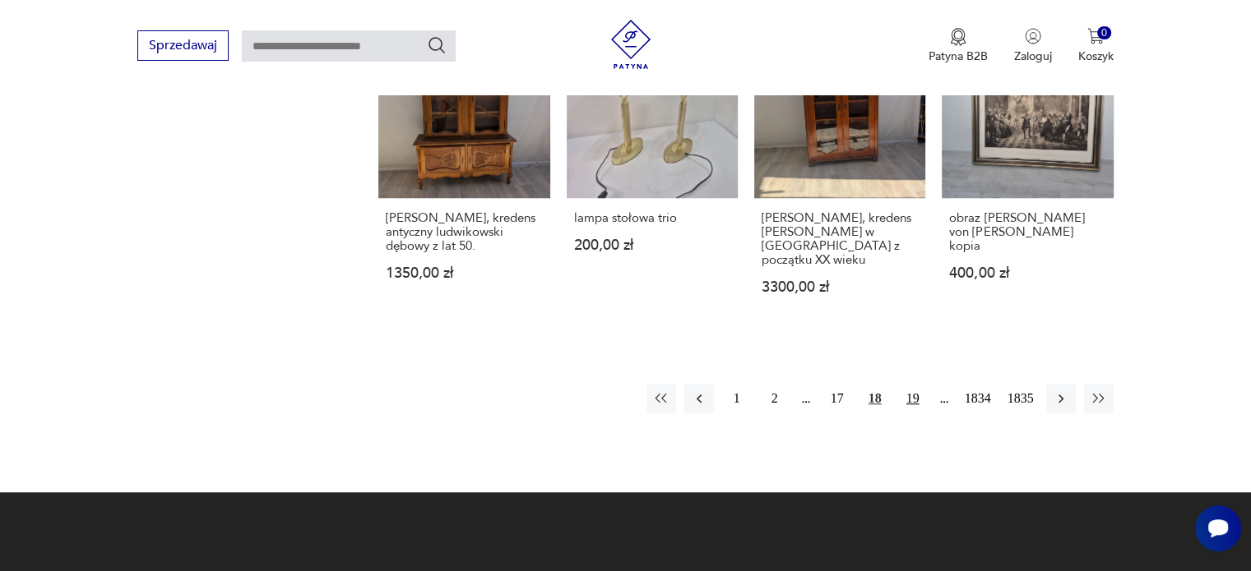
click at [910, 384] on button "19" at bounding box center [913, 399] width 30 height 30
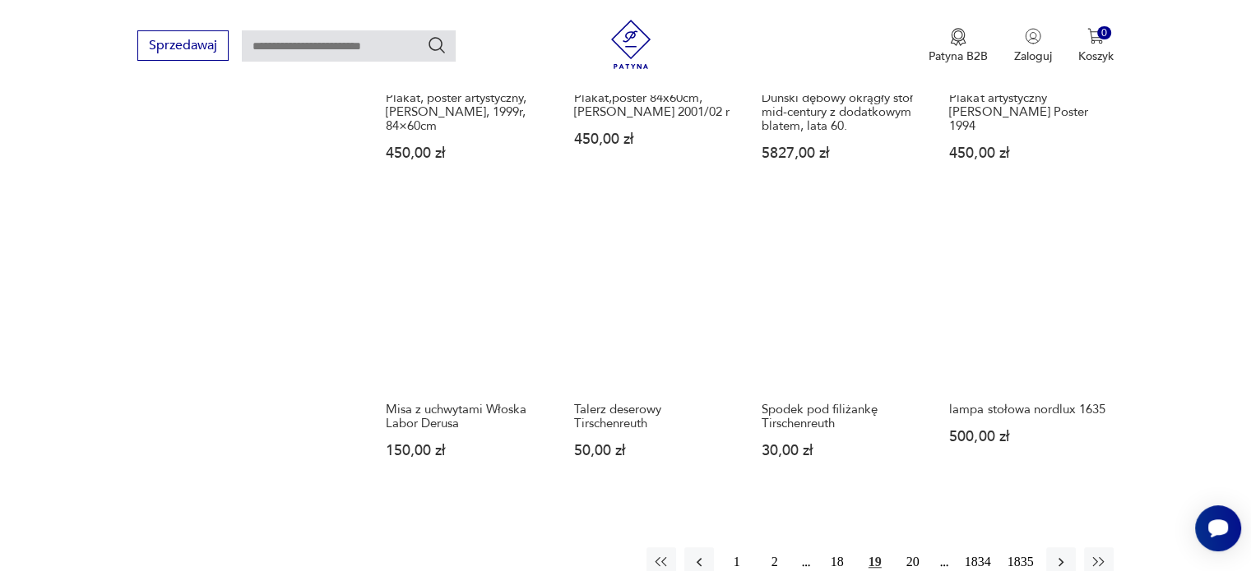
scroll to position [1352, 0]
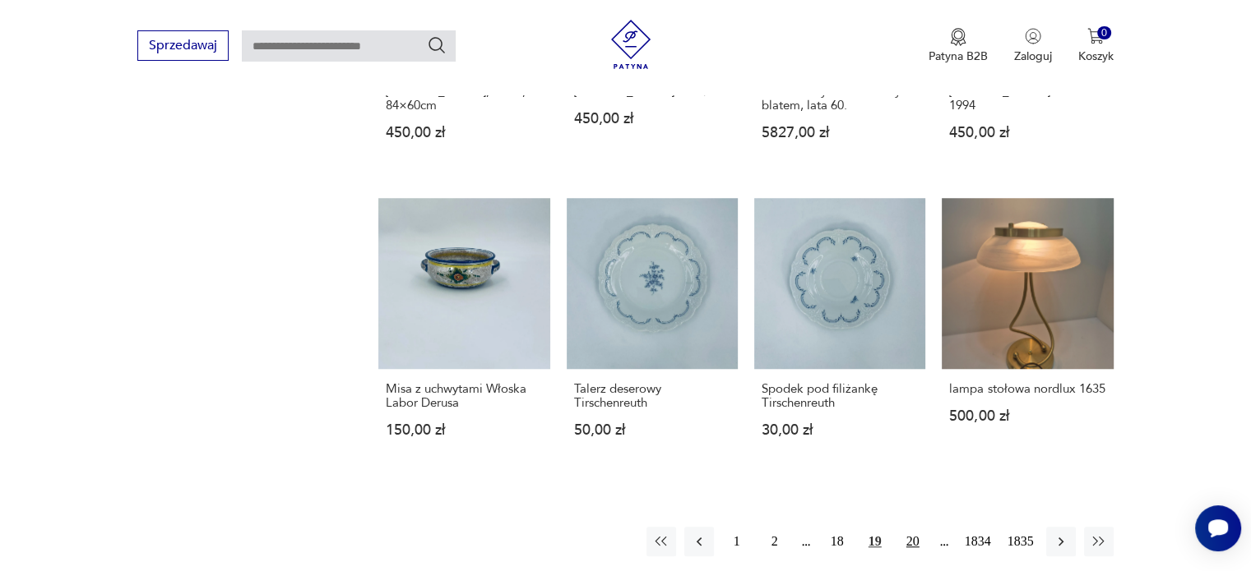
click at [915, 530] on button "20" at bounding box center [913, 542] width 30 height 30
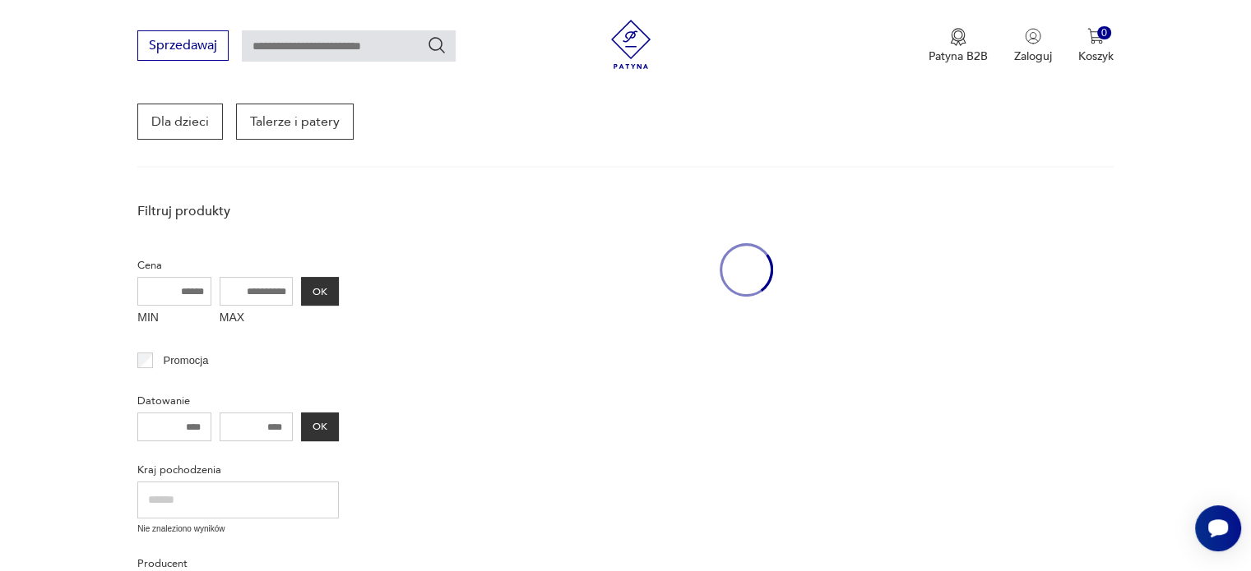
scroll to position [212, 0]
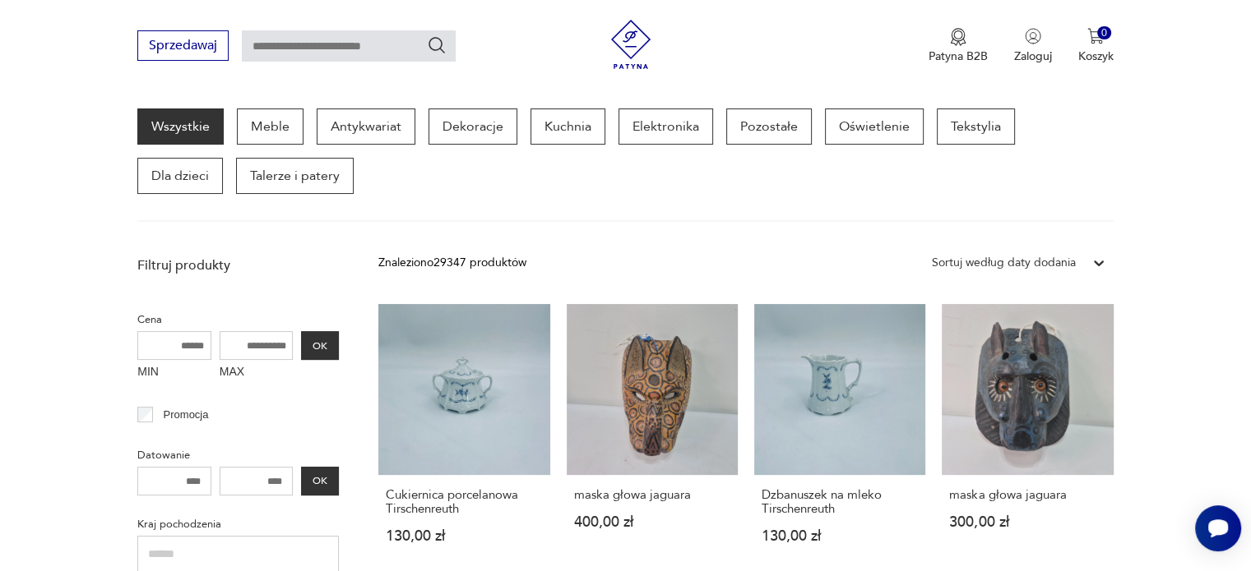
drag, startPoint x: 1243, startPoint y: 170, endPoint x: 1257, endPoint y: 172, distance: 14.1
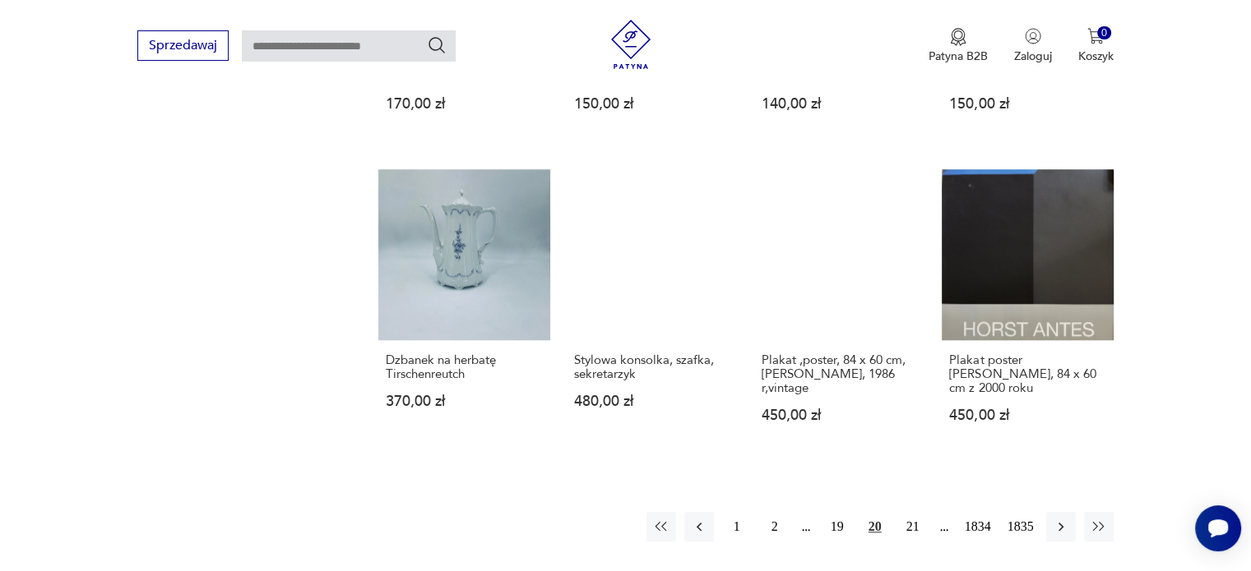
scroll to position [1252, 0]
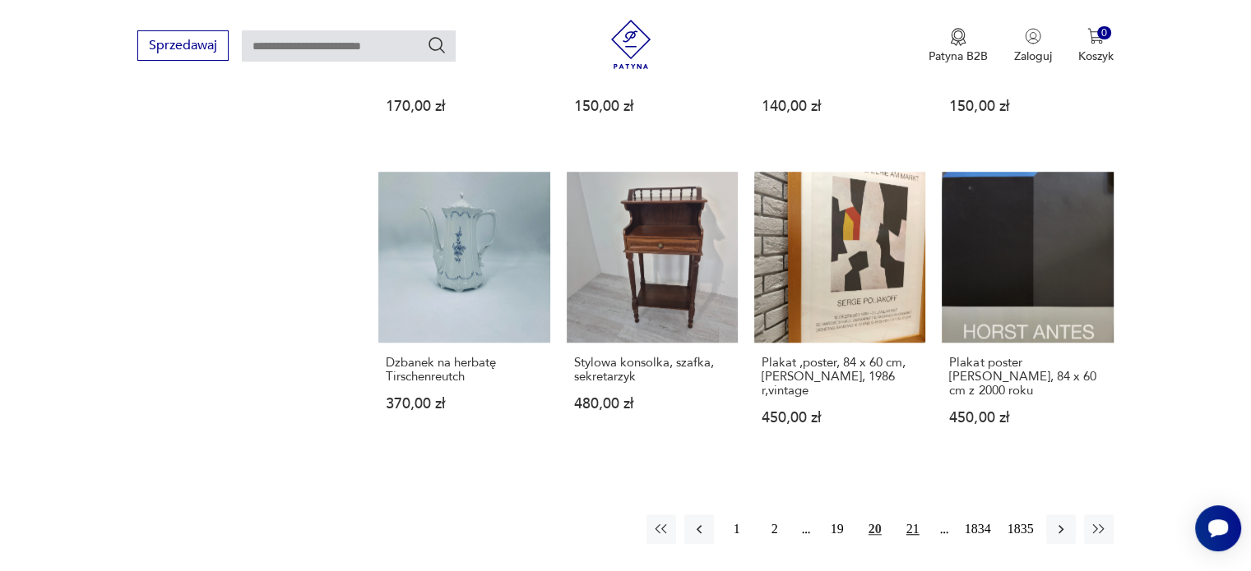
click at [901, 526] on button "21" at bounding box center [913, 530] width 30 height 30
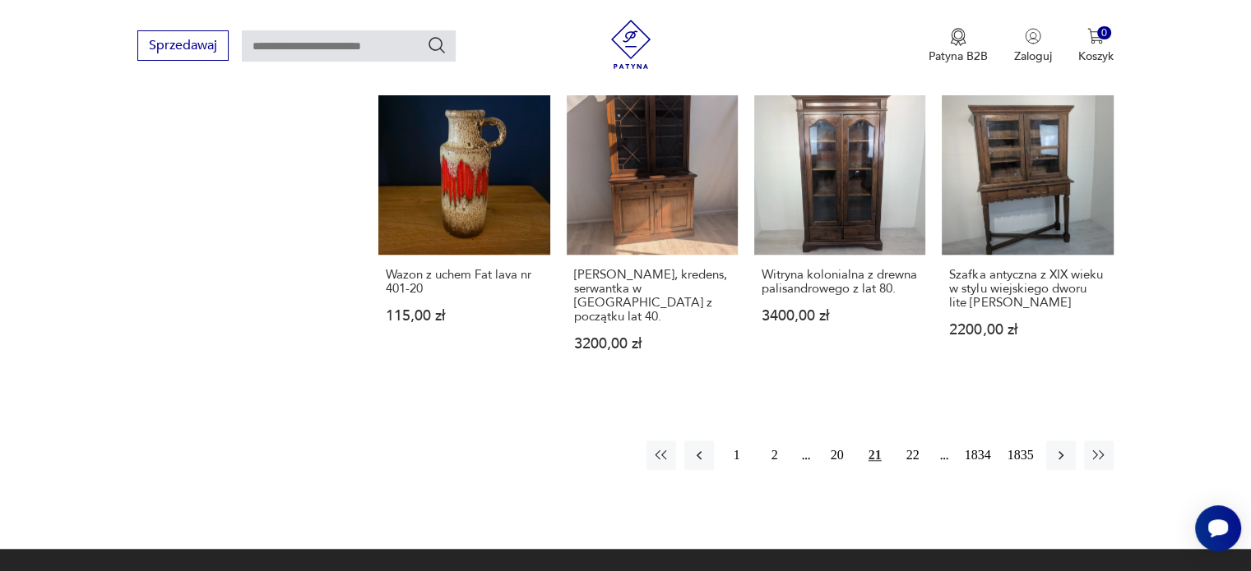
scroll to position [1431, 0]
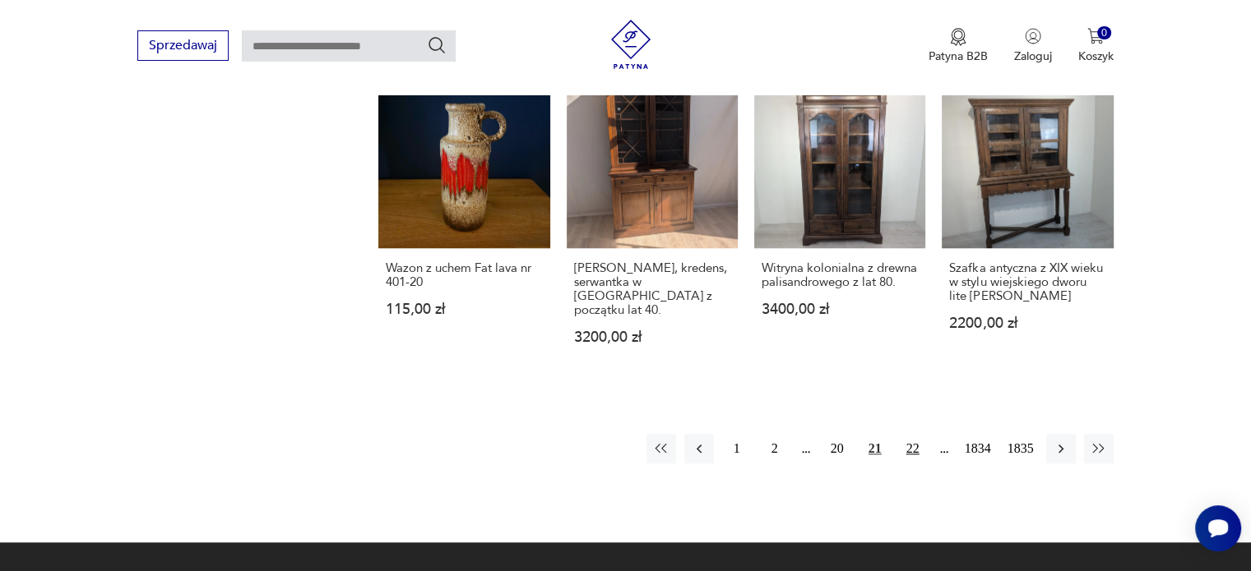
click at [913, 434] on button "22" at bounding box center [913, 449] width 30 height 30
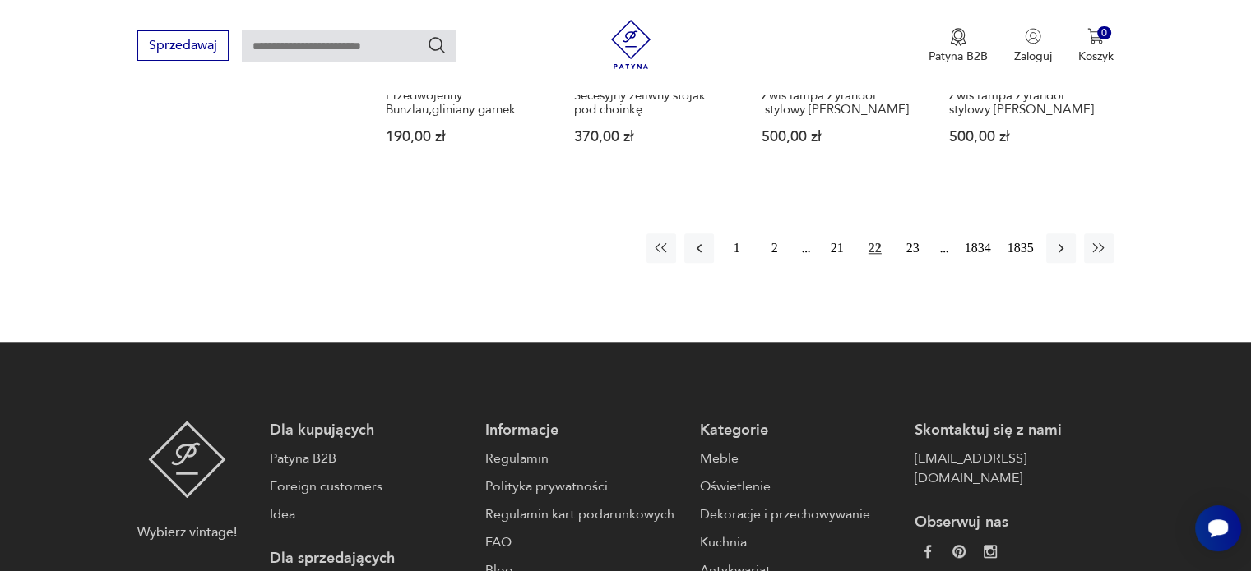
scroll to position [1573, 0]
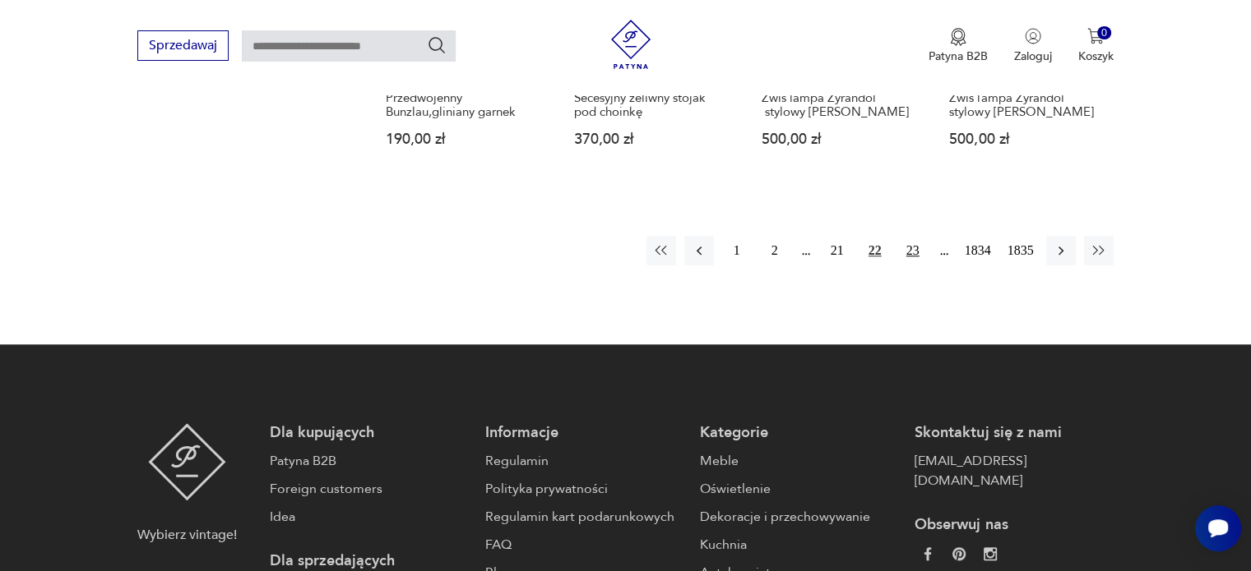
click at [909, 236] on button "23" at bounding box center [913, 251] width 30 height 30
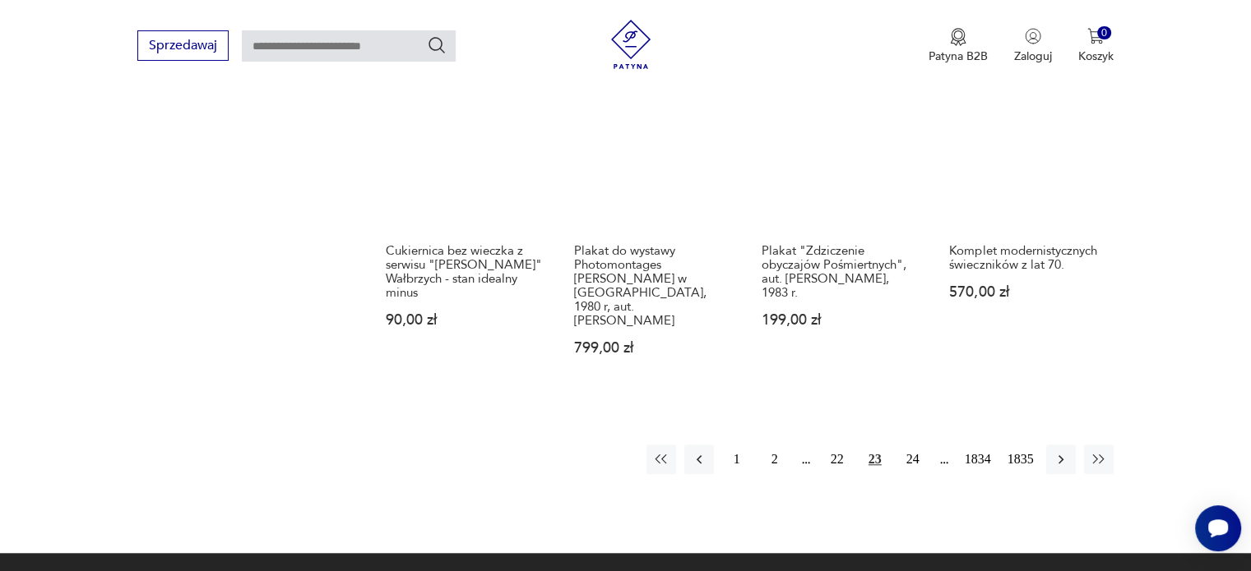
scroll to position [1439, 0]
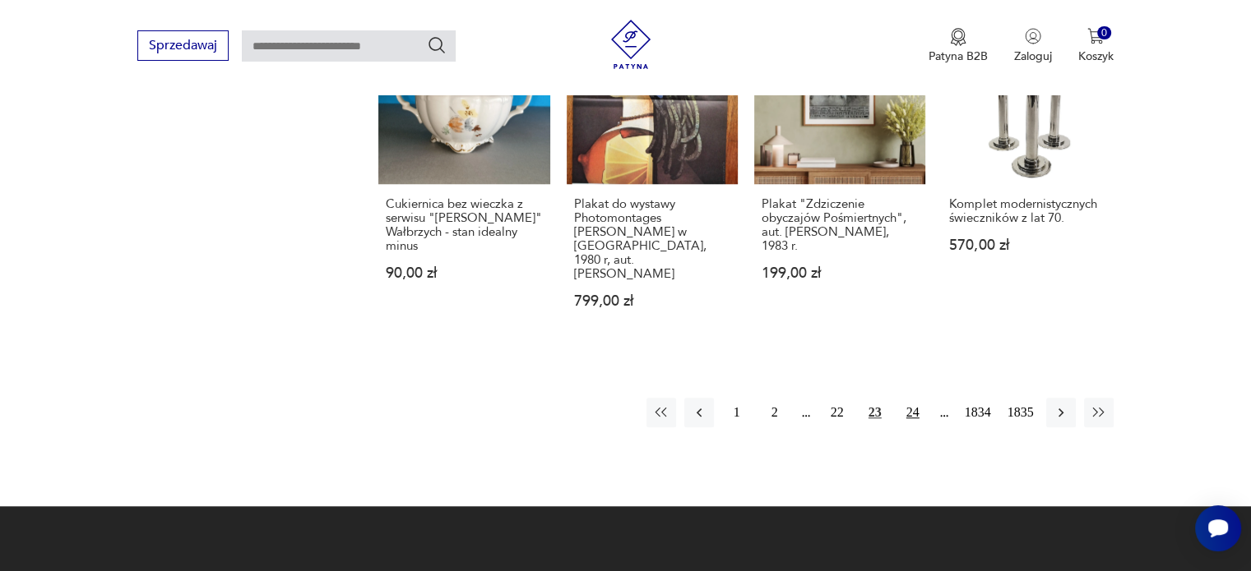
click at [916, 411] on button "24" at bounding box center [913, 413] width 30 height 30
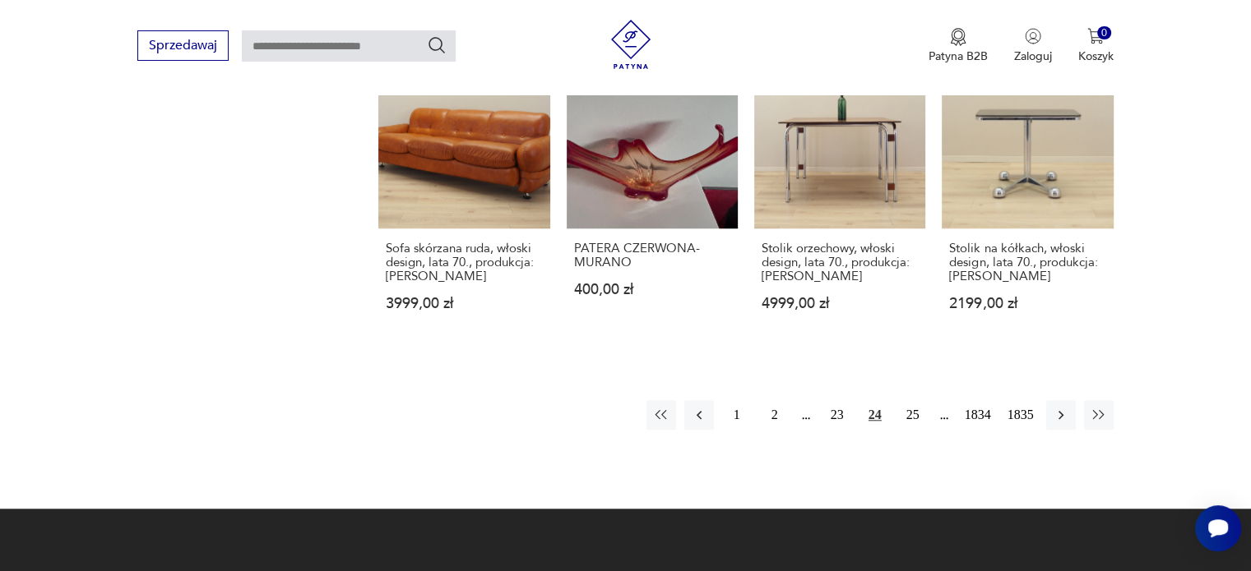
scroll to position [1434, 0]
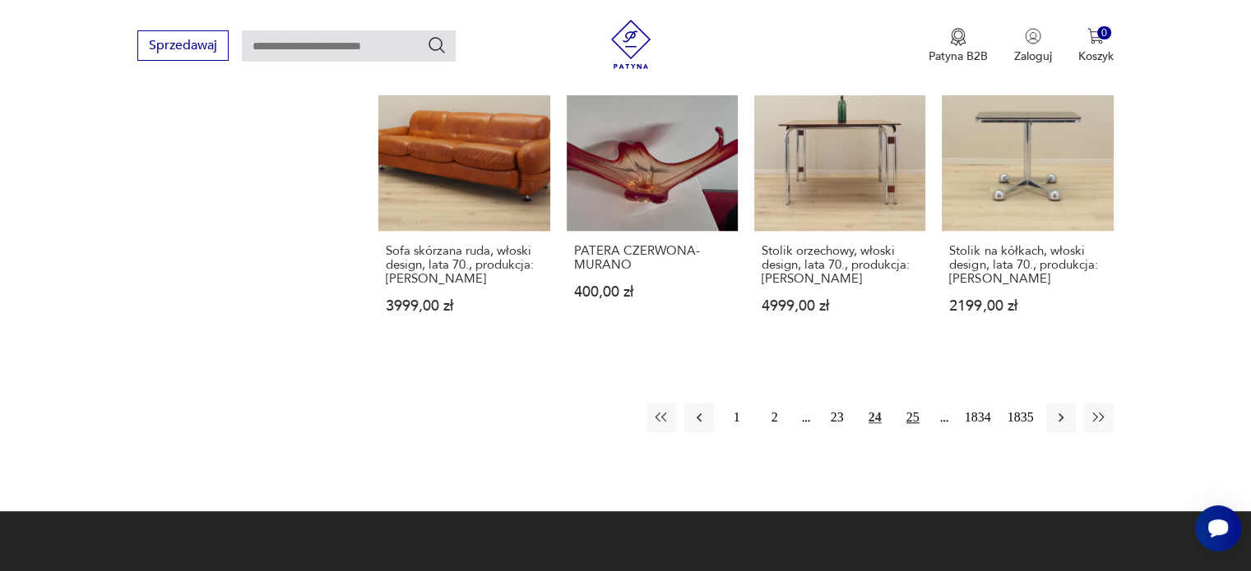
click at [913, 403] on button "25" at bounding box center [913, 418] width 30 height 30
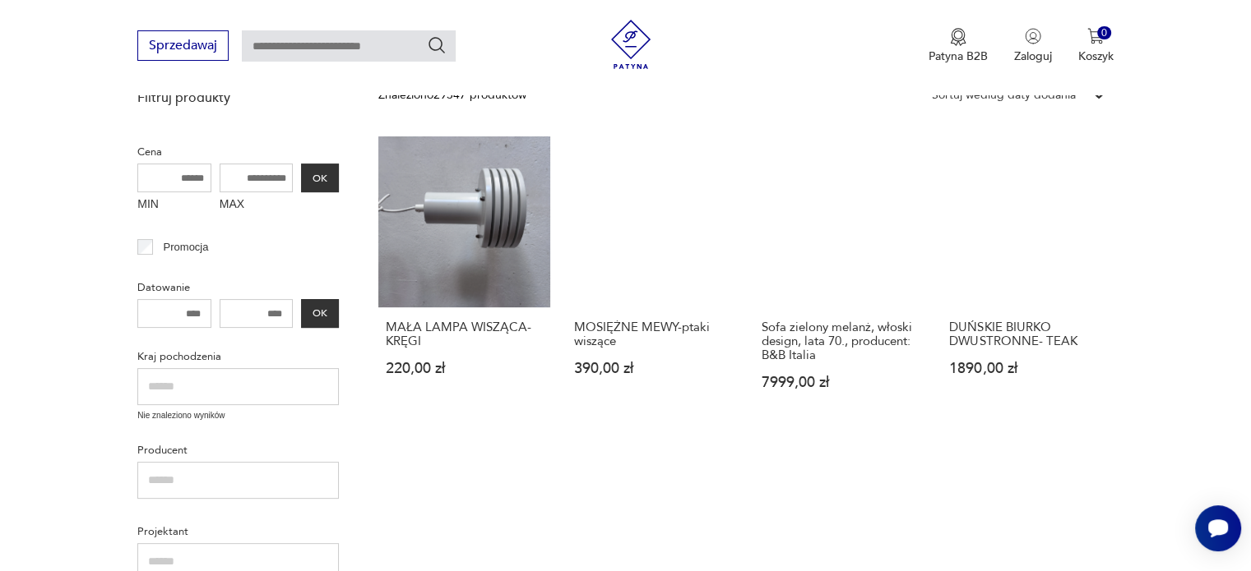
scroll to position [382, 0]
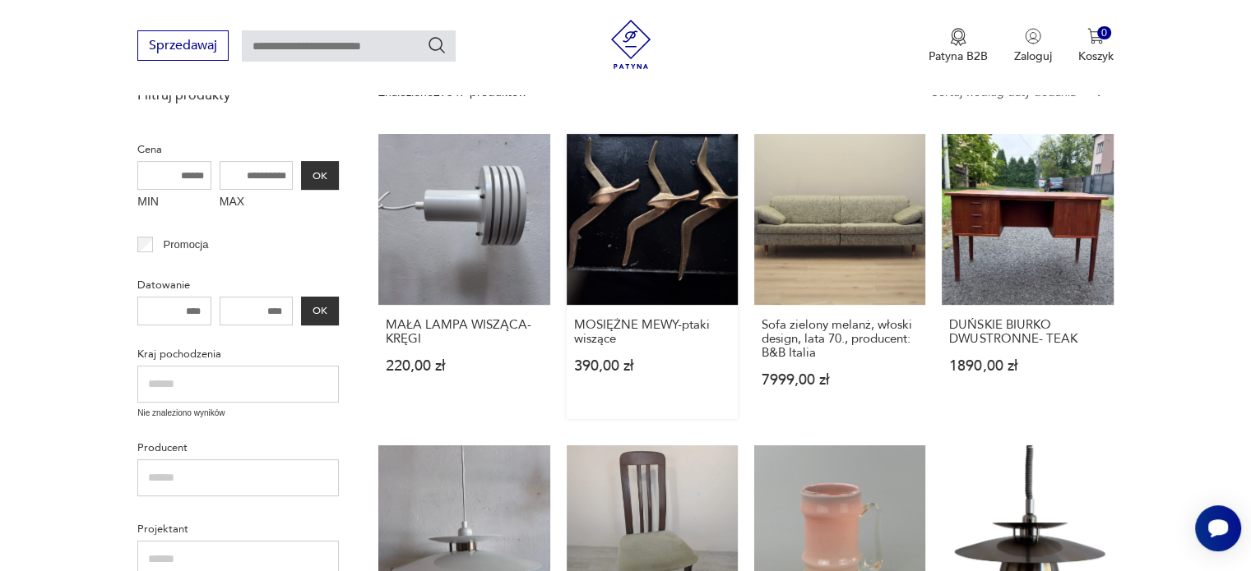
click at [657, 224] on link "MOSIĘŻNE MEWY-ptaki wiszące 390,00 zł" at bounding box center [652, 276] width 171 height 285
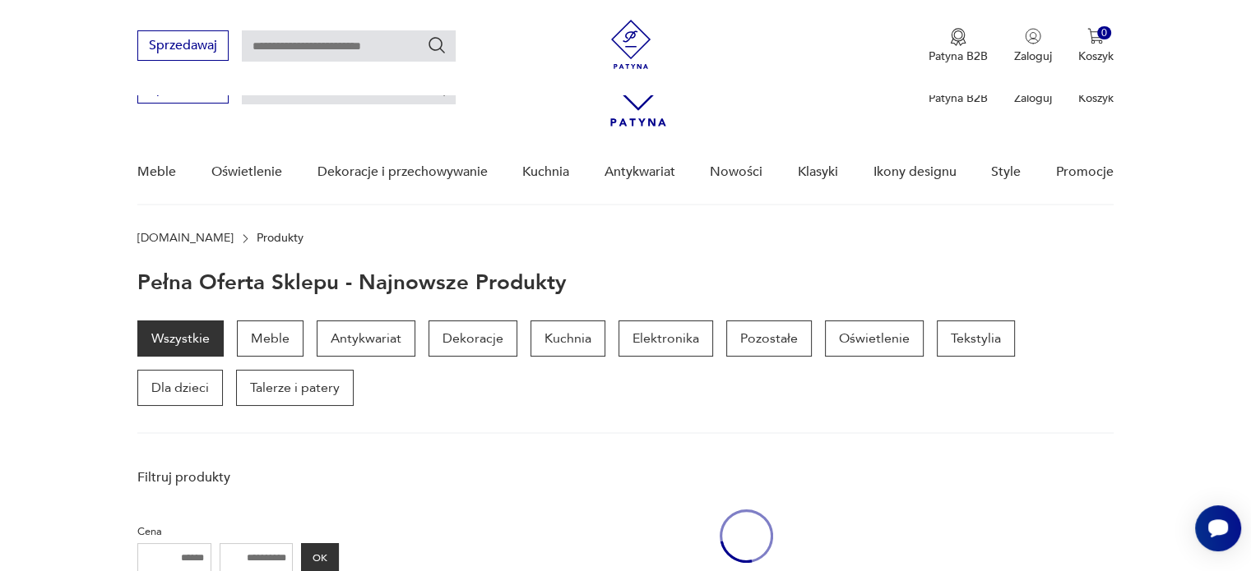
scroll to position [382, 0]
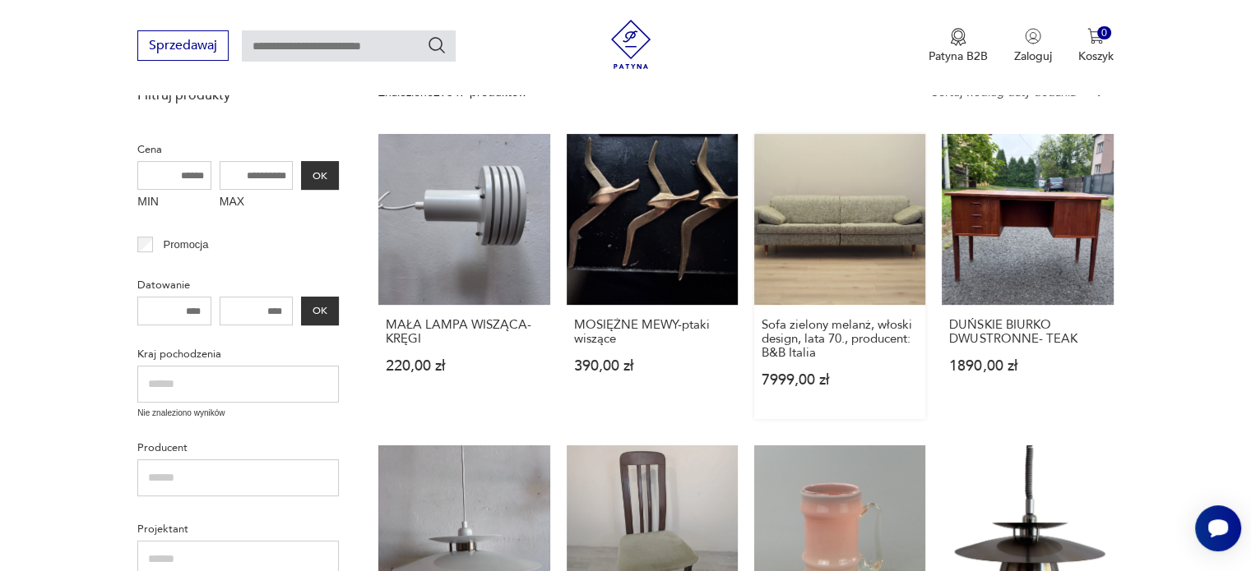
click at [829, 212] on link "Sofa zielony melanż, włoski design, lata 70., producent: B&B Italia 7999,00 zł" at bounding box center [839, 276] width 171 height 285
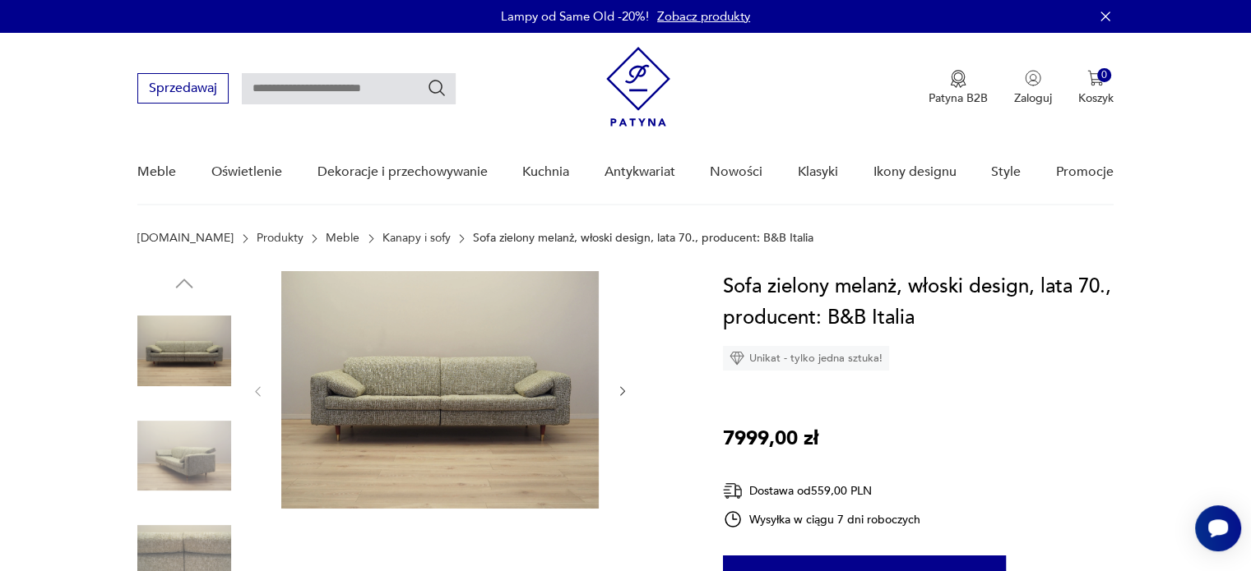
click at [621, 381] on div at bounding box center [440, 391] width 378 height 241
click at [618, 394] on icon "button" at bounding box center [623, 392] width 14 height 14
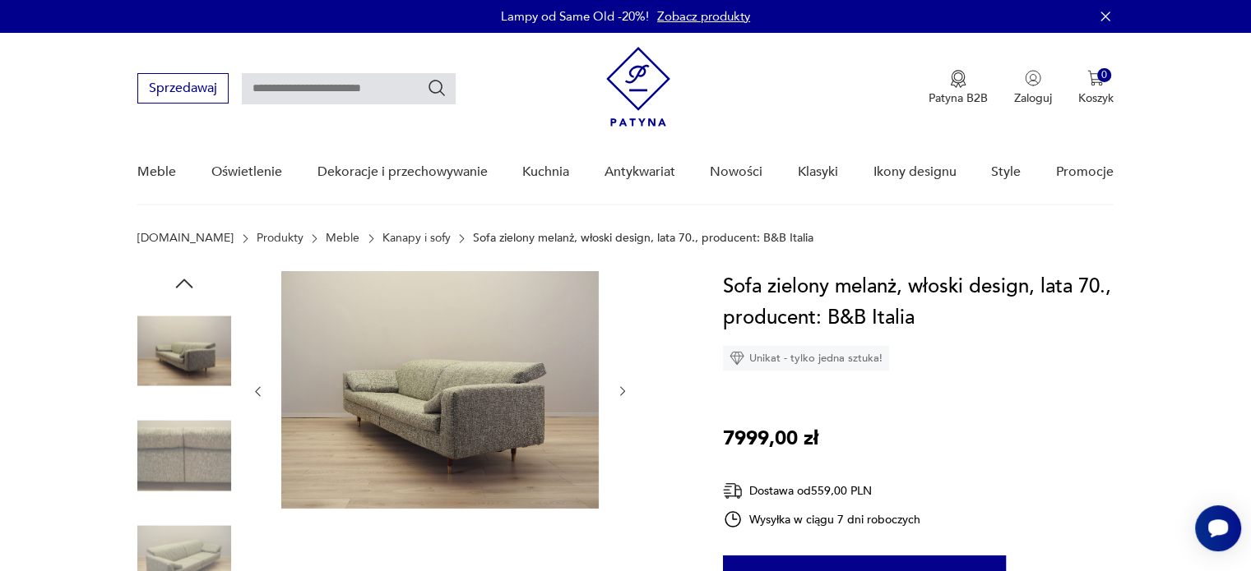
click at [618, 394] on icon "button" at bounding box center [623, 392] width 14 height 14
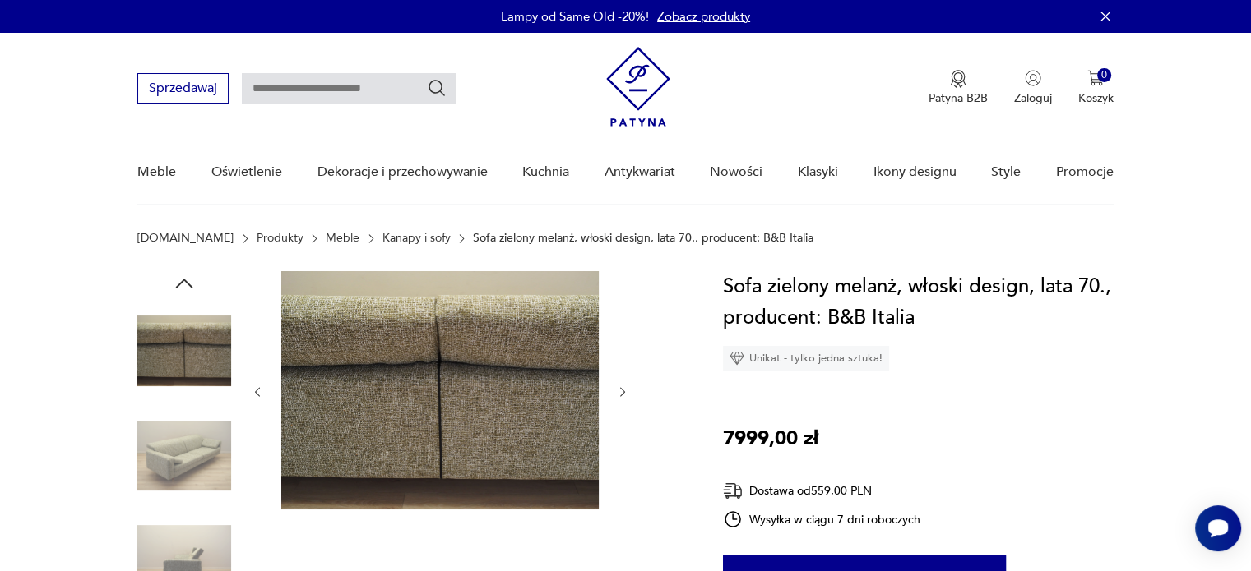
click at [618, 394] on icon "button" at bounding box center [623, 393] width 14 height 14
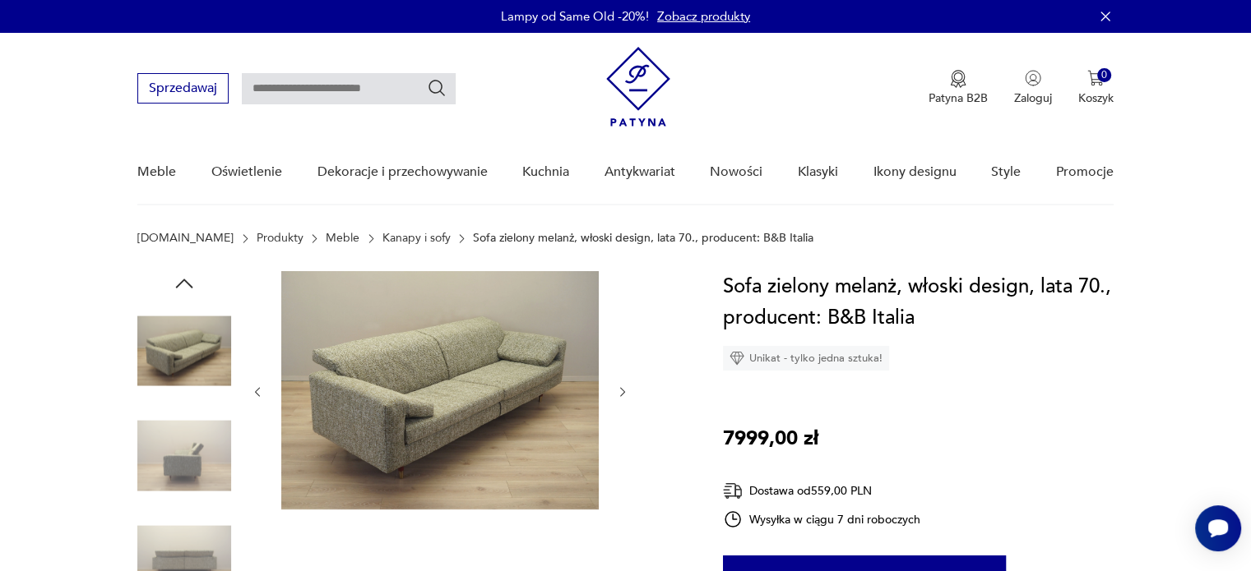
click at [618, 394] on icon "button" at bounding box center [623, 393] width 14 height 14
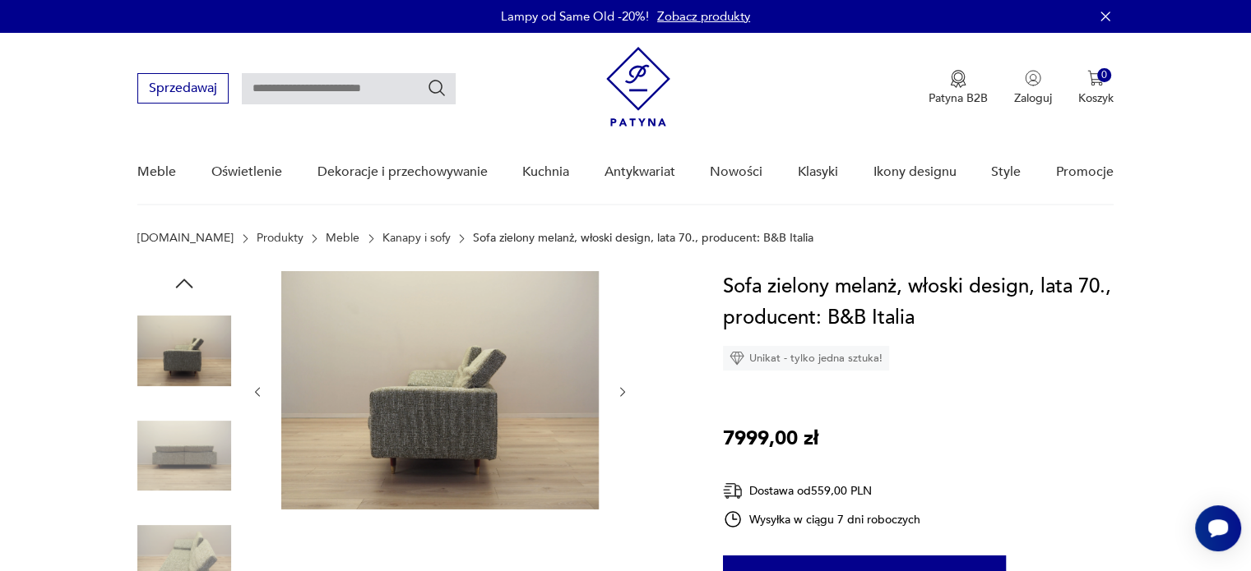
click at [618, 394] on icon "button" at bounding box center [623, 393] width 14 height 14
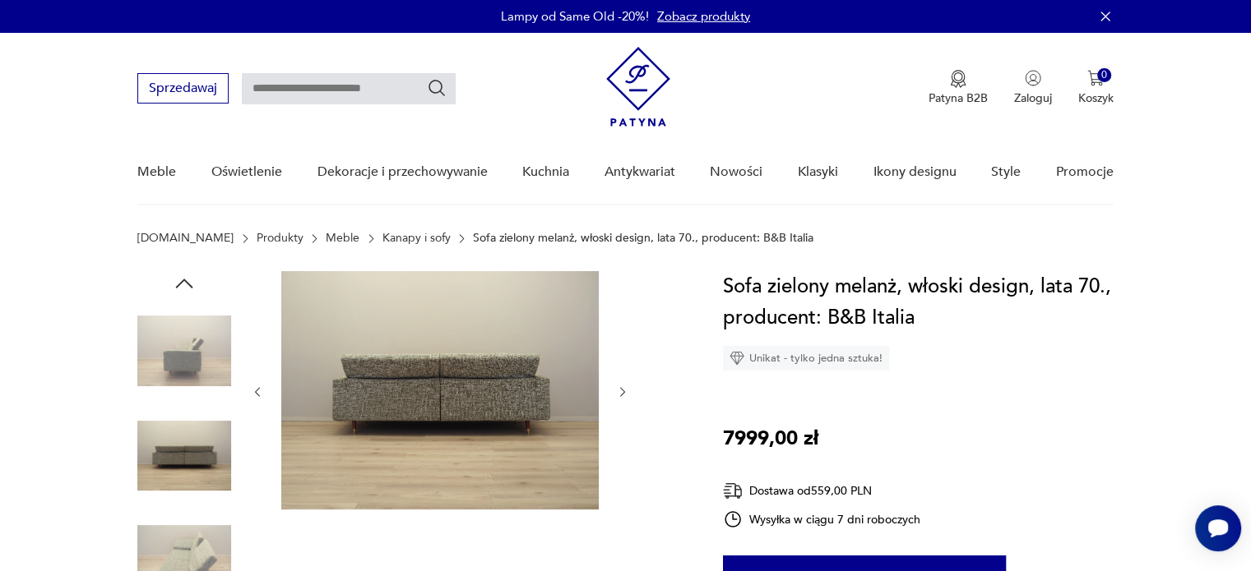
click at [618, 394] on icon "button" at bounding box center [623, 393] width 14 height 14
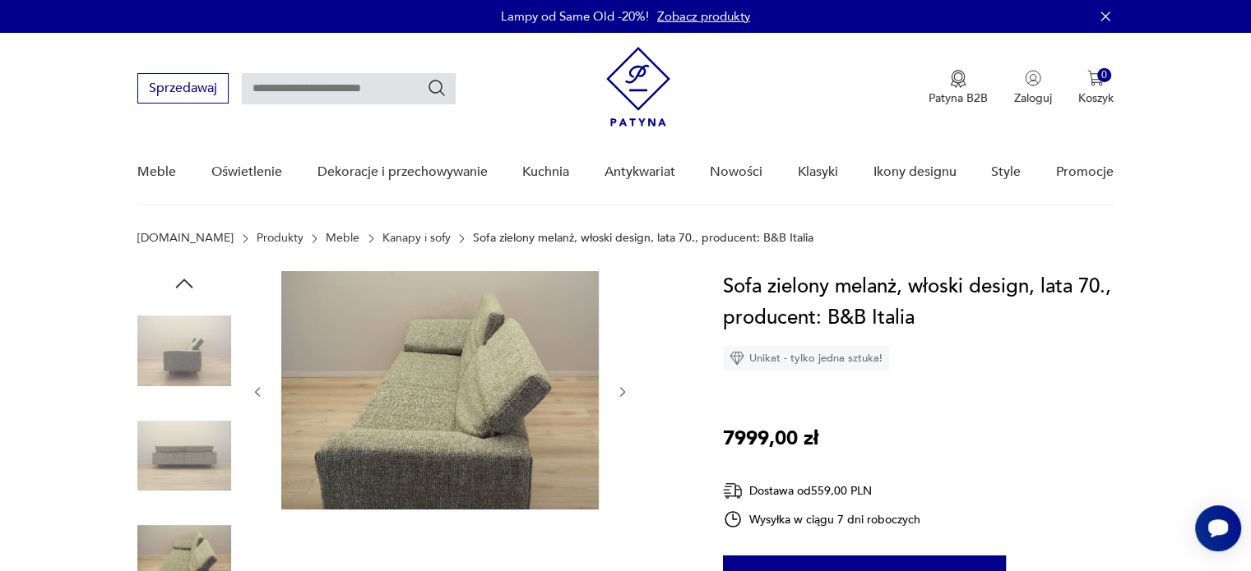
click at [618, 394] on icon "button" at bounding box center [623, 393] width 14 height 14
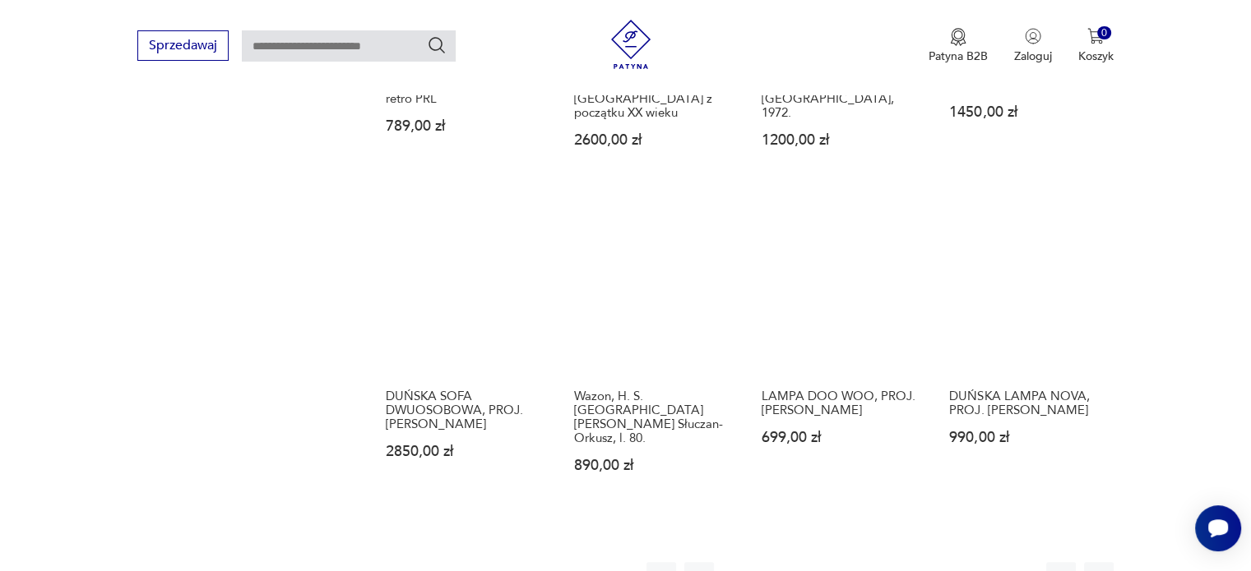
scroll to position [1278, 0]
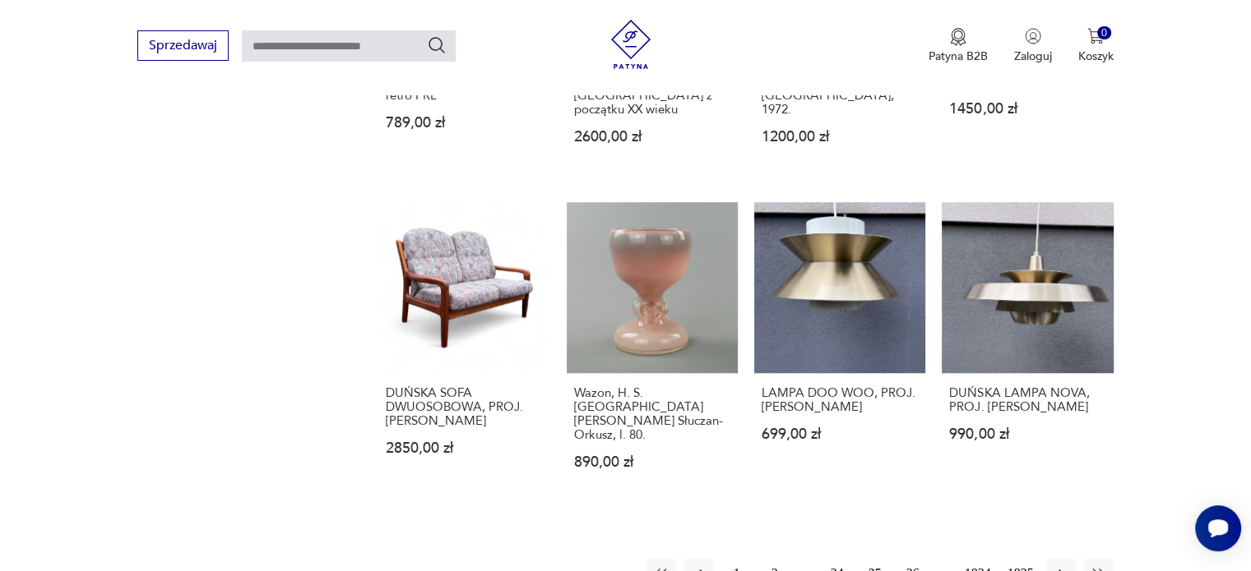
click at [914, 559] on button "26" at bounding box center [913, 574] width 30 height 30
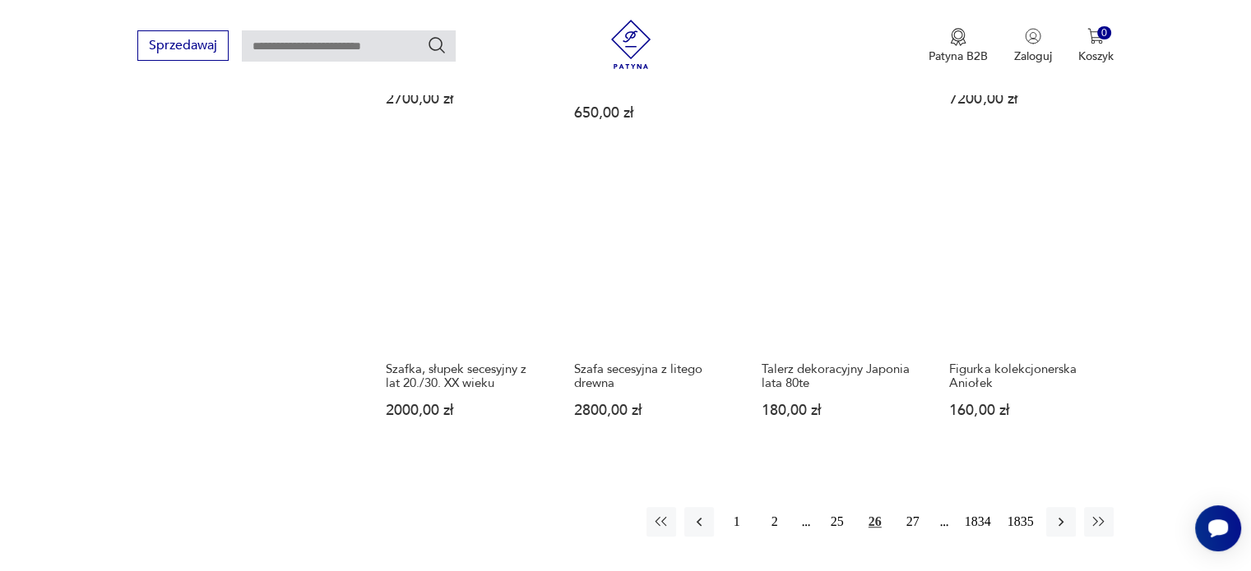
scroll to position [1319, 0]
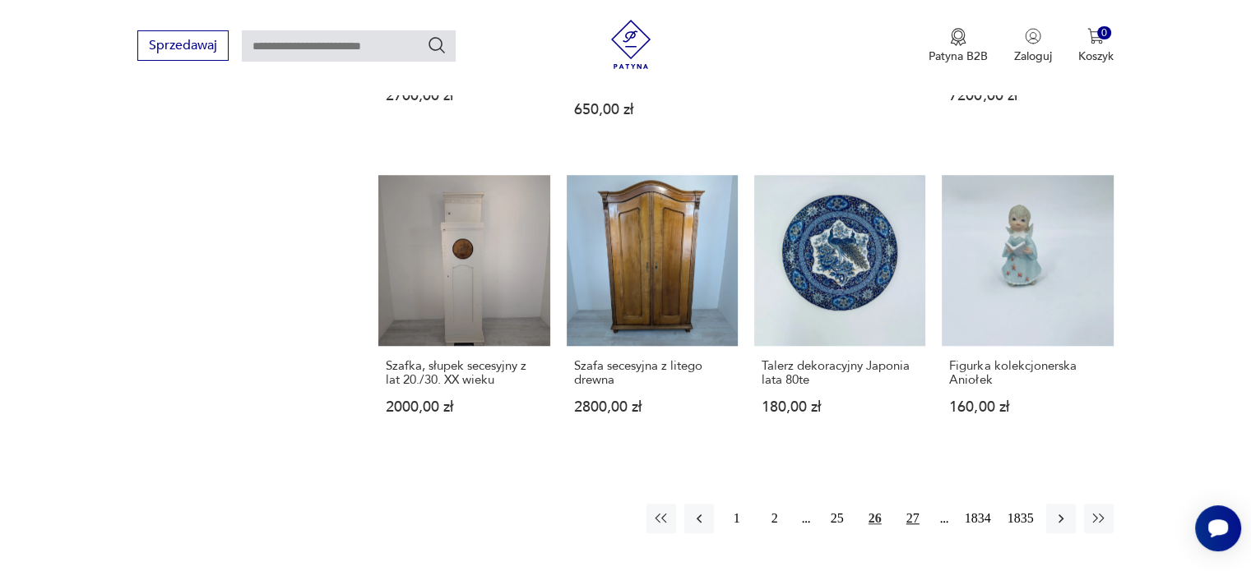
click at [908, 504] on button "27" at bounding box center [913, 519] width 30 height 30
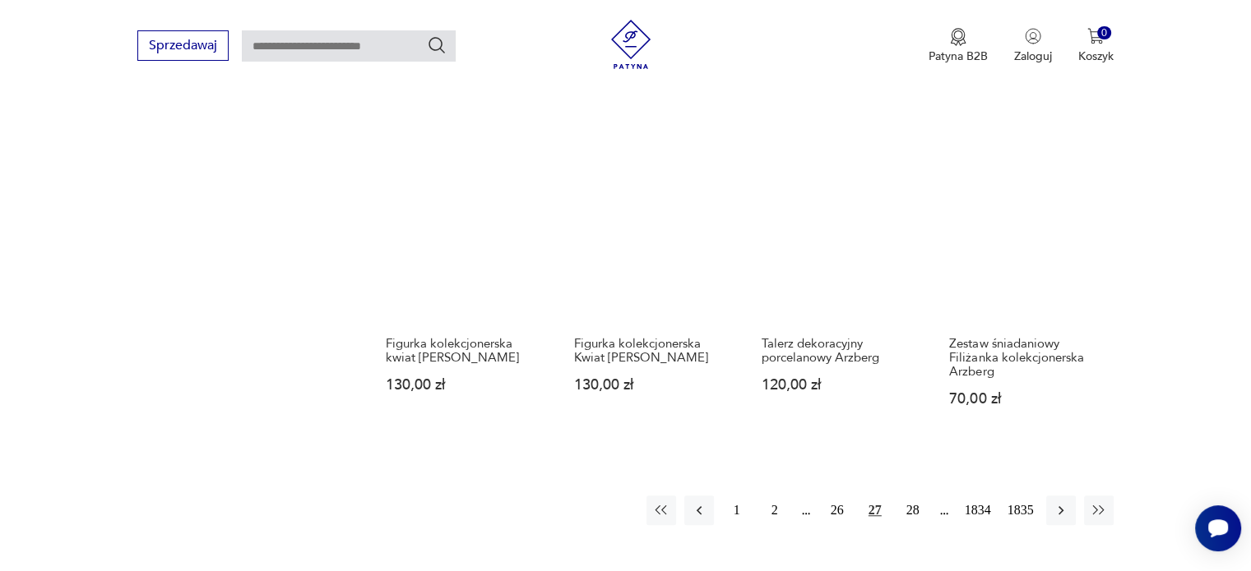
scroll to position [1347, 0]
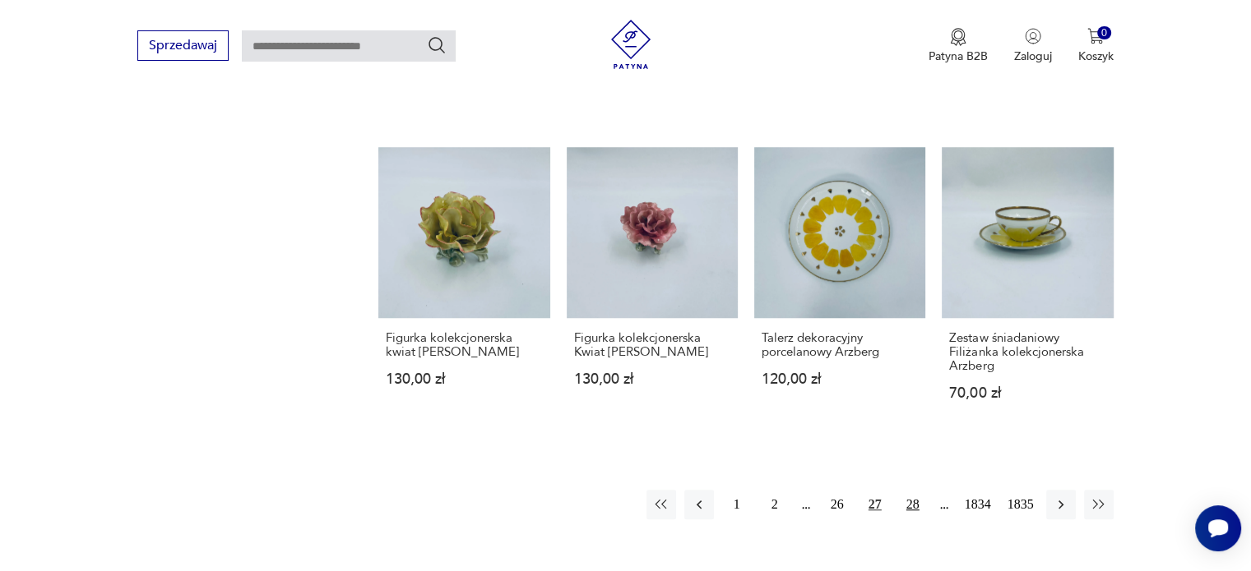
click at [914, 490] on button "28" at bounding box center [913, 505] width 30 height 30
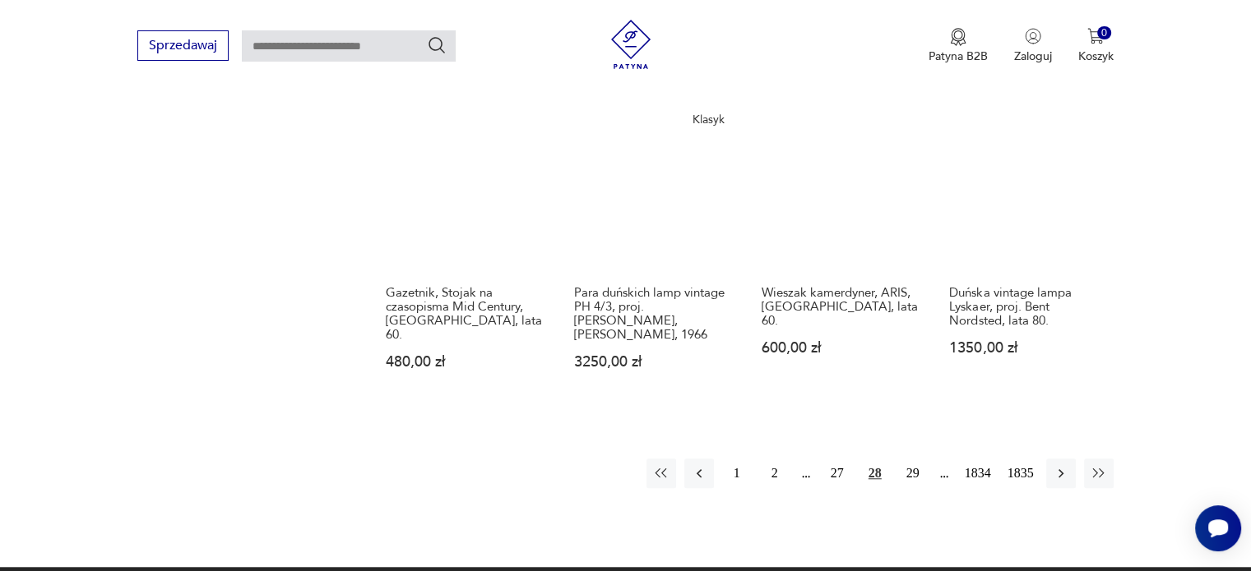
scroll to position [1325, 0]
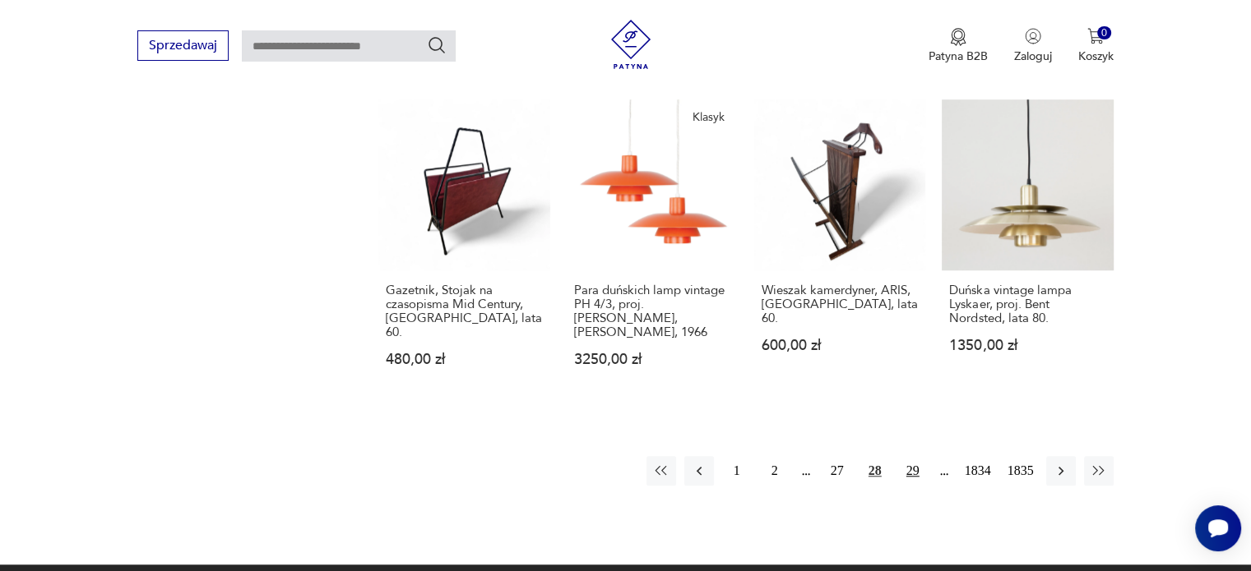
click at [904, 465] on button "29" at bounding box center [913, 471] width 30 height 30
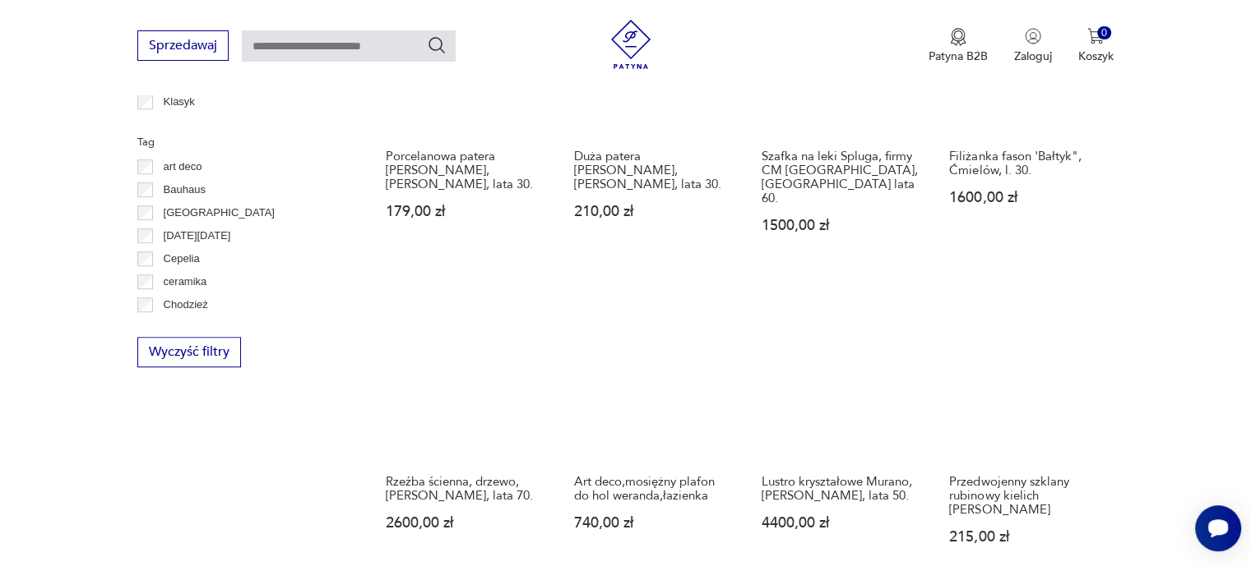
scroll to position [897, 0]
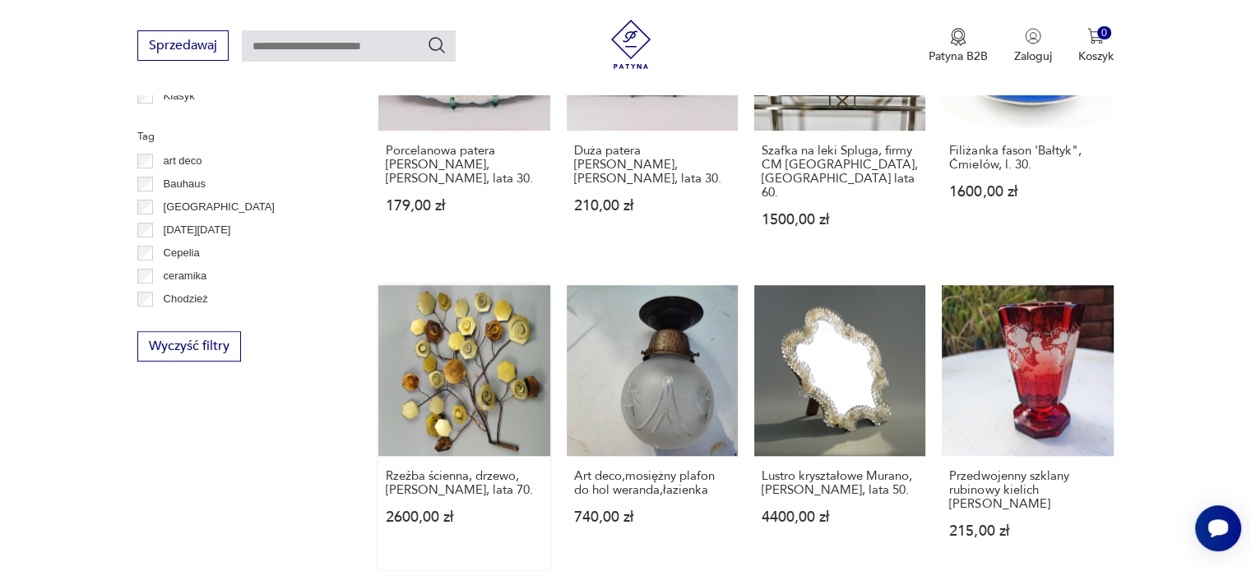
click at [428, 365] on link "Rzeźba ścienna, drzewo, [PERSON_NAME], lata 70. 2600,00 zł" at bounding box center [463, 427] width 171 height 285
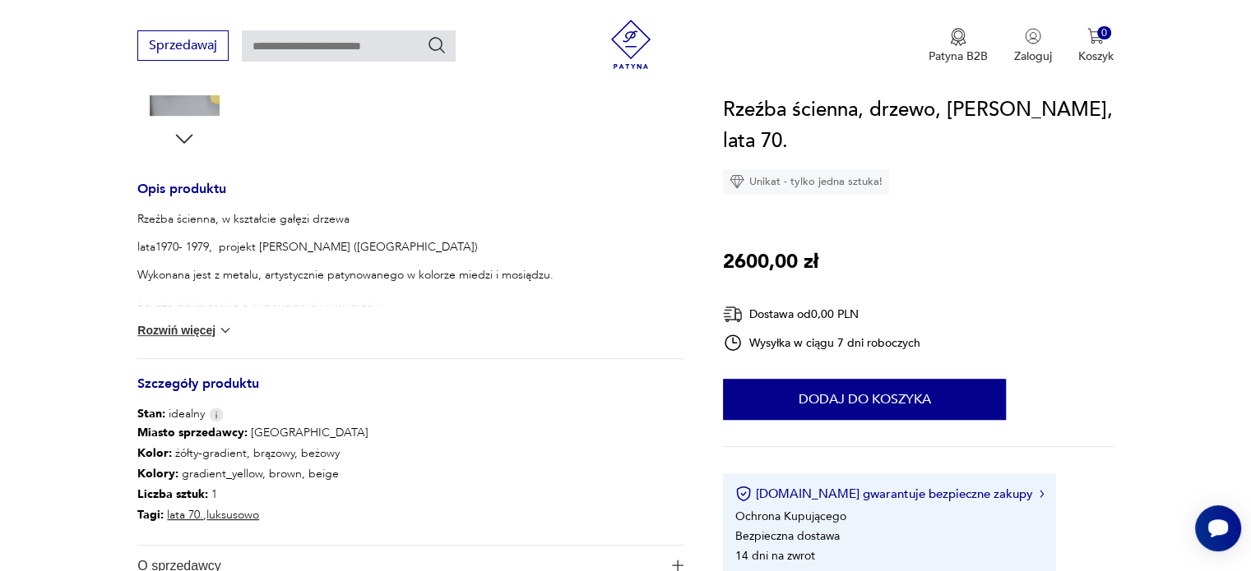
scroll to position [593, 0]
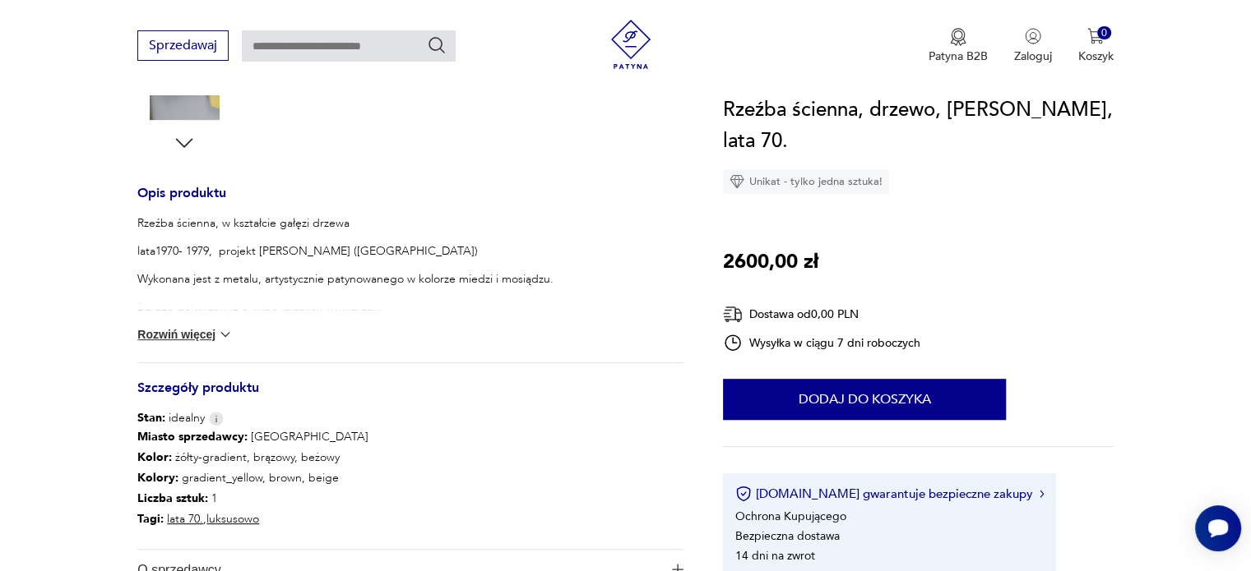
click at [215, 333] on button "Rozwiń więcej" at bounding box center [184, 334] width 95 height 16
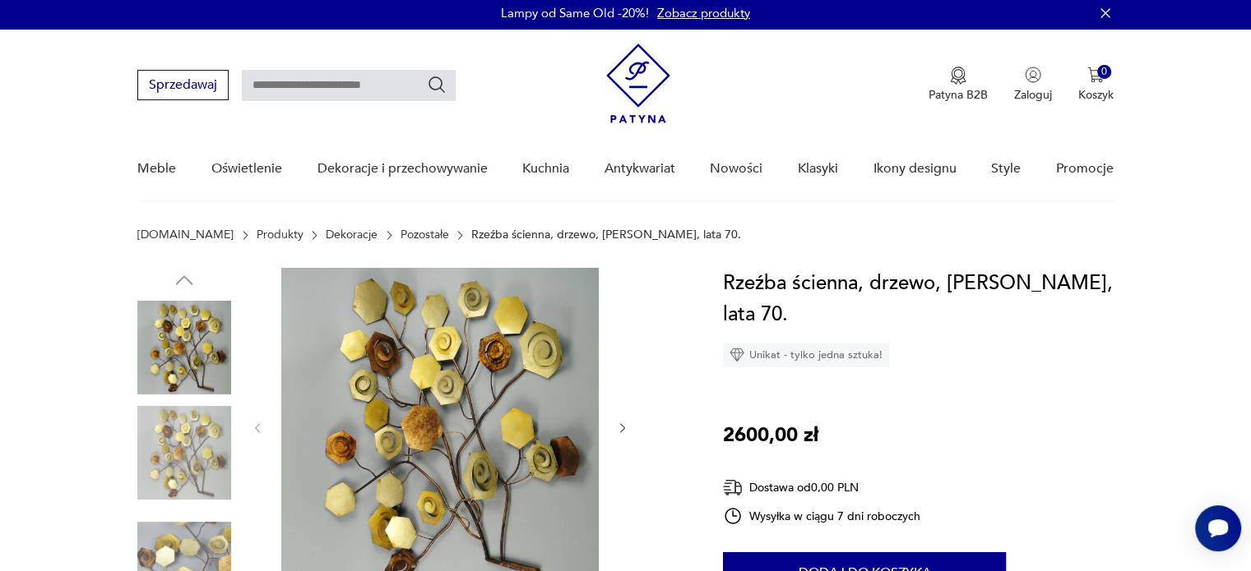
scroll to position [0, 0]
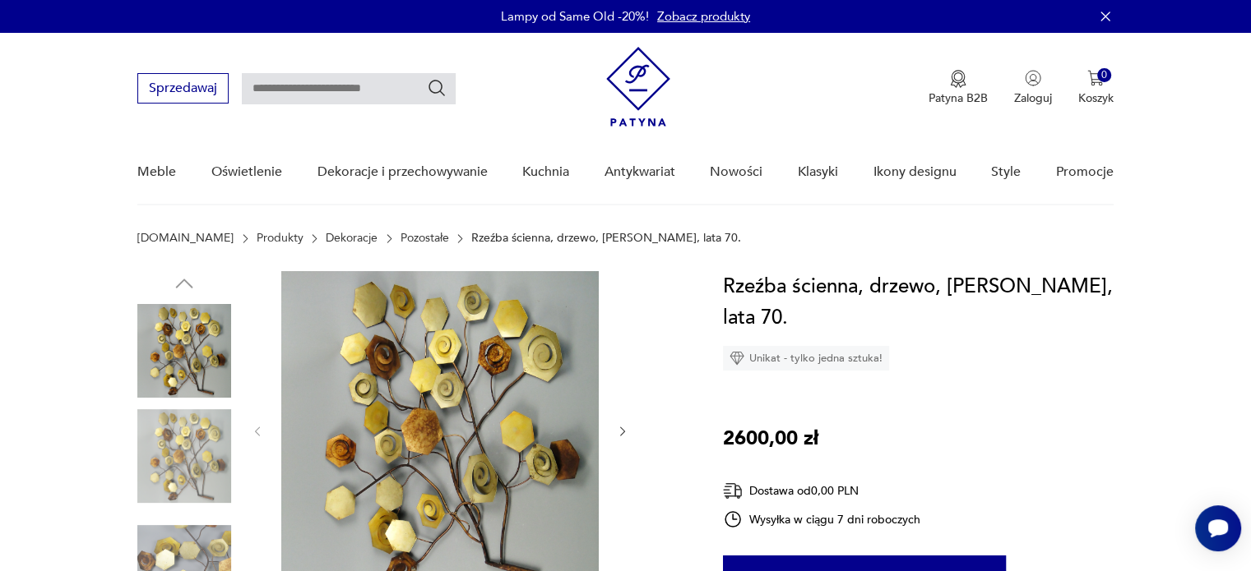
click at [197, 474] on img at bounding box center [184, 457] width 94 height 94
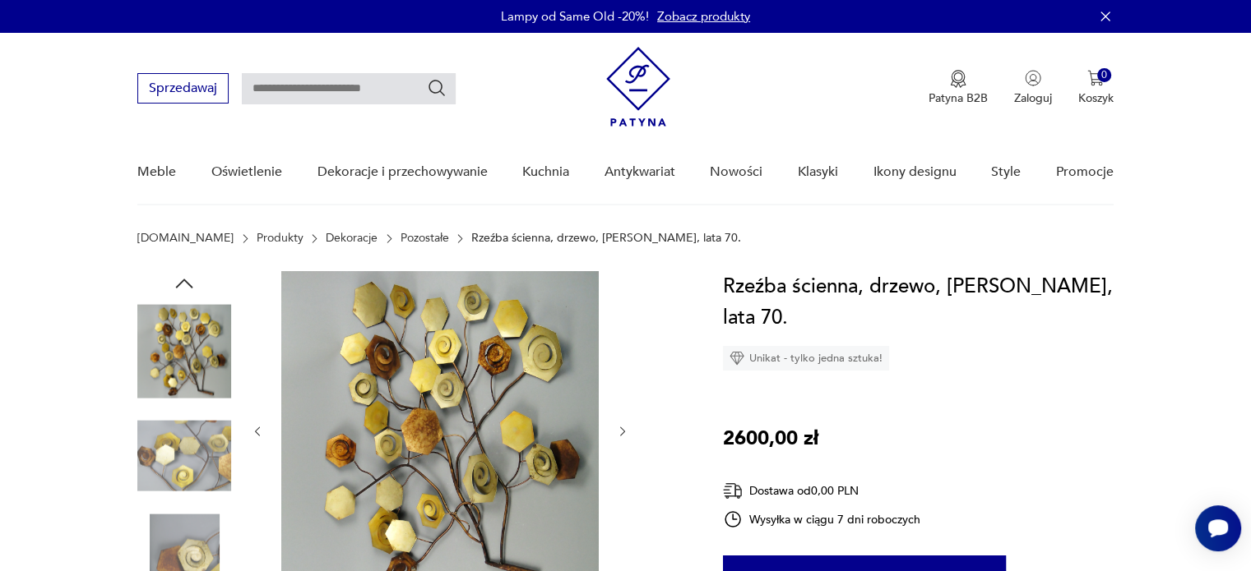
click at [187, 553] on img at bounding box center [184, 561] width 94 height 94
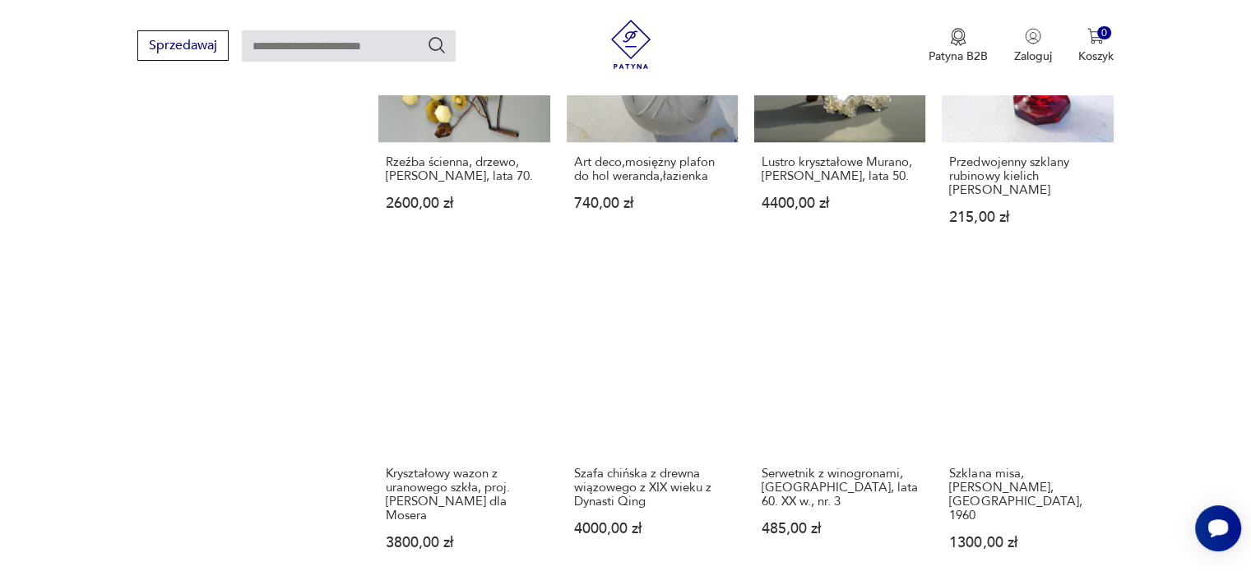
scroll to position [1231, 0]
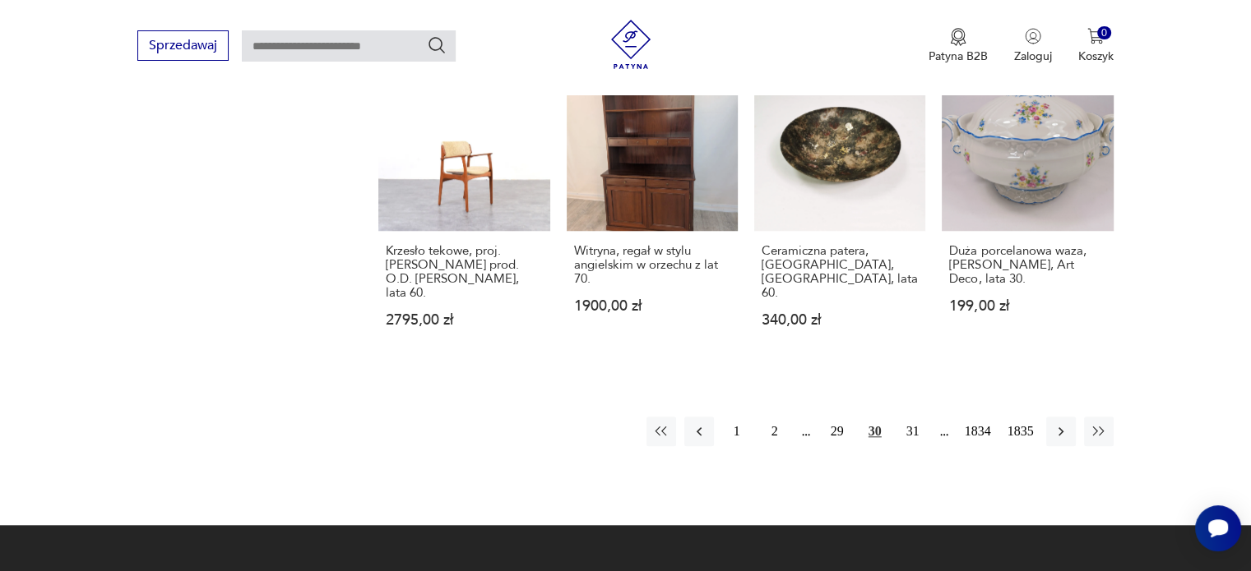
scroll to position [1480, 0]
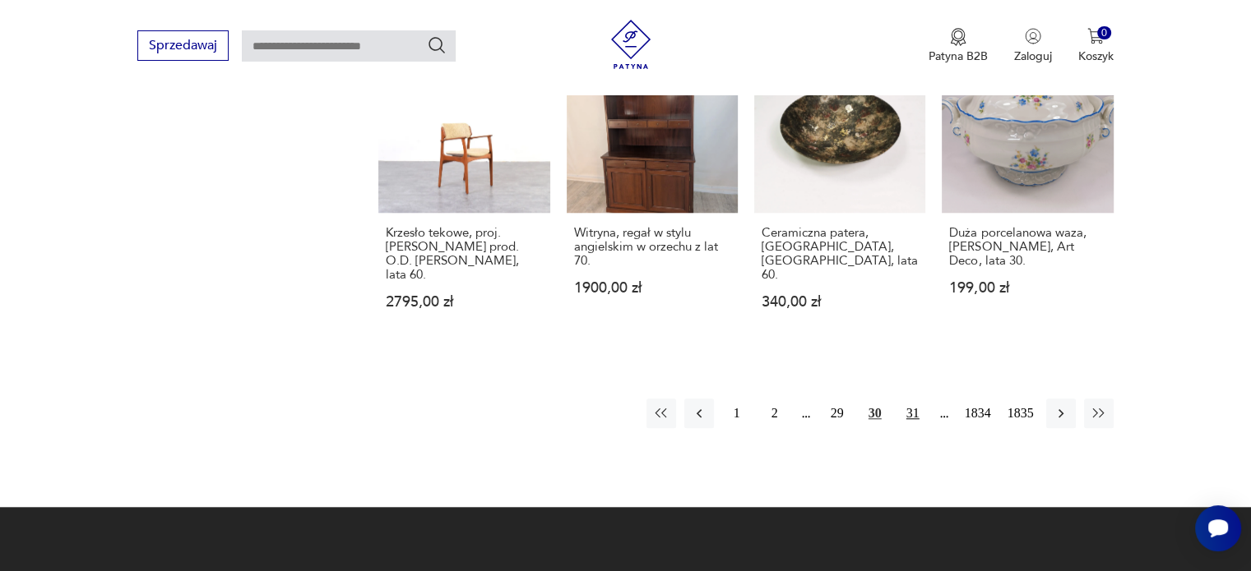
click at [914, 399] on button "31" at bounding box center [913, 414] width 30 height 30
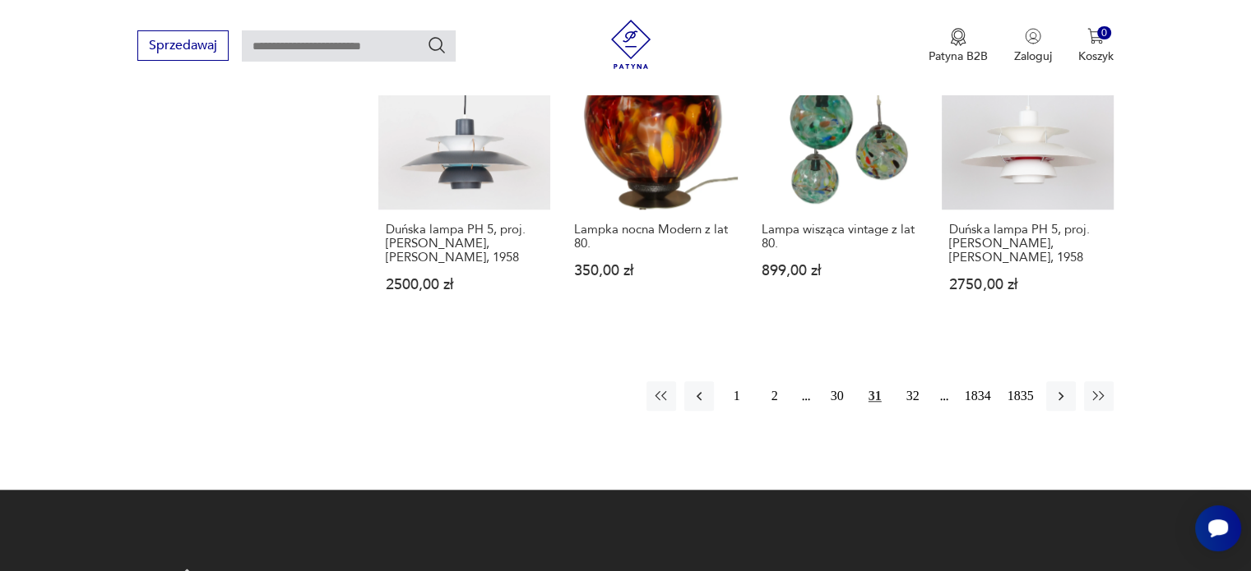
scroll to position [1478, 0]
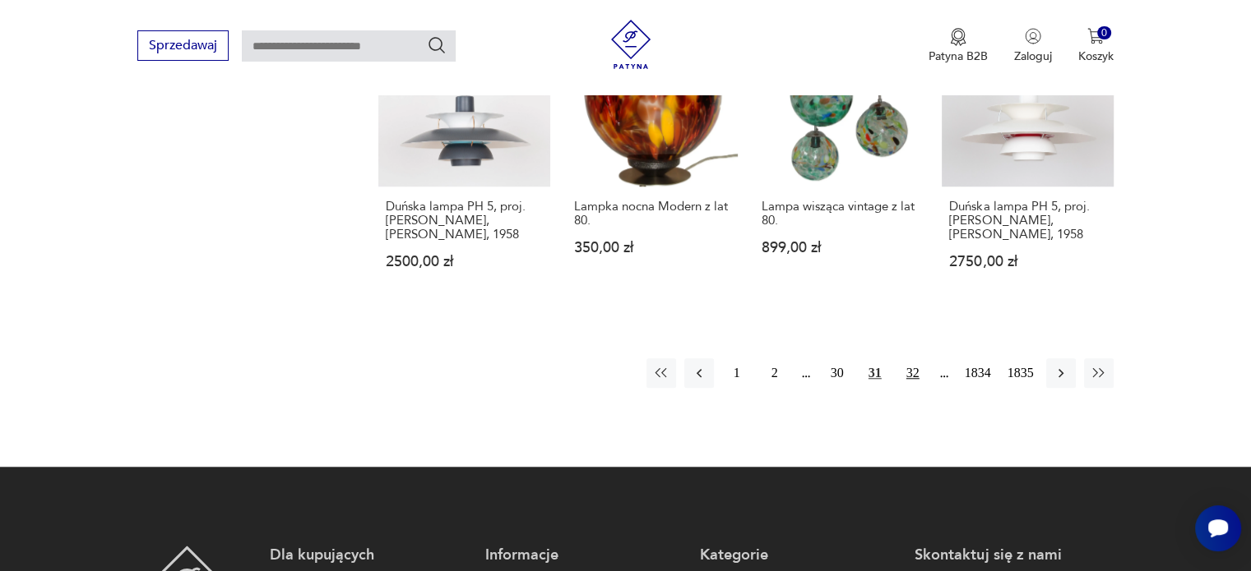
click at [919, 359] on button "32" at bounding box center [913, 374] width 30 height 30
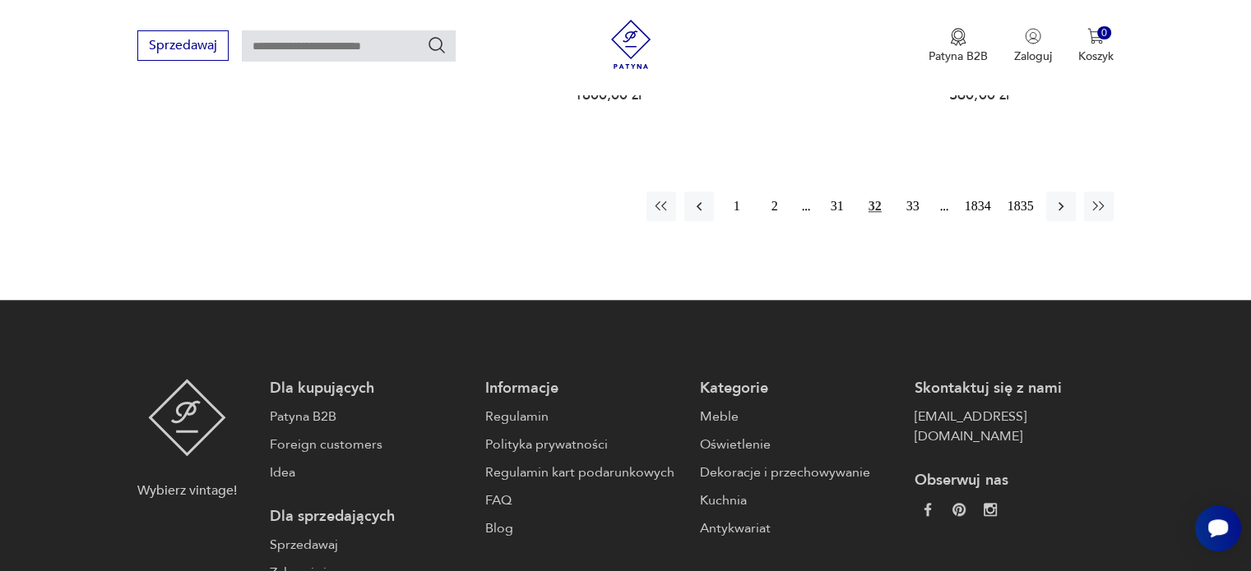
scroll to position [1582, 0]
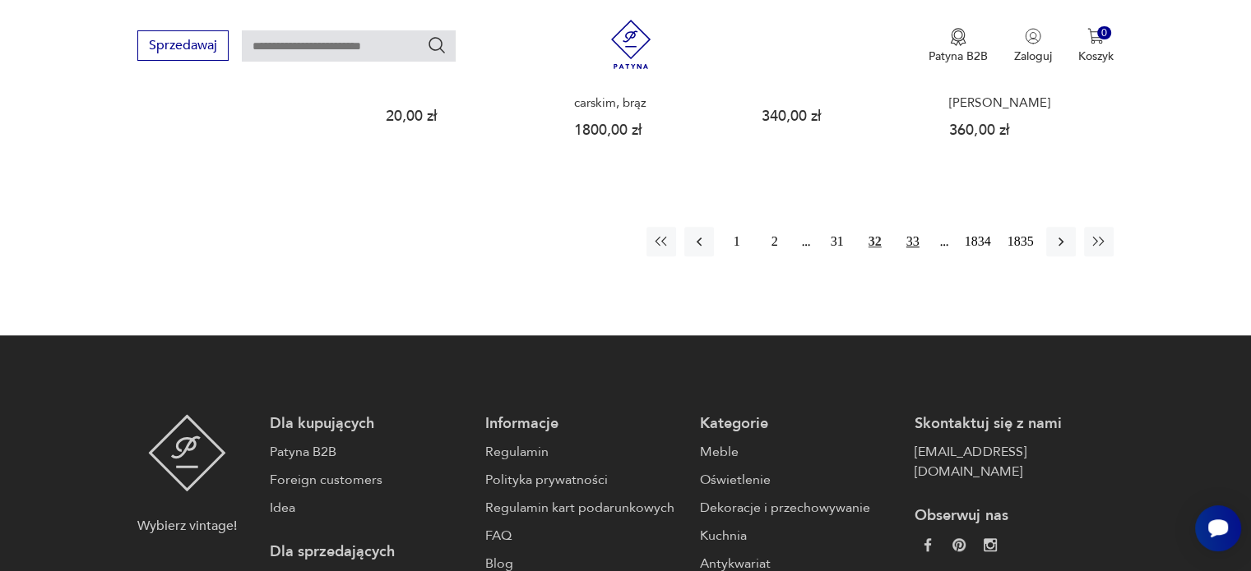
click at [914, 233] on button "33" at bounding box center [913, 242] width 30 height 30
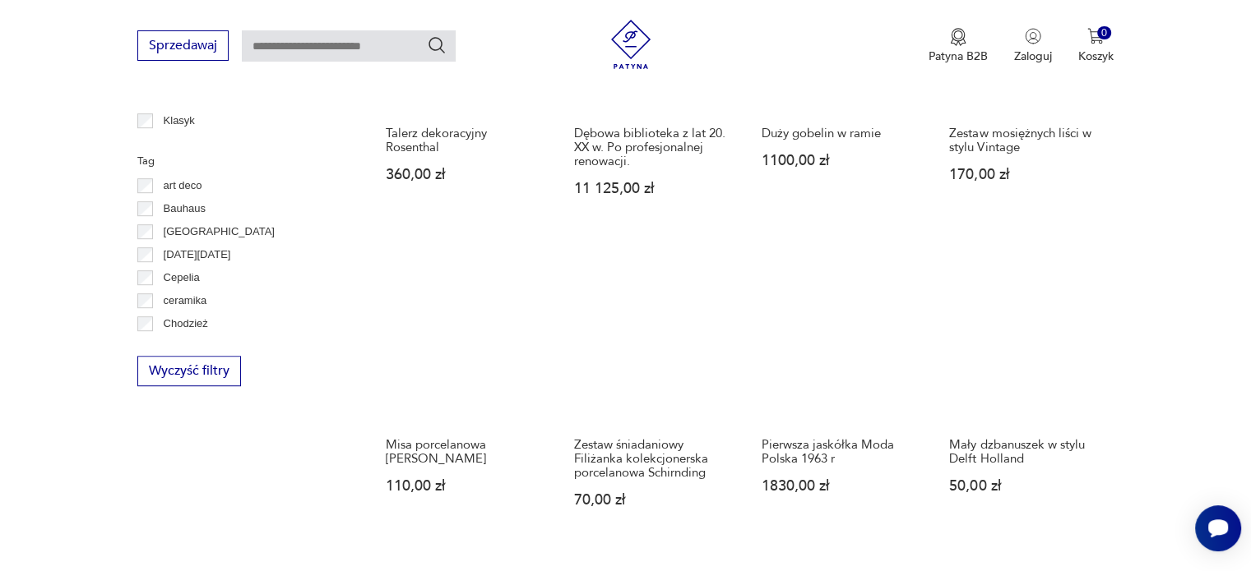
scroll to position [924, 0]
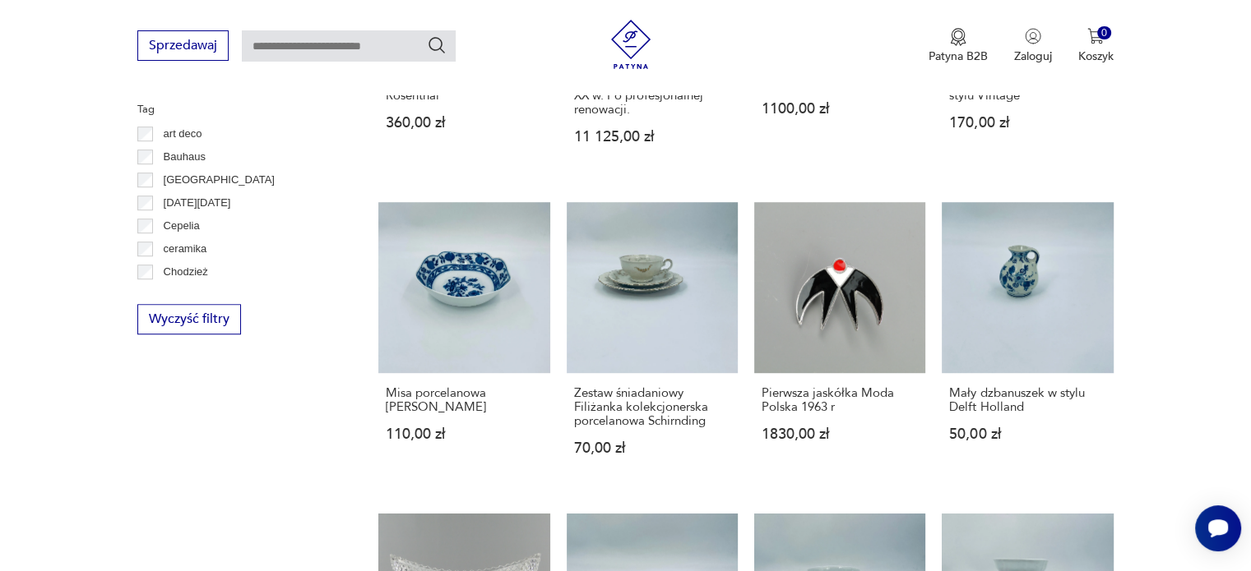
drag, startPoint x: 1238, startPoint y: 282, endPoint x: 1260, endPoint y: 305, distance: 31.4
click at [1250, 305] on html "Cenimy prywatność użytkowników Używamy plików cookie, aby poprawić jakość przeg…" at bounding box center [625, 261] width 1251 height 2370
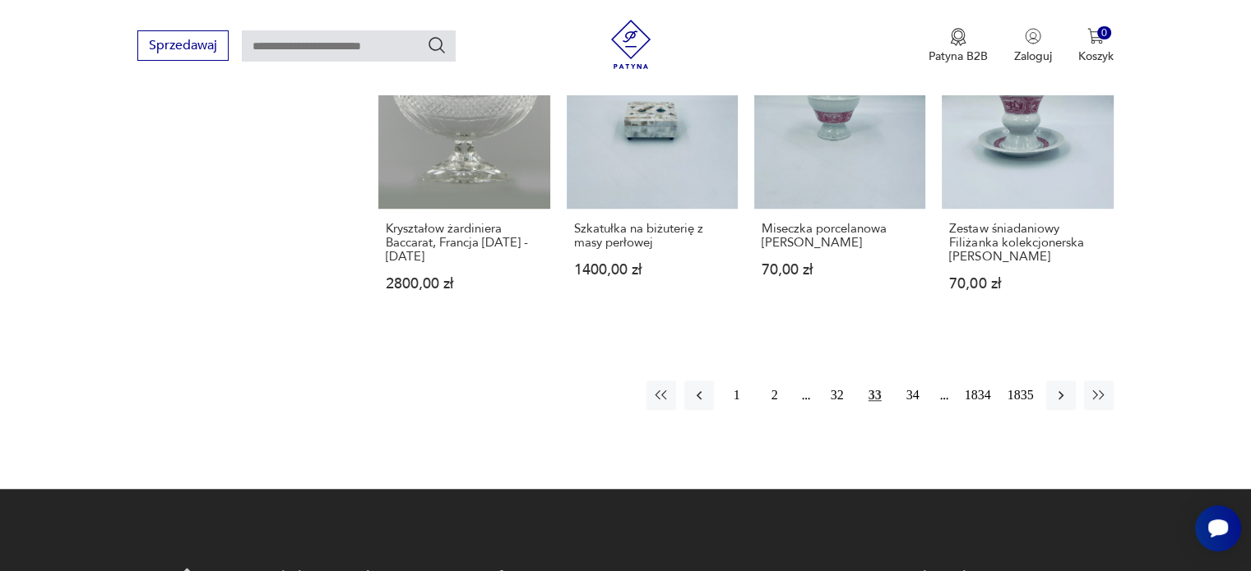
scroll to position [1406, 0]
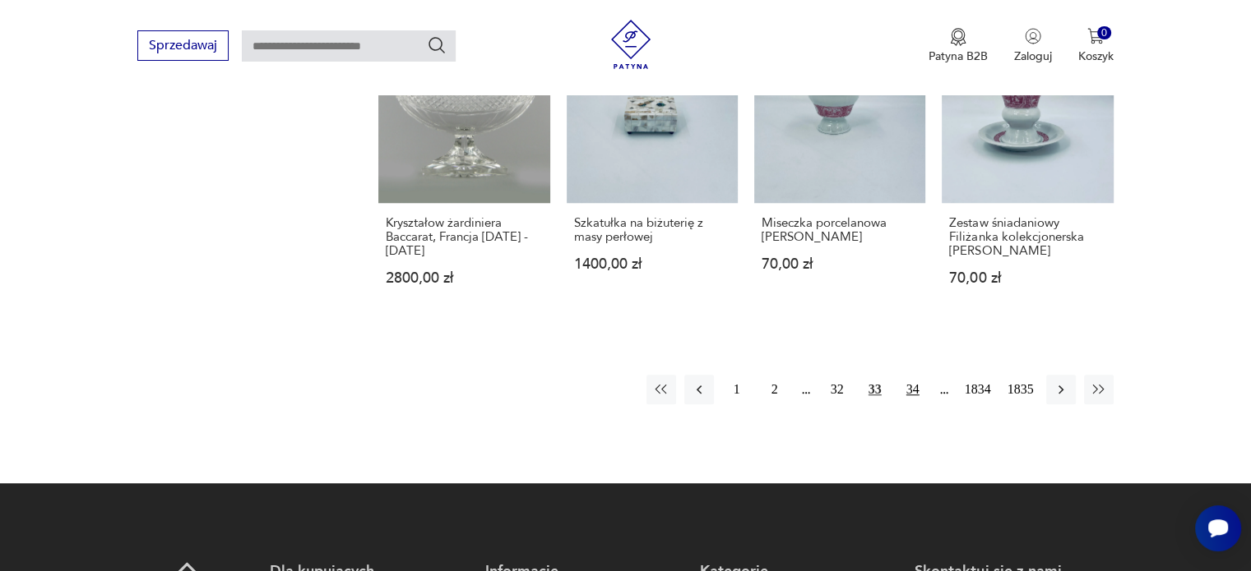
click at [907, 391] on button "34" at bounding box center [913, 390] width 30 height 30
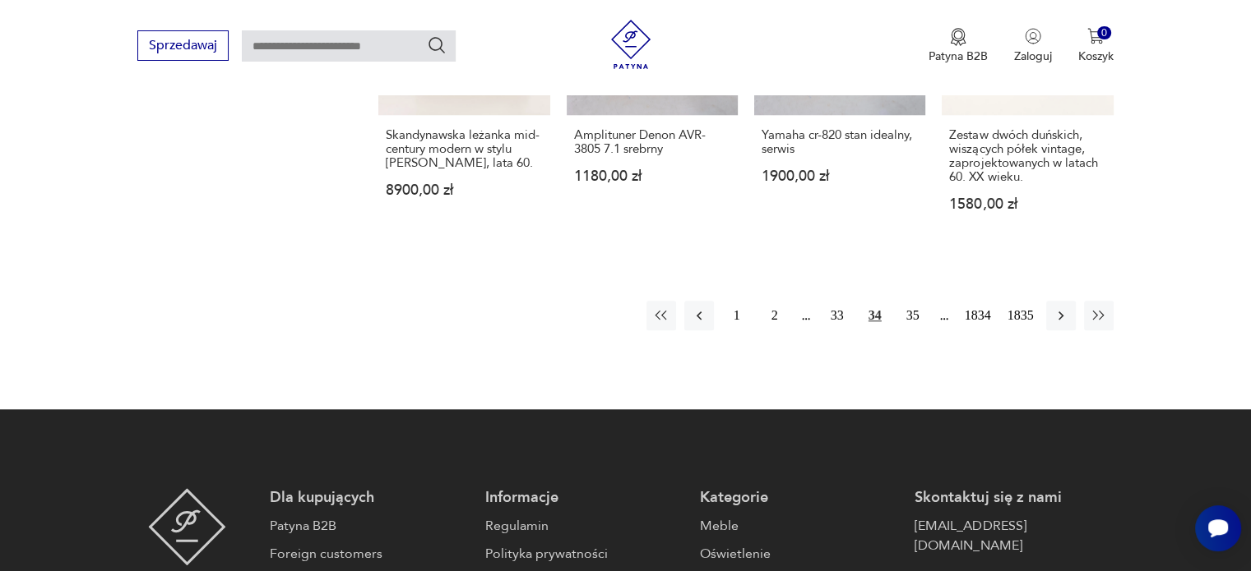
scroll to position [1587, 0]
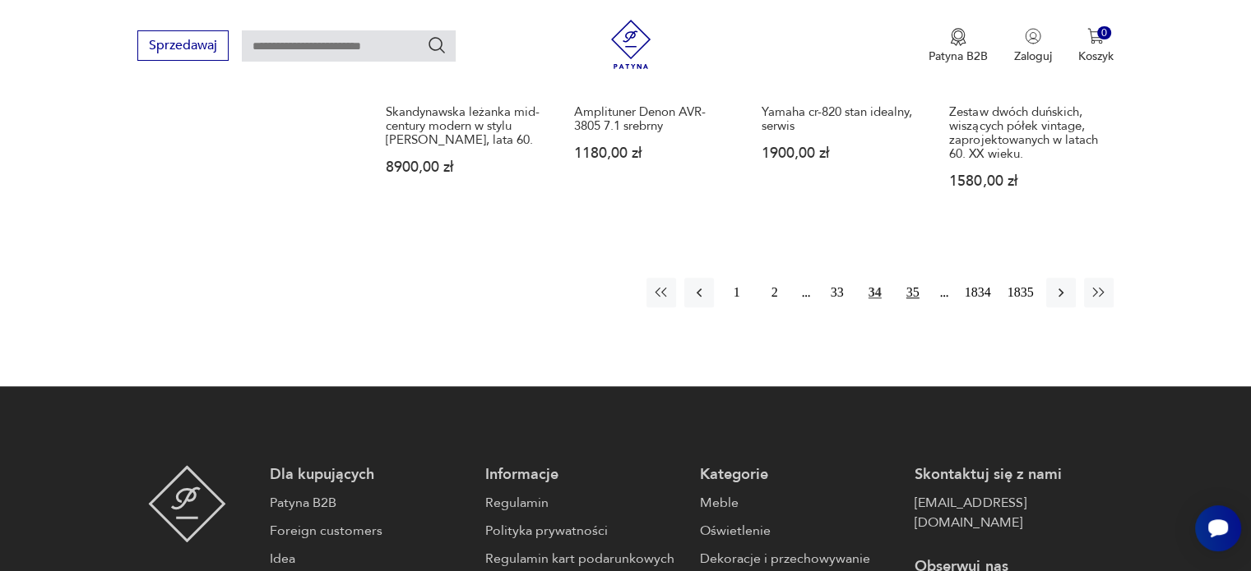
click at [910, 278] on button "35" at bounding box center [913, 293] width 30 height 30
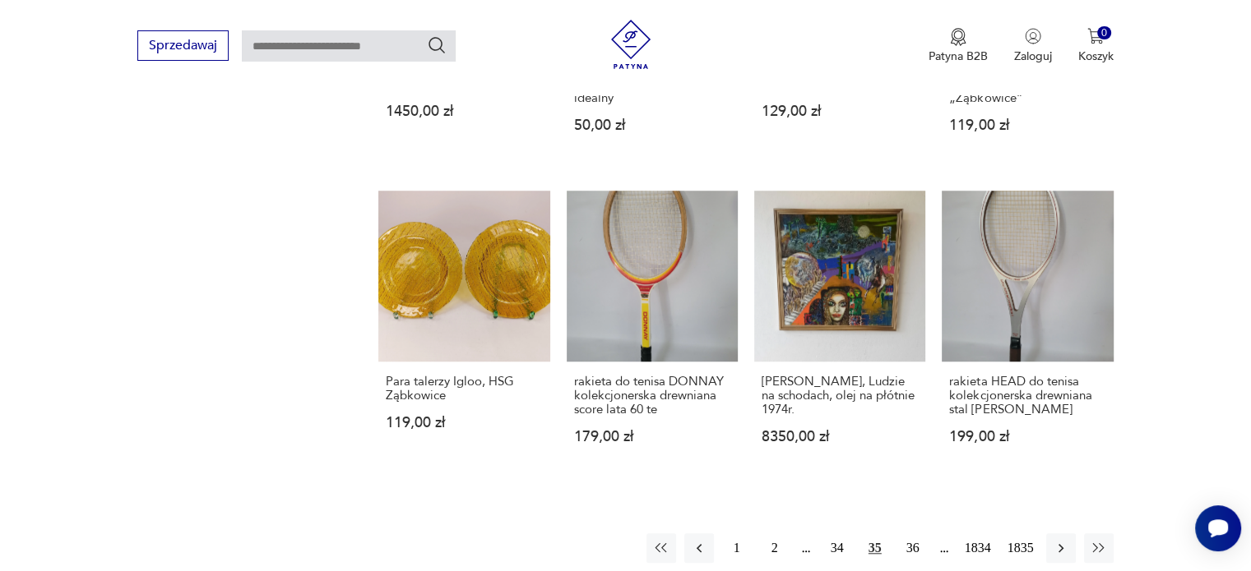
scroll to position [1363, 0]
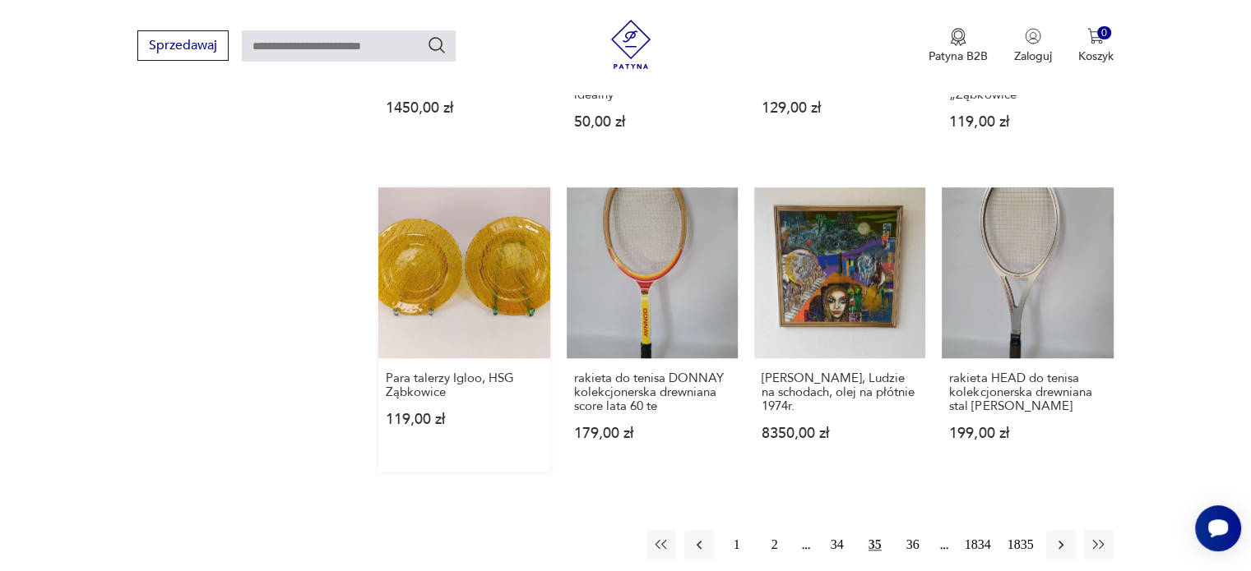
click at [423, 255] on link "Para talerzy Igloo, HSG Ząbkowice 119,00 zł" at bounding box center [463, 329] width 171 height 285
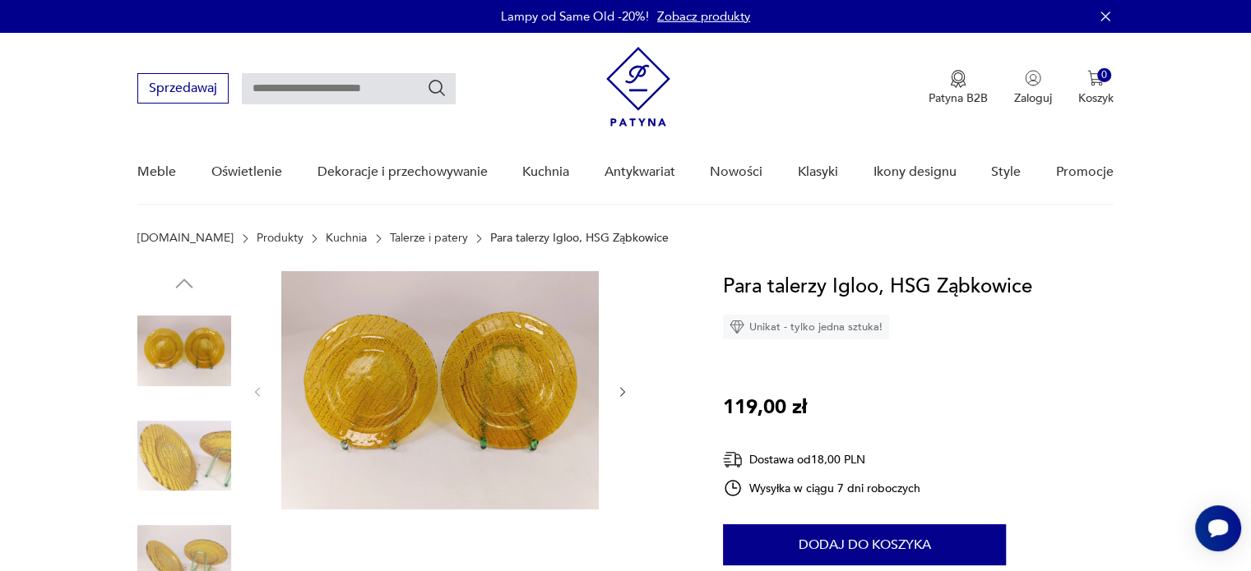
click at [620, 394] on icon "button" at bounding box center [623, 393] width 14 height 14
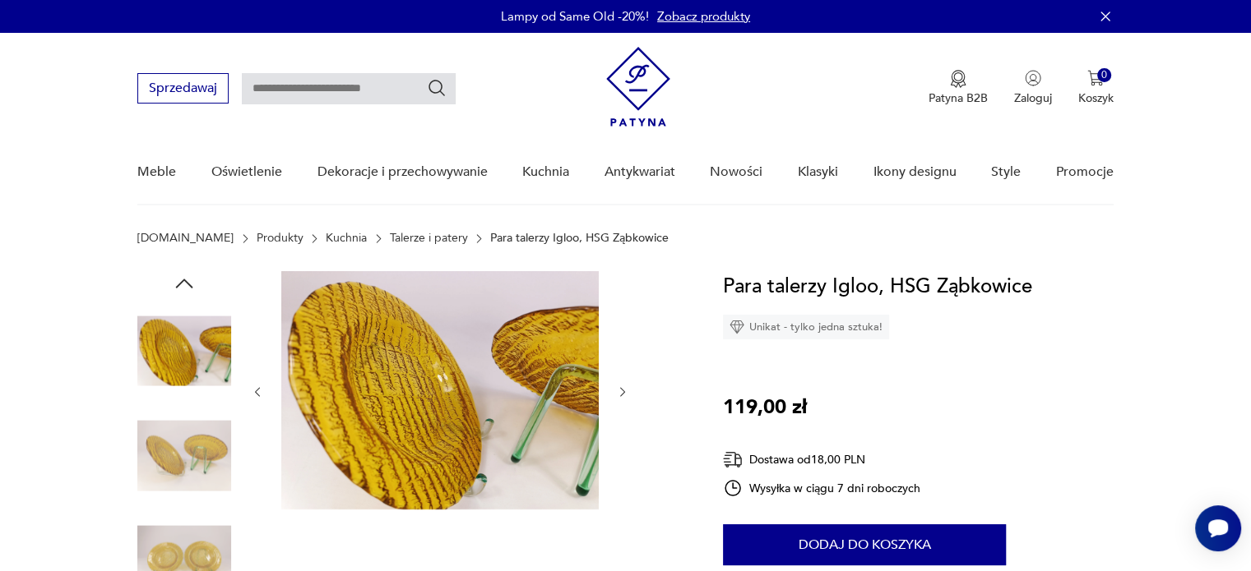
click at [620, 394] on icon "button" at bounding box center [623, 393] width 14 height 14
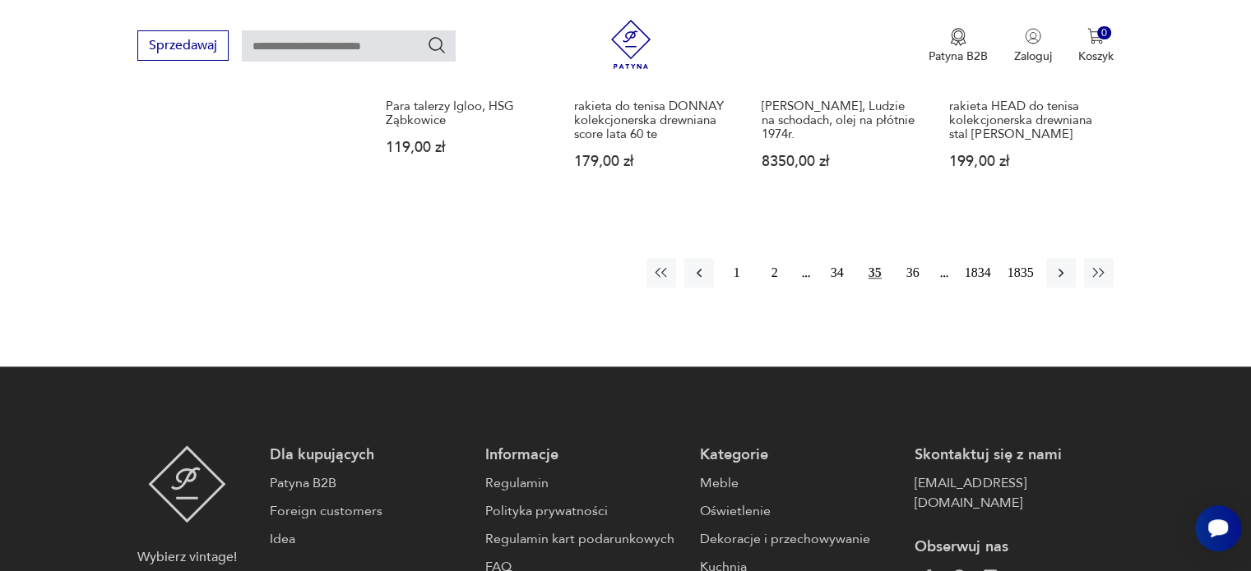
scroll to position [1637, 0]
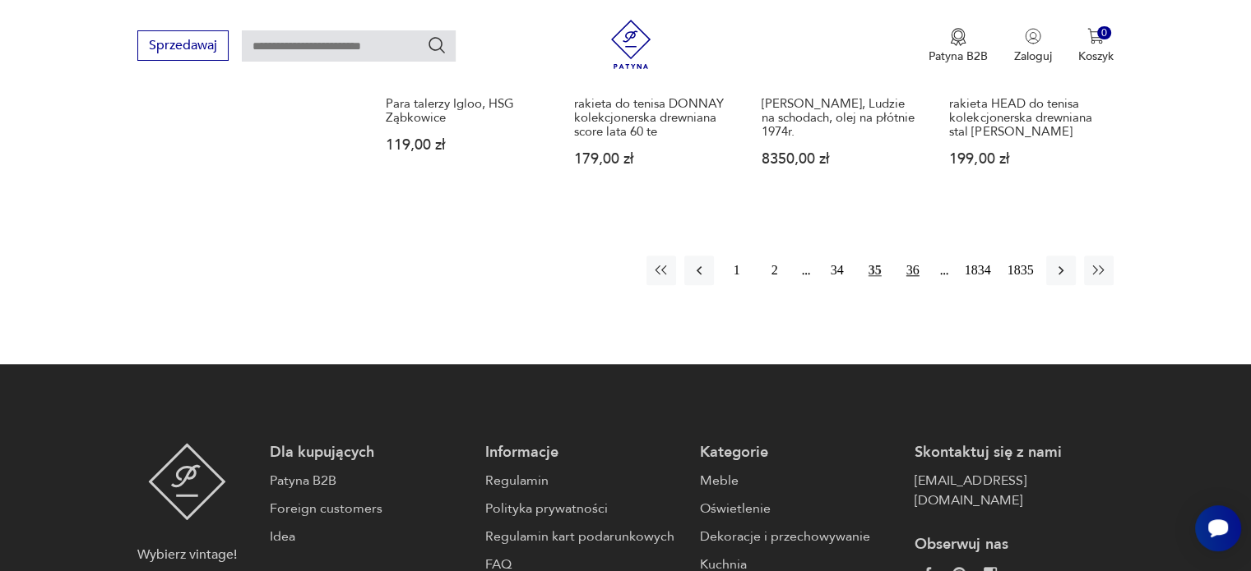
click at [908, 271] on button "36" at bounding box center [913, 271] width 30 height 30
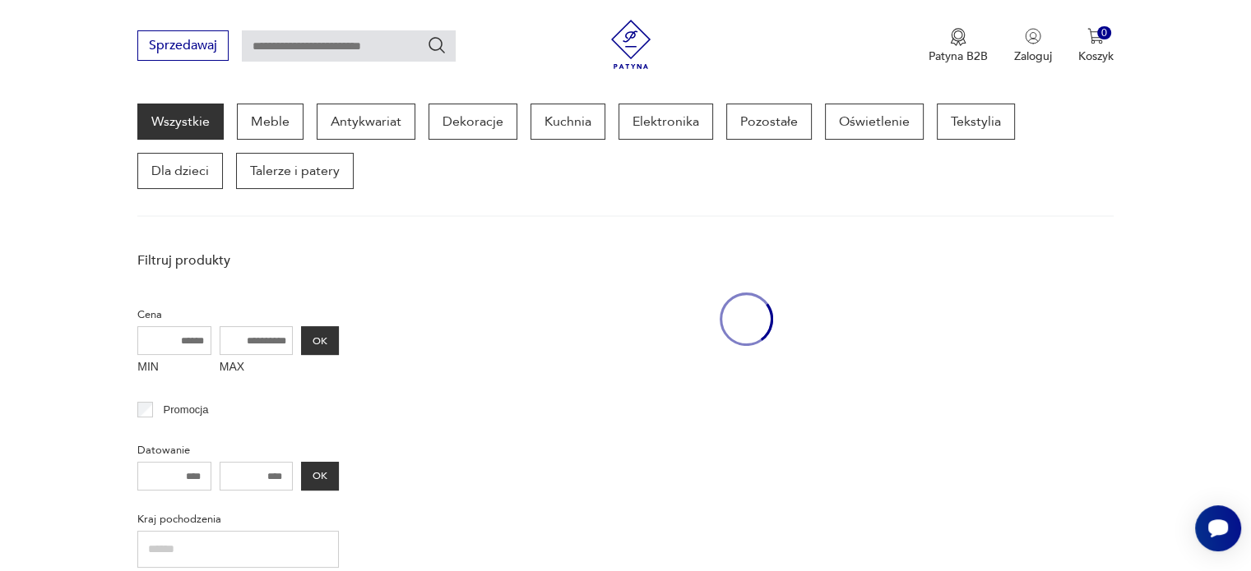
scroll to position [212, 0]
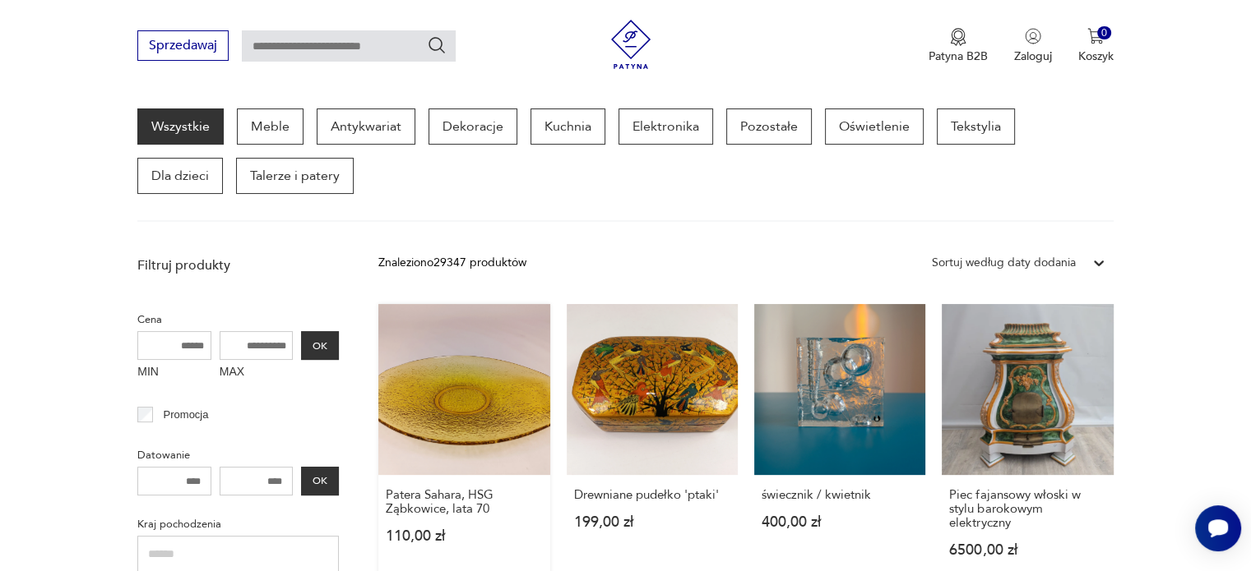
click at [466, 405] on link "Patera Sahara, HSG Ząbkowice, lata 70 110,00 zł" at bounding box center [463, 446] width 171 height 285
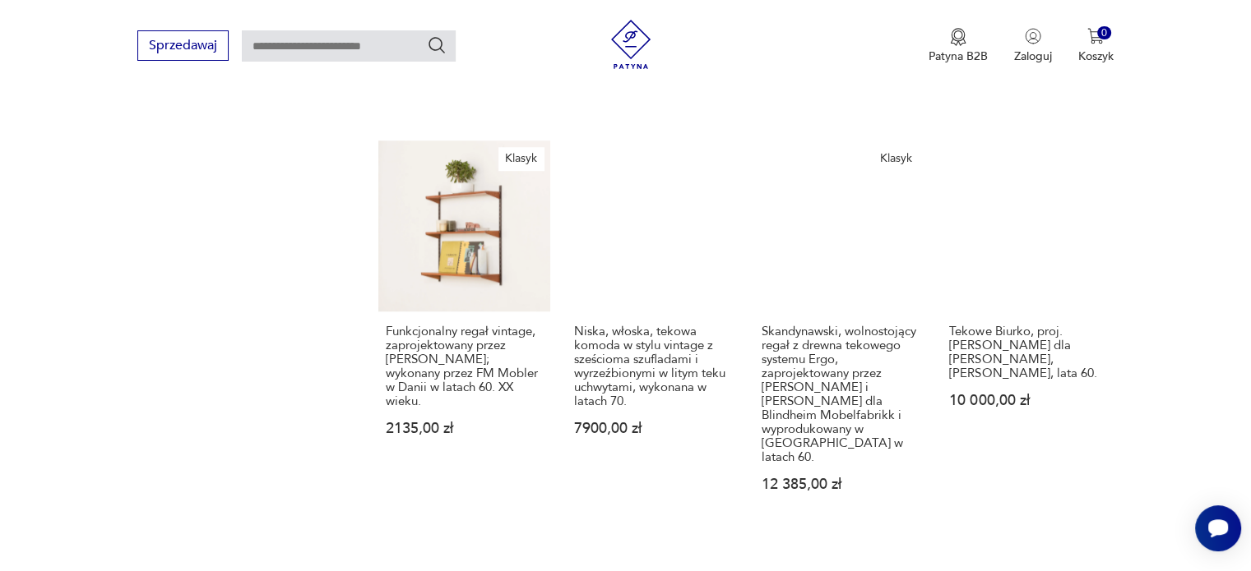
scroll to position [1352, 0]
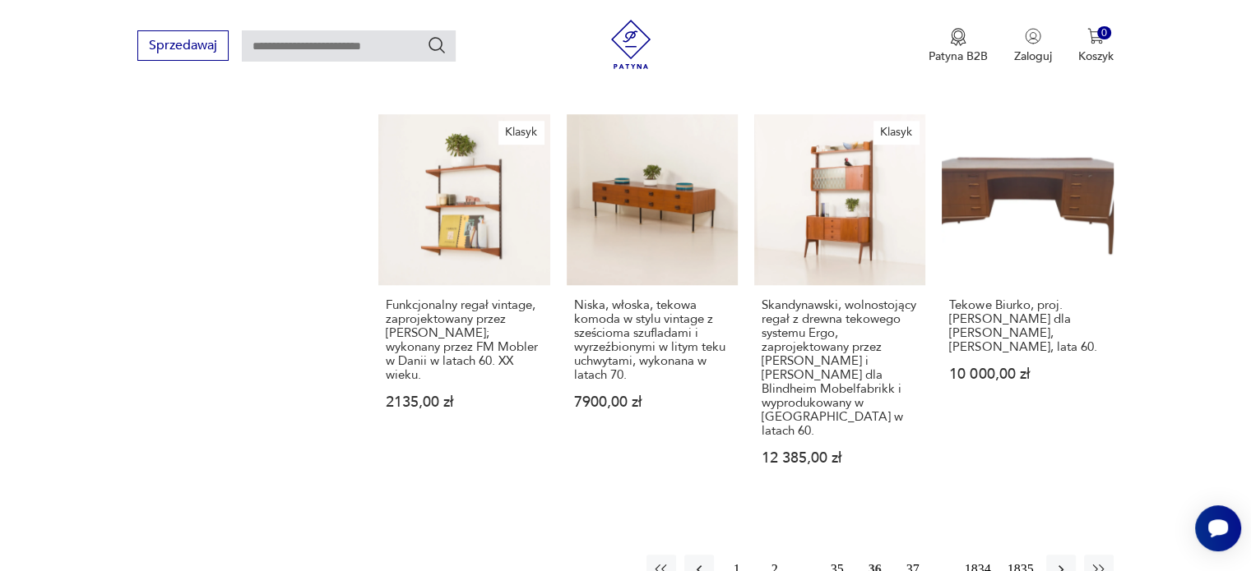
click at [908, 555] on button "37" at bounding box center [913, 570] width 30 height 30
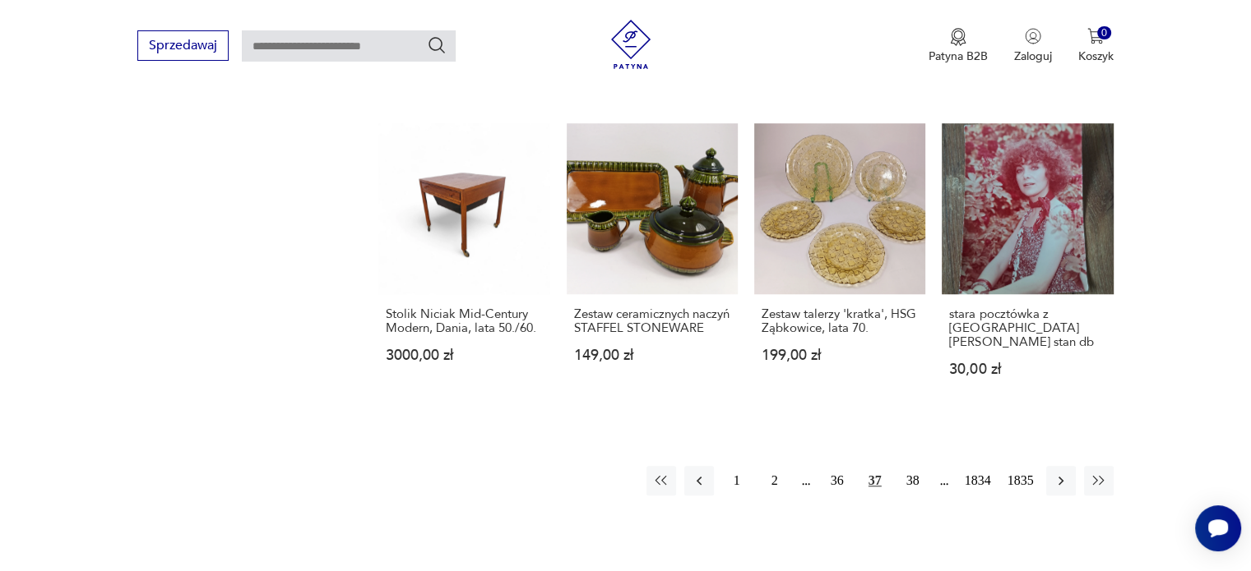
scroll to position [1365, 0]
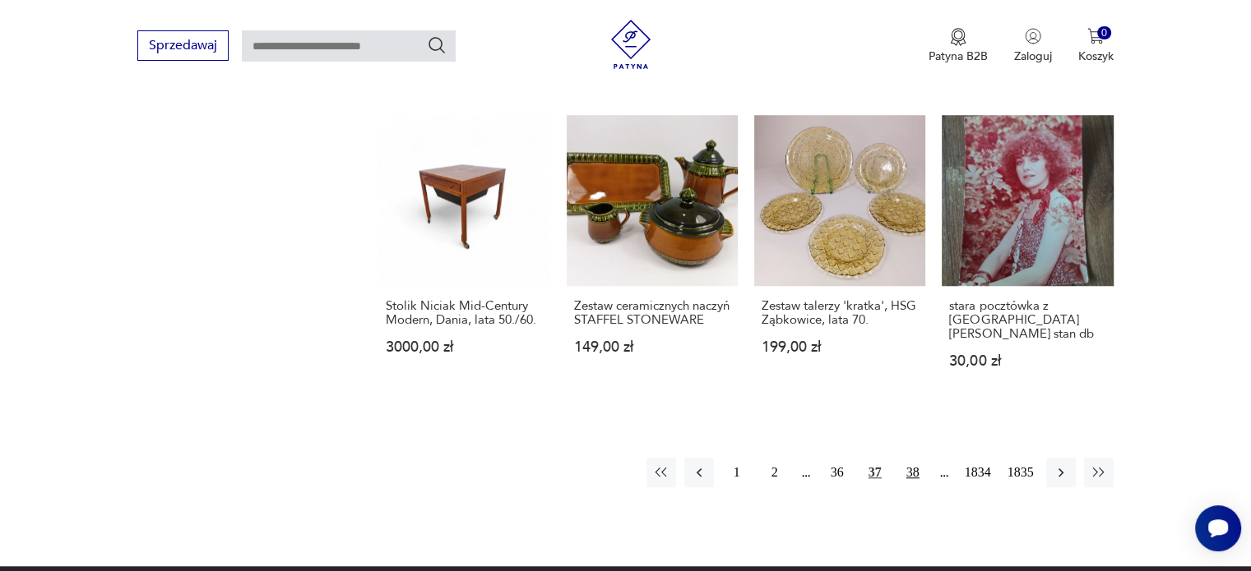
click at [908, 466] on button "38" at bounding box center [913, 473] width 30 height 30
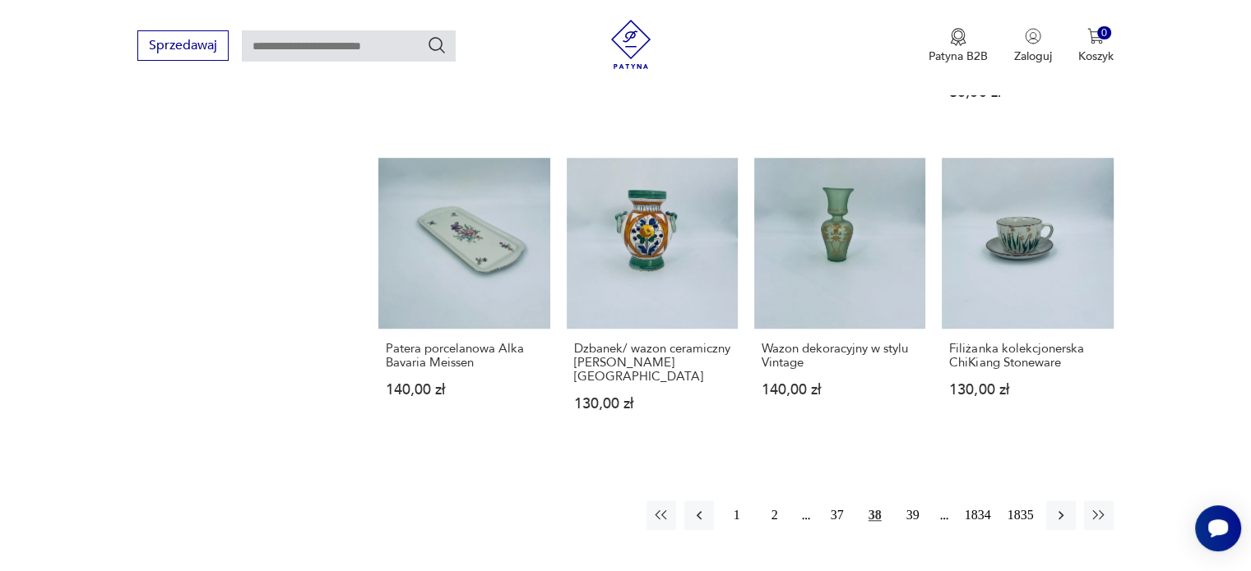
scroll to position [1381, 0]
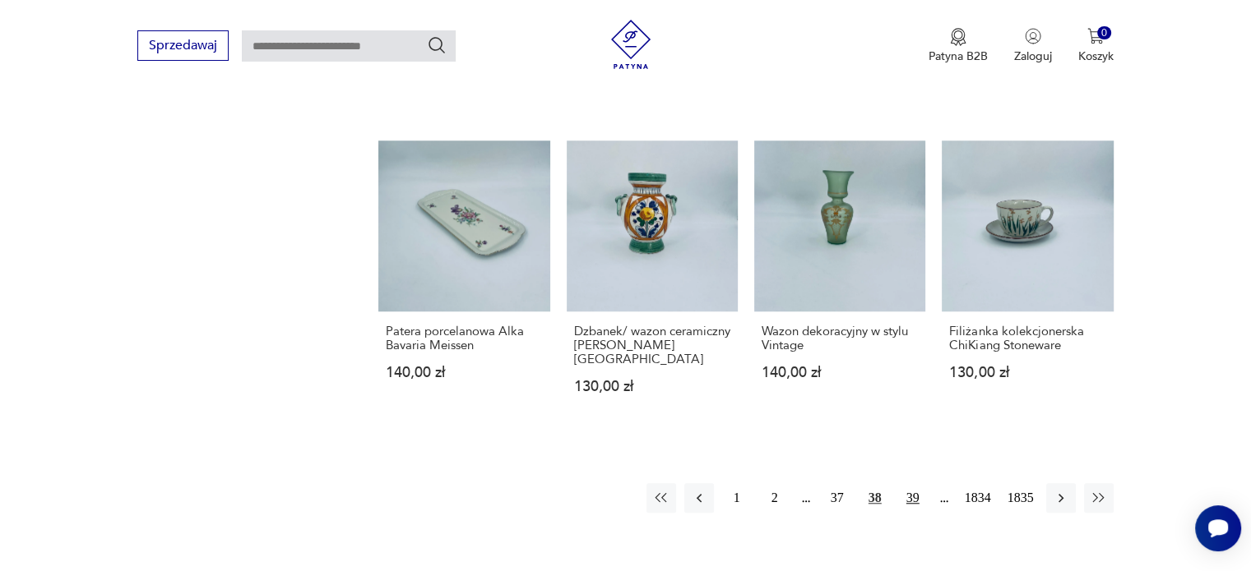
click at [914, 484] on button "39" at bounding box center [913, 499] width 30 height 30
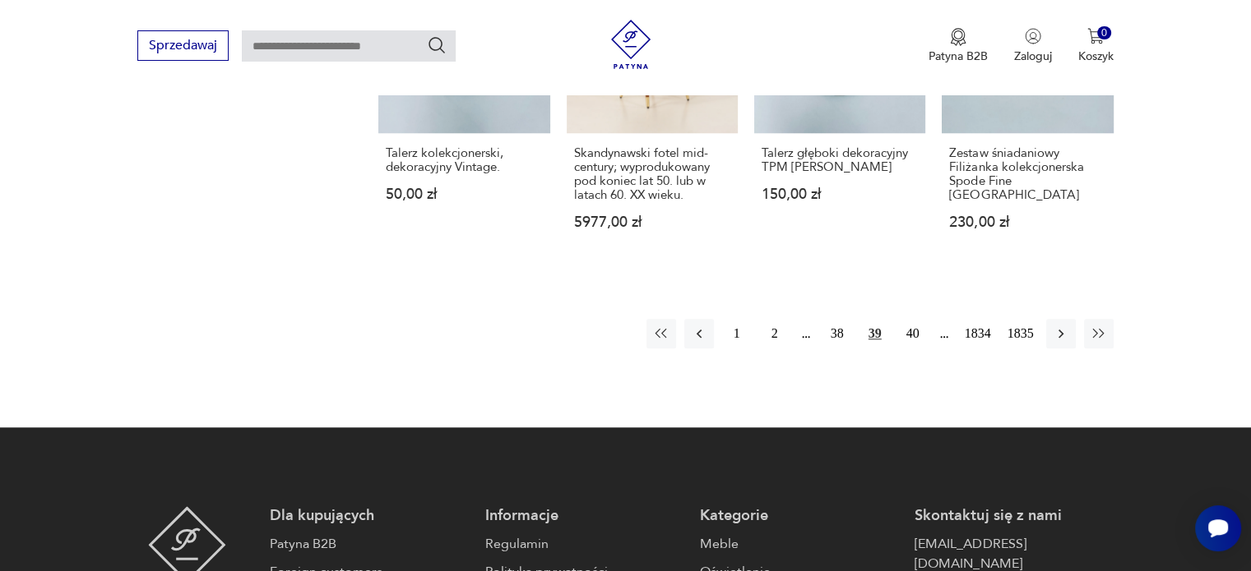
scroll to position [1597, 0]
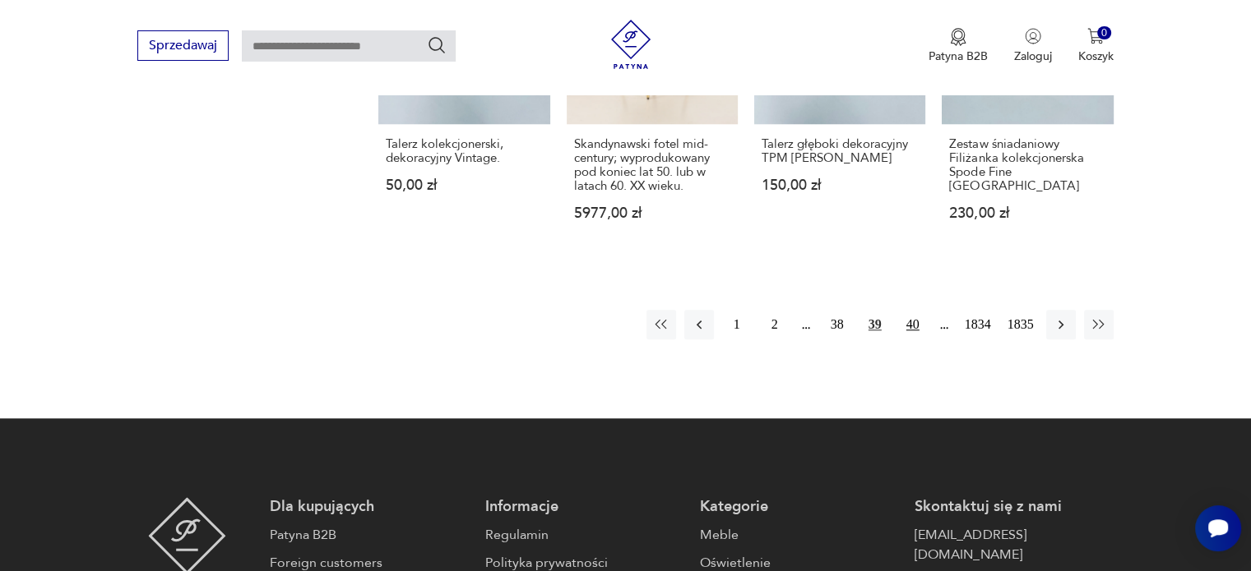
click at [910, 322] on button "40" at bounding box center [913, 325] width 30 height 30
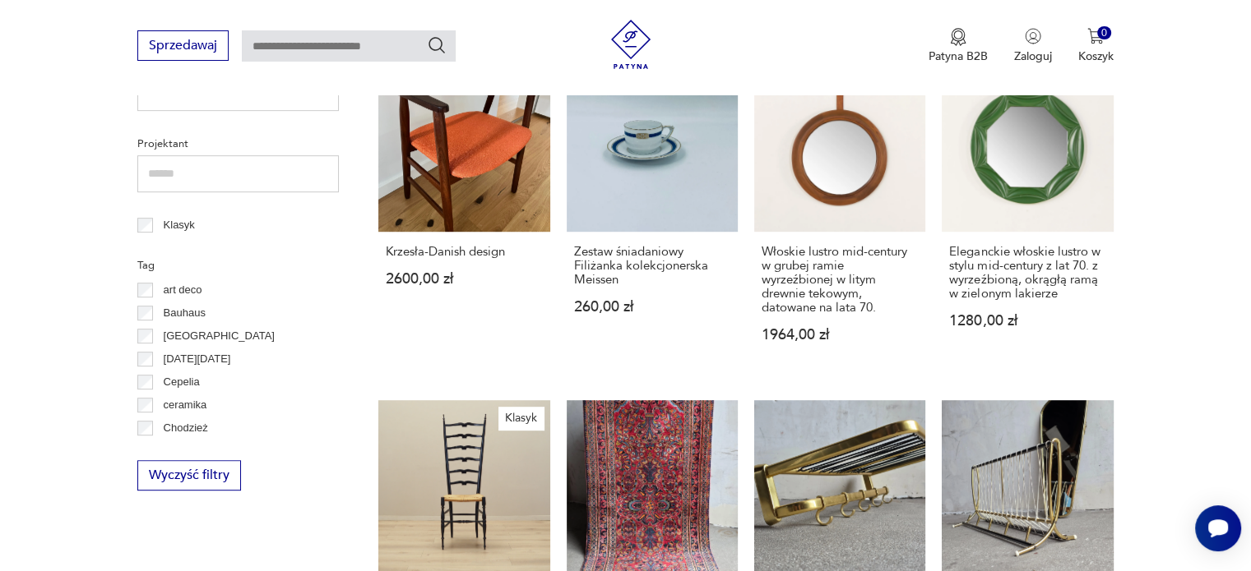
scroll to position [789, 0]
